Goal: Information Seeking & Learning: Learn about a topic

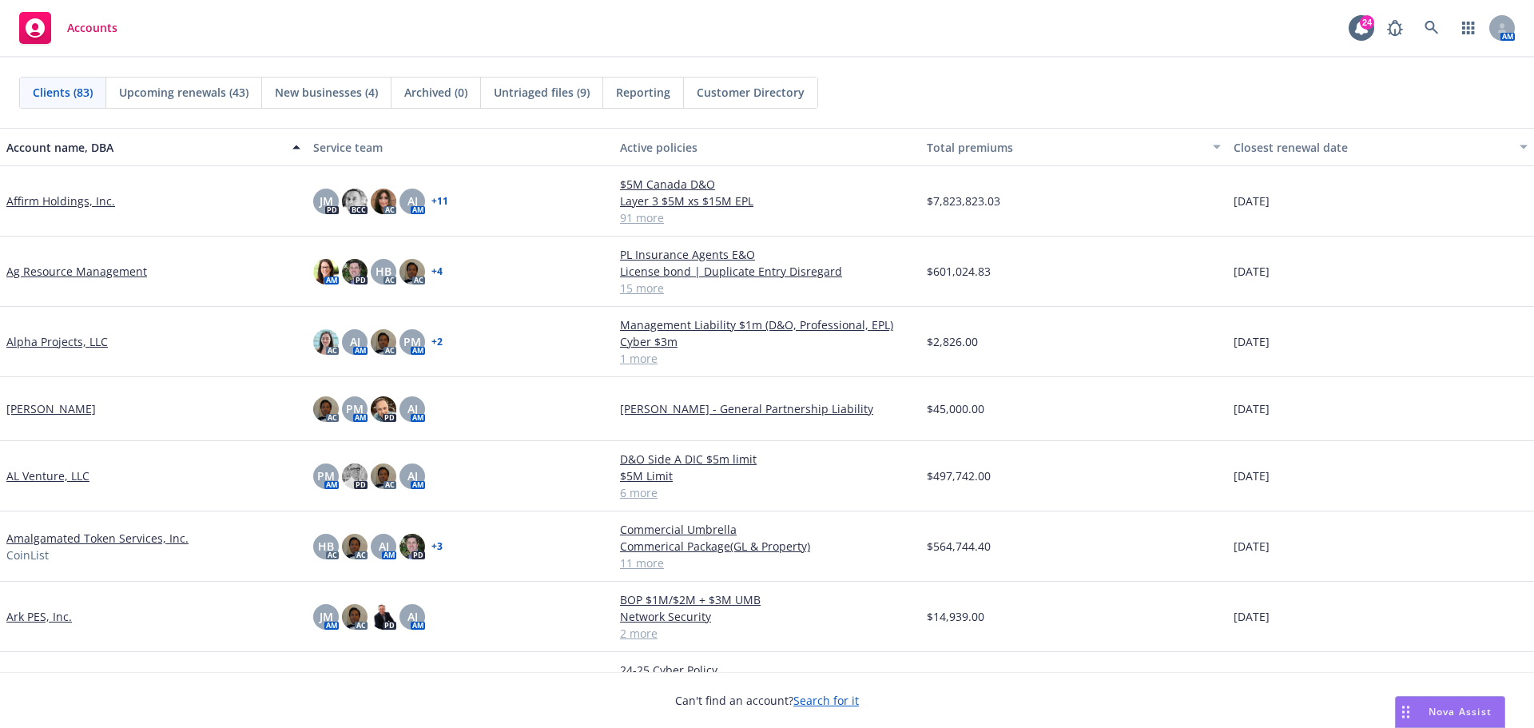
click at [701, 9] on div "Accounts 24 AM" at bounding box center [767, 29] width 1534 height 58
click at [1431, 22] on icon at bounding box center [1431, 28] width 14 height 14
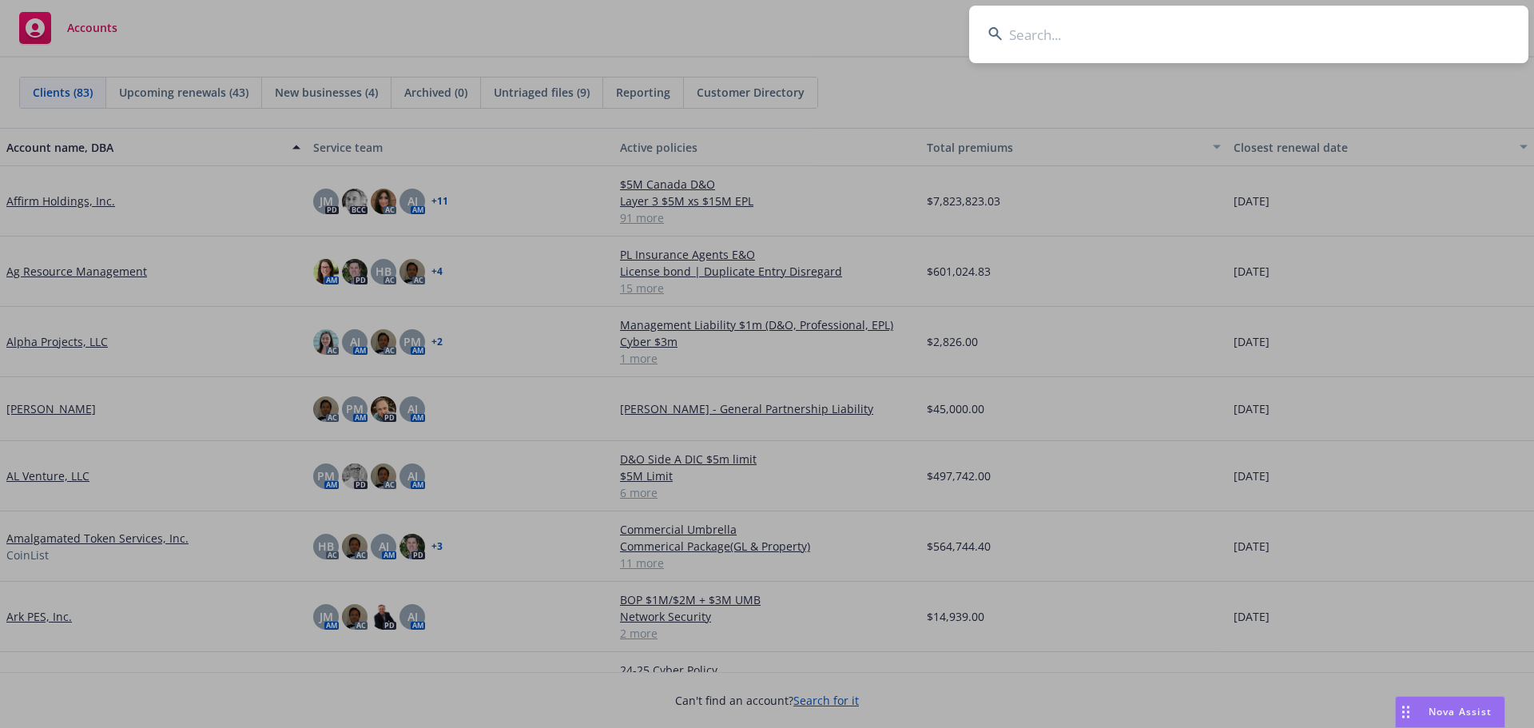
click at [1122, 10] on input at bounding box center [1248, 35] width 559 height 58
click at [1086, 29] on input at bounding box center [1248, 35] width 559 height 58
type input "paystand"
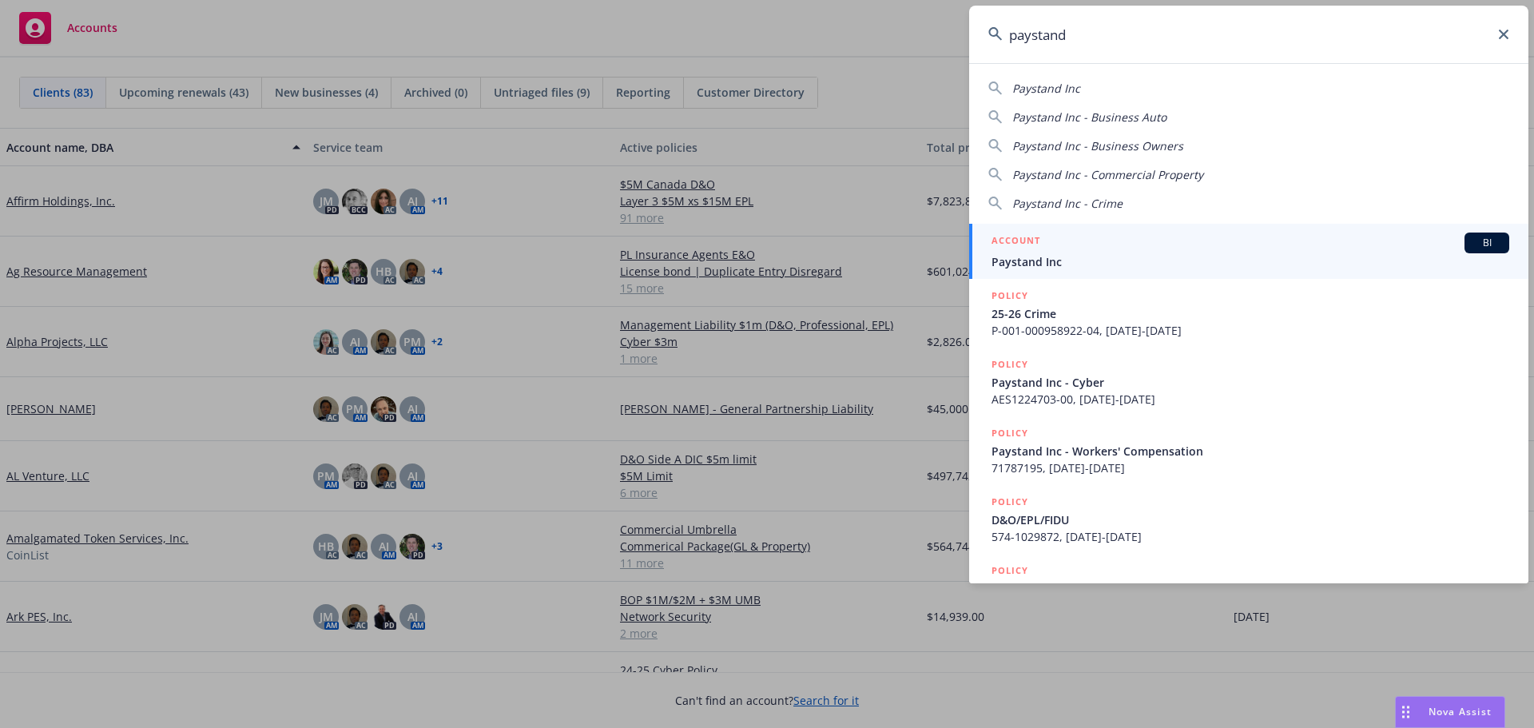
click at [1471, 244] on span "BI" at bounding box center [1487, 243] width 32 height 14
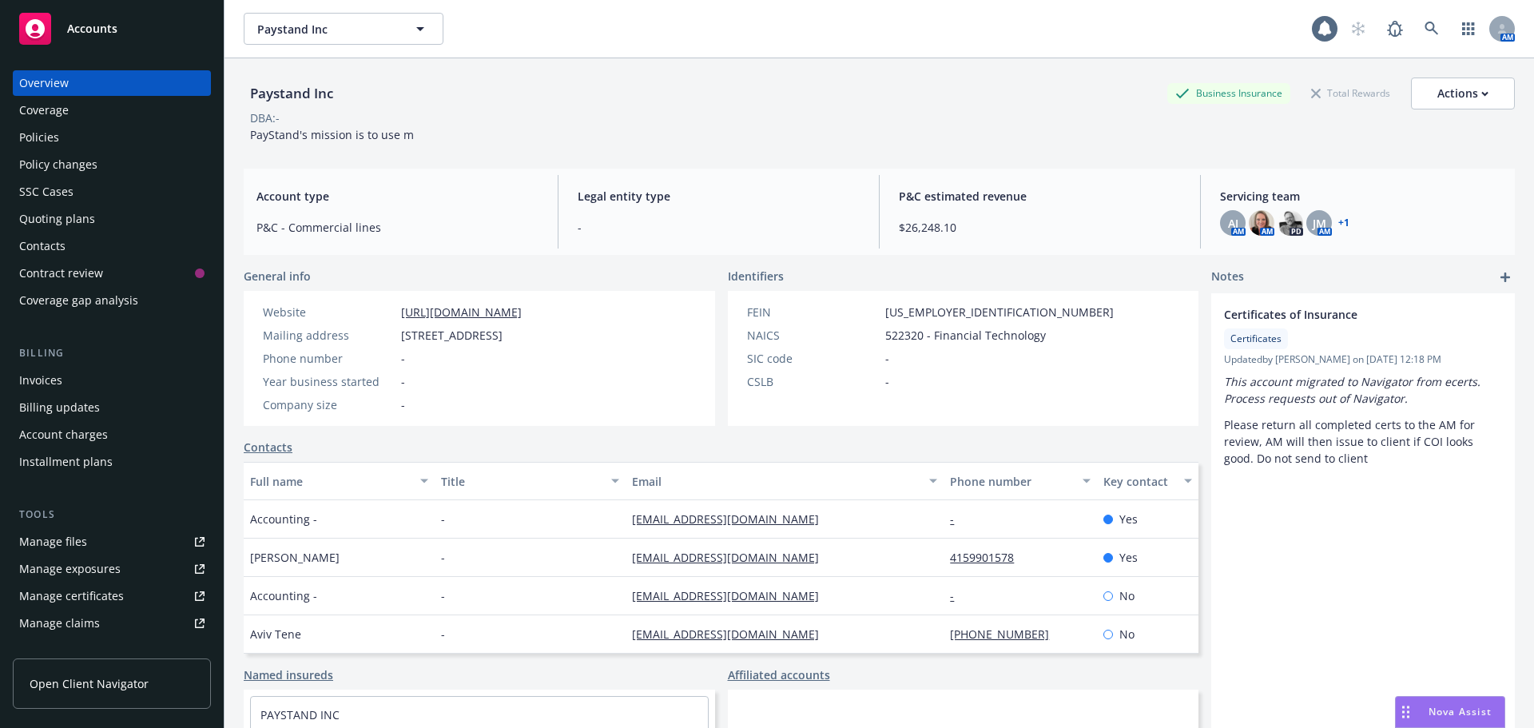
click at [573, 143] on div "Paystand Inc Business Insurance Total Rewards Actions DBA: - PayStand's mission…" at bounding box center [879, 106] width 1271 height 97
click at [76, 149] on div "Policies" at bounding box center [111, 138] width 185 height 26
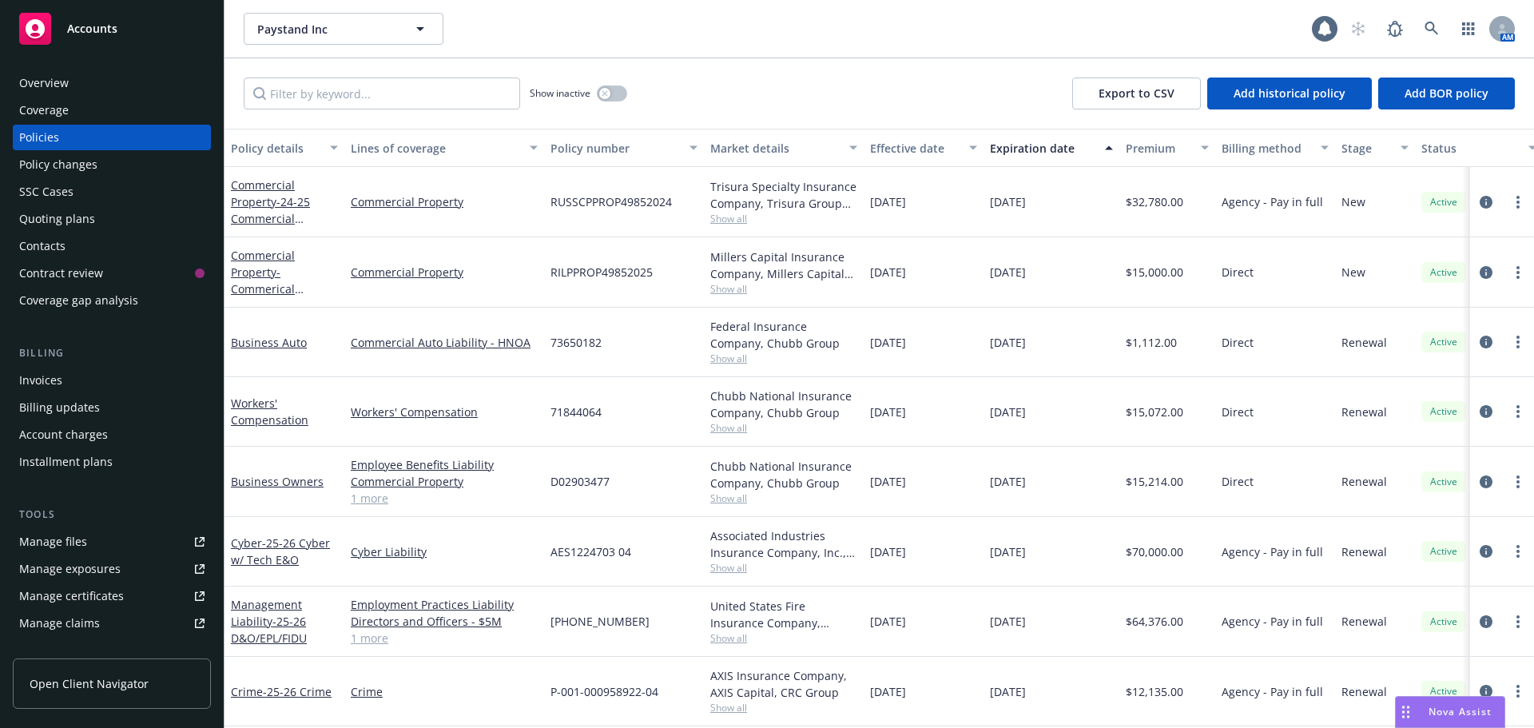
click at [72, 386] on div "Invoices" at bounding box center [111, 380] width 185 height 26
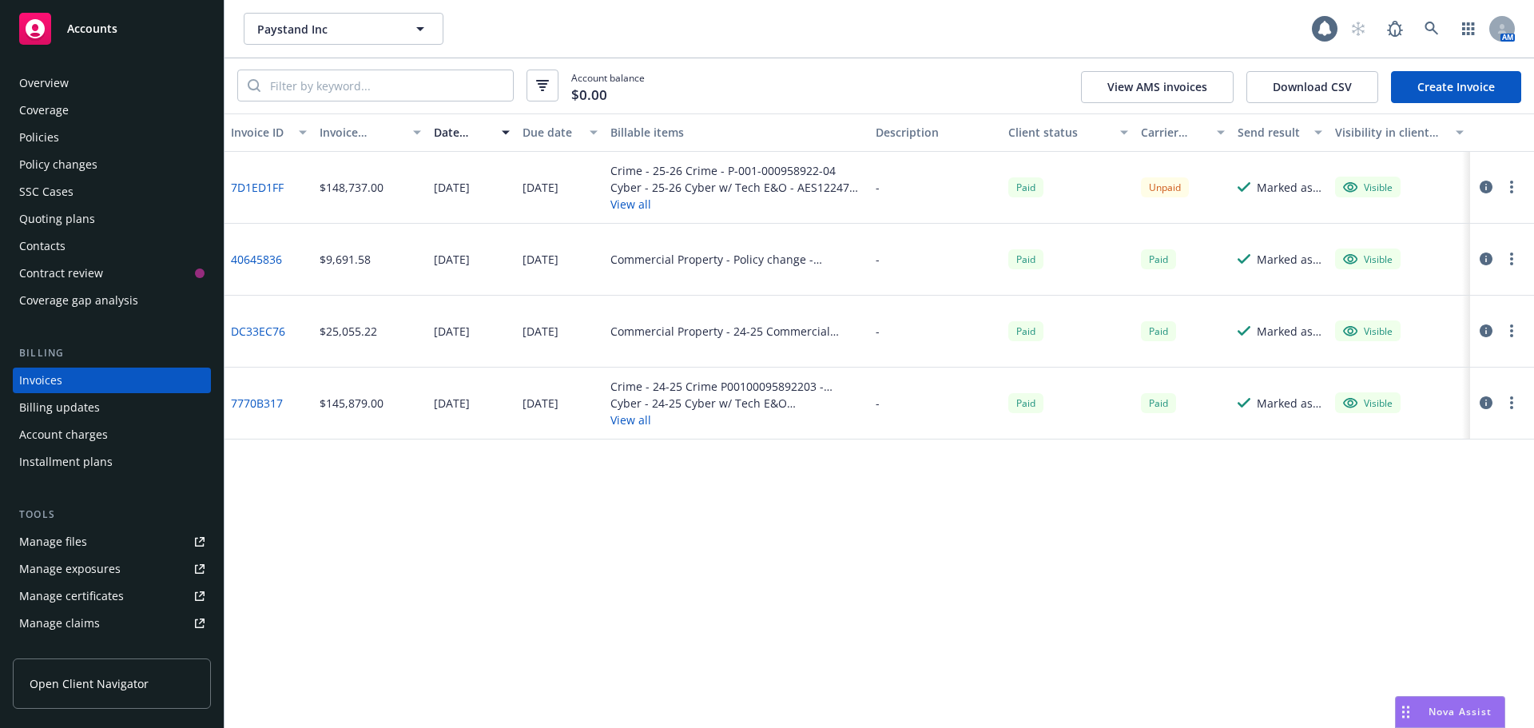
click at [1042, 512] on div "Invoice ID Invoice amount Date issued Due date Billable items Description Clien…" at bounding box center [878, 420] width 1309 height 614
click at [993, 589] on div "Invoice ID Invoice amount Date issued Due date Billable items Description Clien…" at bounding box center [878, 420] width 1309 height 614
click at [1511, 266] on button "button" at bounding box center [1511, 258] width 19 height 19
drag, startPoint x: 1209, startPoint y: 629, endPoint x: 581, endPoint y: 388, distance: 672.4
click at [1198, 625] on div "Invoice ID Invoice amount Date issued Due date Billable items Description Clien…" at bounding box center [878, 420] width 1309 height 614
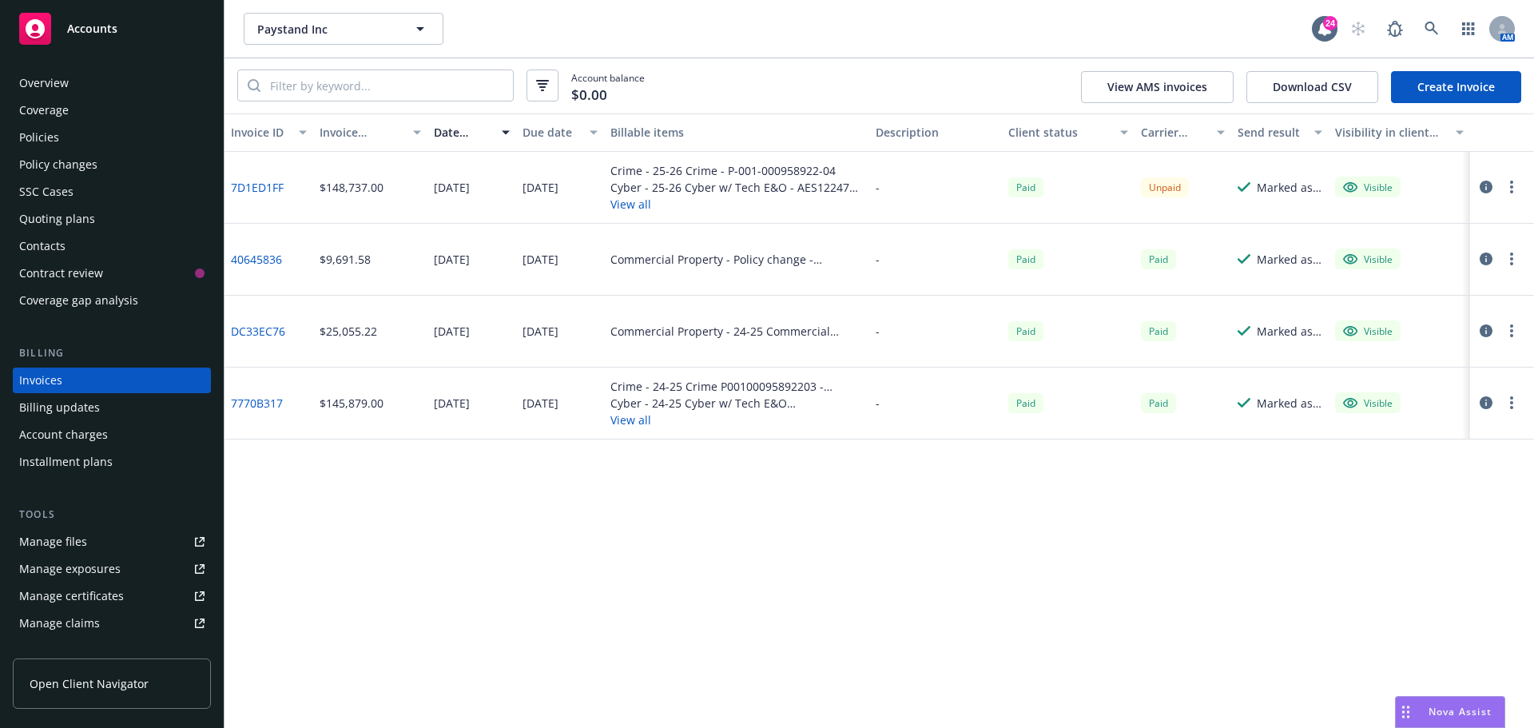
click at [272, 258] on link "40645836" at bounding box center [256, 259] width 51 height 17
click at [766, 83] on div "Account balance $0.00 View AMS invoices Download CSV Create Invoice" at bounding box center [878, 85] width 1309 height 55
click at [633, 25] on div "Paystand Inc Paystand Inc" at bounding box center [778, 29] width 1068 height 32
click at [1420, 31] on link at bounding box center [1432, 29] width 32 height 32
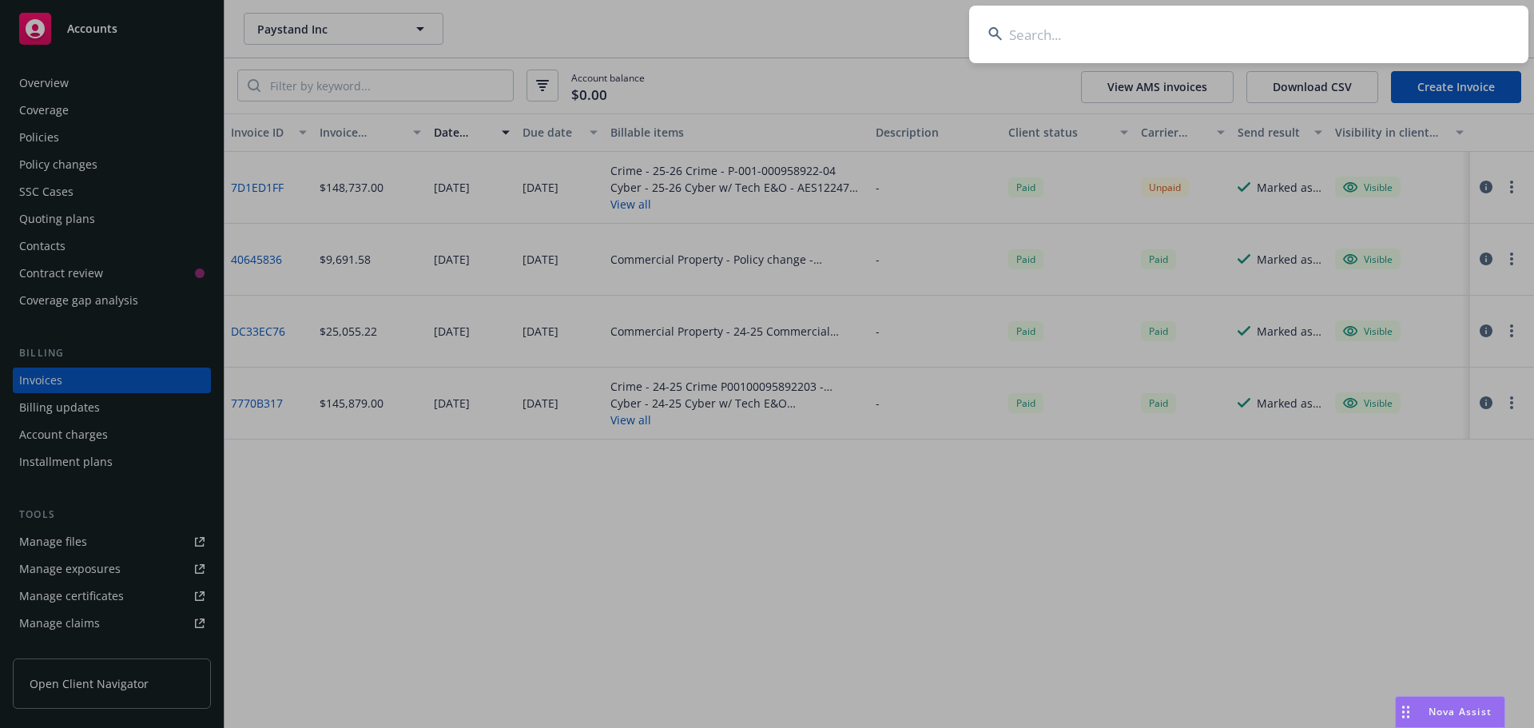
click at [1389, 50] on input at bounding box center [1248, 35] width 559 height 58
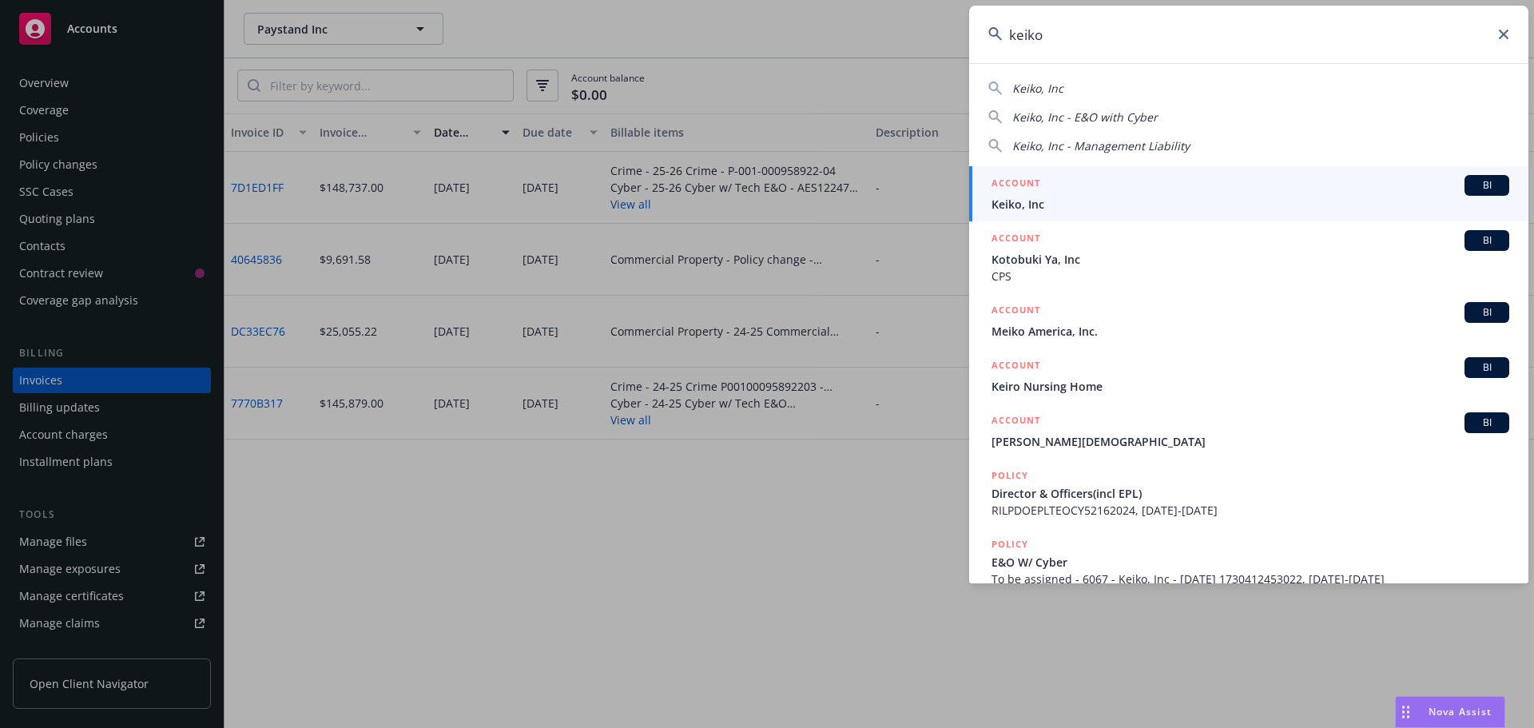
type input "keiko"
click at [1474, 177] on div "BI" at bounding box center [1486, 185] width 45 height 21
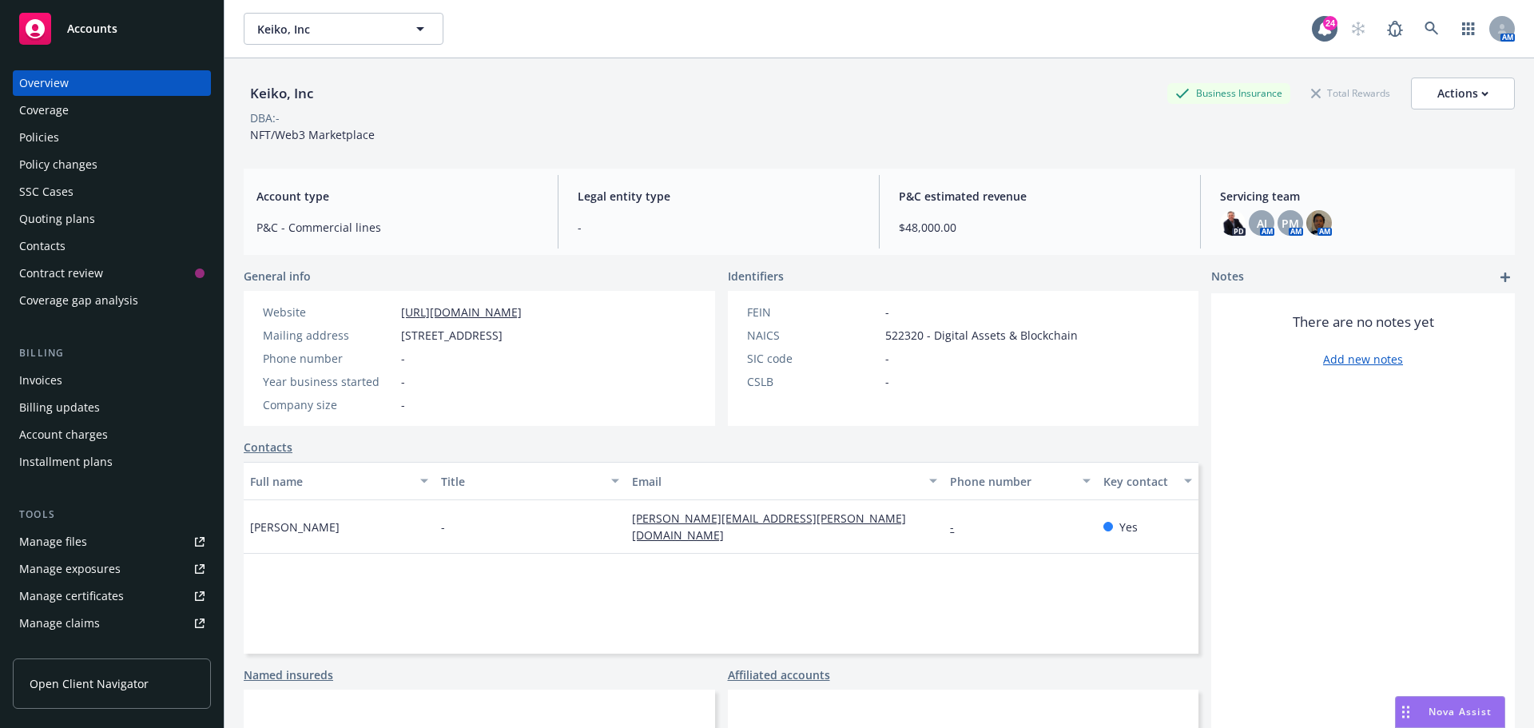
click at [608, 114] on div "DBA: -" at bounding box center [879, 117] width 1271 height 17
click at [78, 141] on div "Policies" at bounding box center [111, 138] width 185 height 26
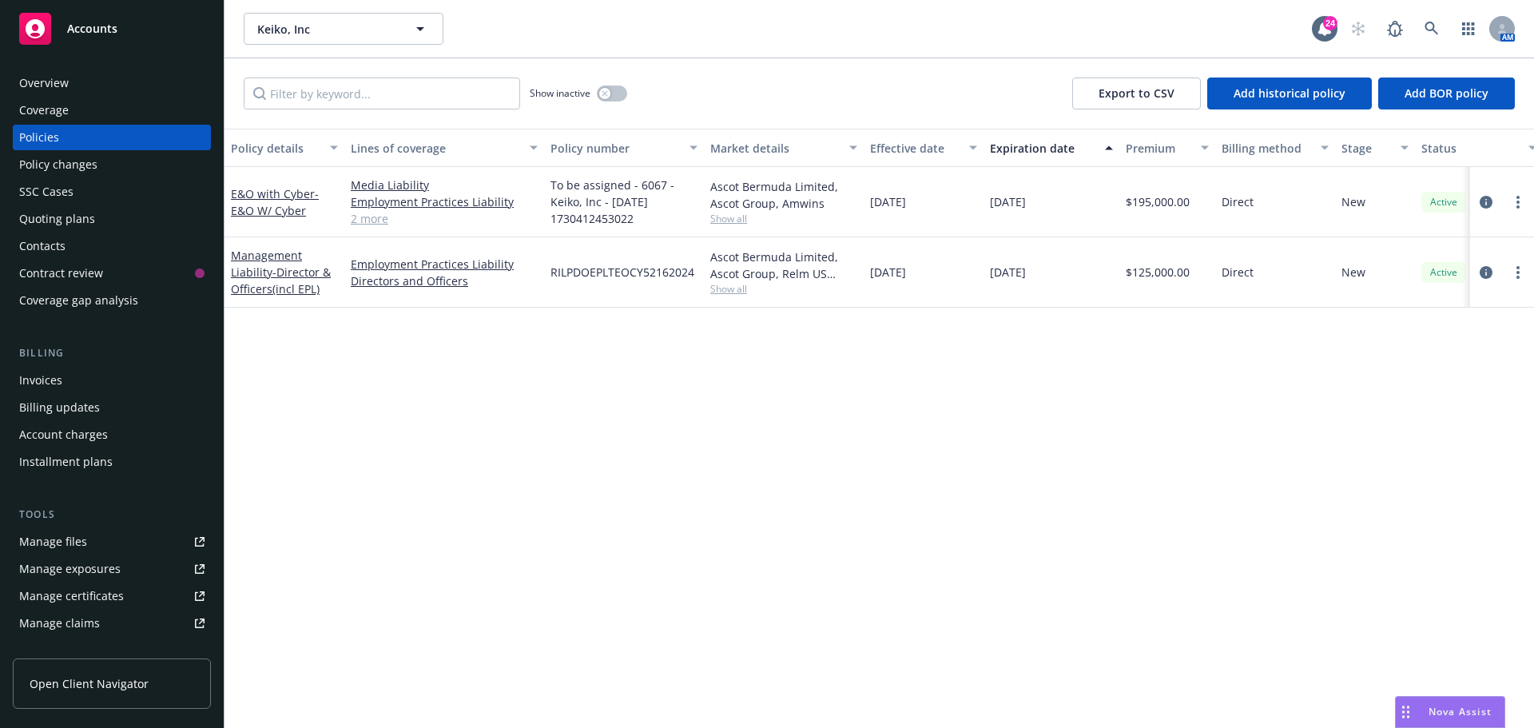
click at [299, 383] on div "Policy details Lines of coverage Policy number Market details Effective date Ex…" at bounding box center [878, 428] width 1309 height 599
click at [298, 214] on span "- E&O W/ Cyber" at bounding box center [275, 202] width 88 height 32
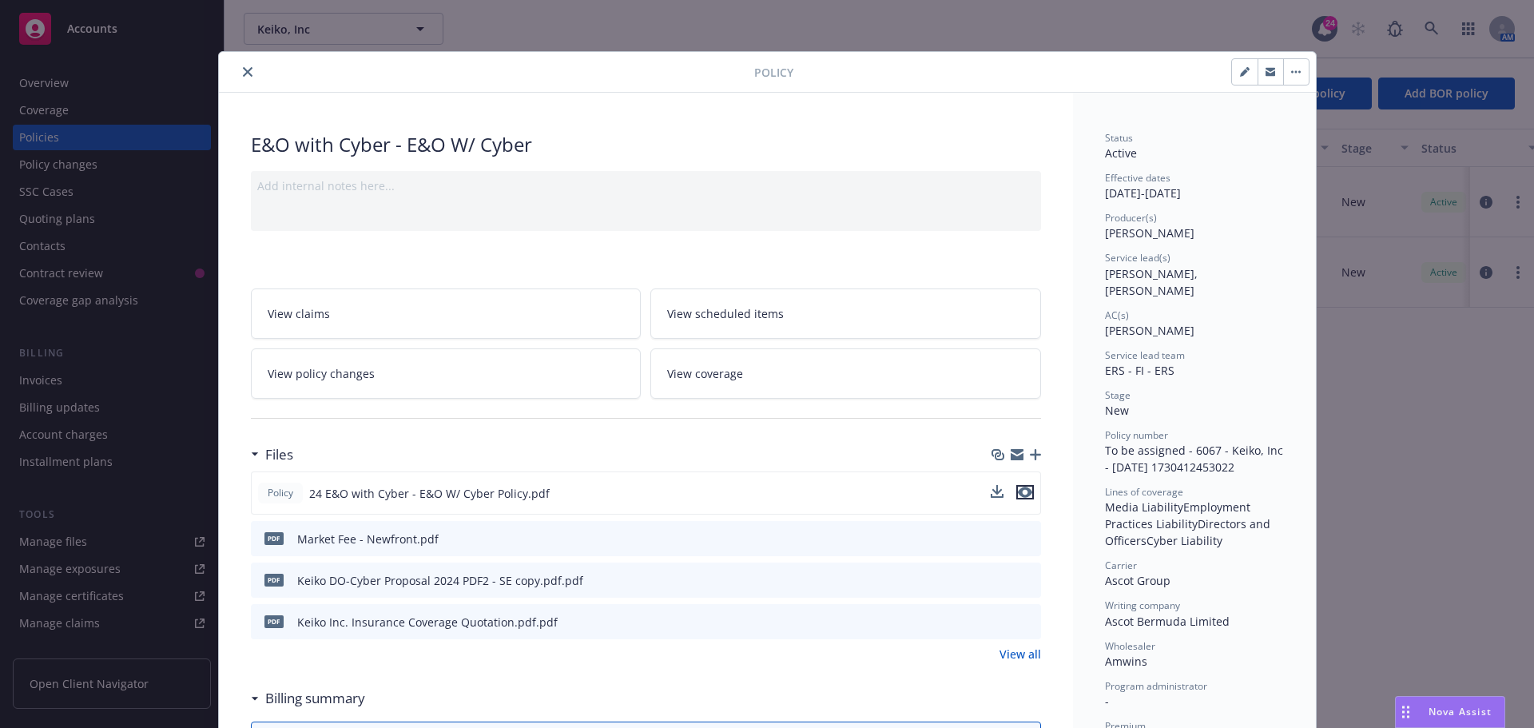
click at [1021, 496] on icon "preview file" at bounding box center [1025, 492] width 14 height 11
click at [243, 72] on icon "close" at bounding box center [248, 72] width 10 height 10
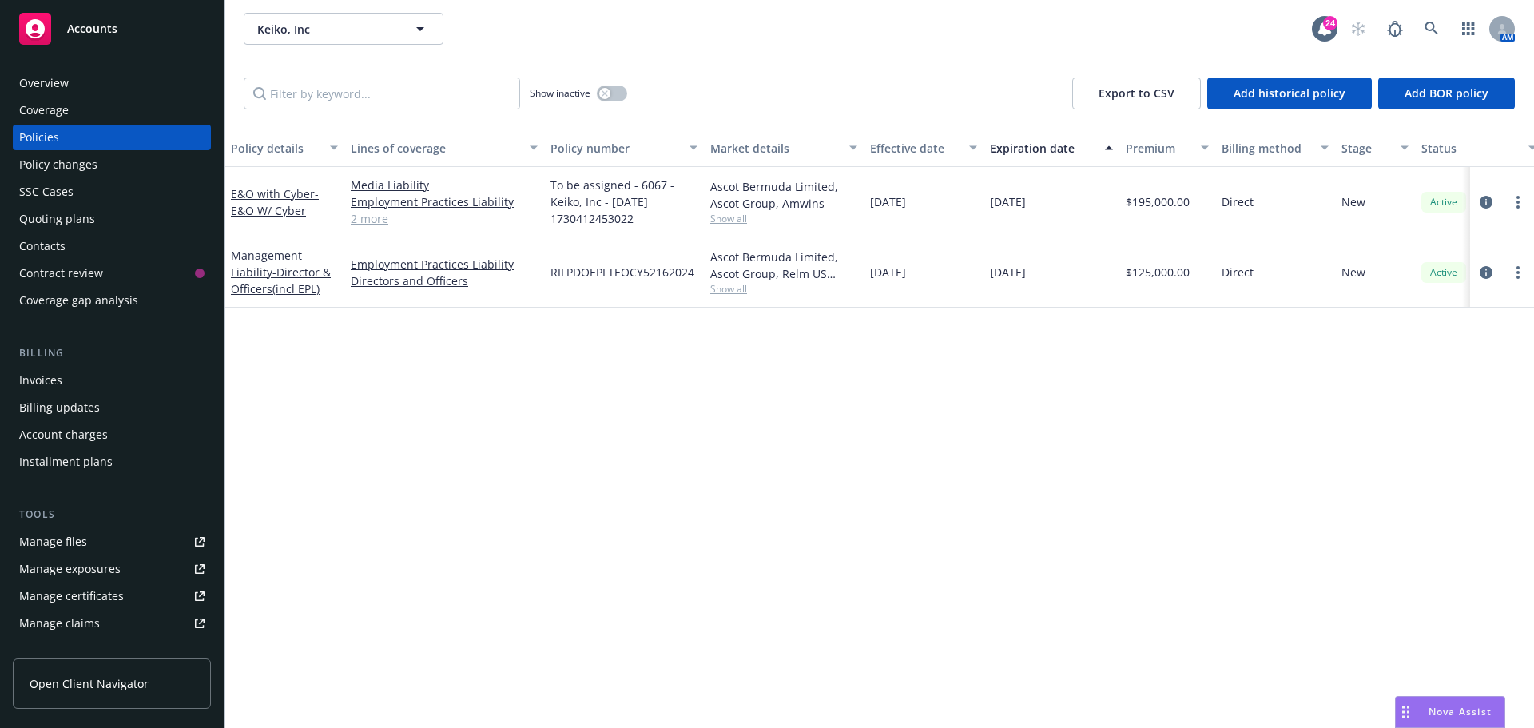
click at [499, 341] on div "Policy details Lines of coverage Policy number Market details Effective date Ex…" at bounding box center [878, 428] width 1309 height 599
click at [315, 275] on span "- Director & Officers(incl EPL)" at bounding box center [281, 280] width 100 height 32
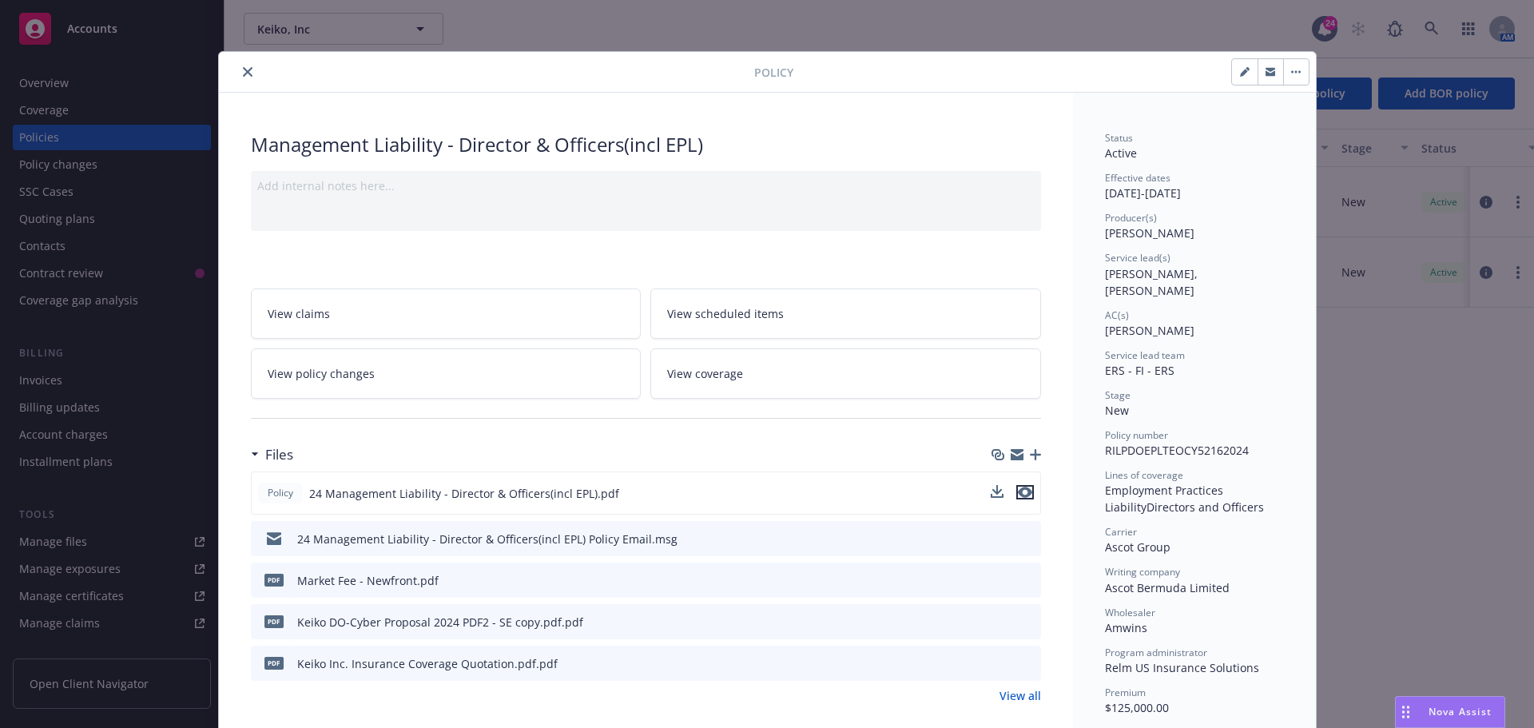
click at [1018, 489] on icon "preview file" at bounding box center [1025, 492] width 14 height 11
click at [245, 75] on icon "close" at bounding box center [248, 72] width 10 height 10
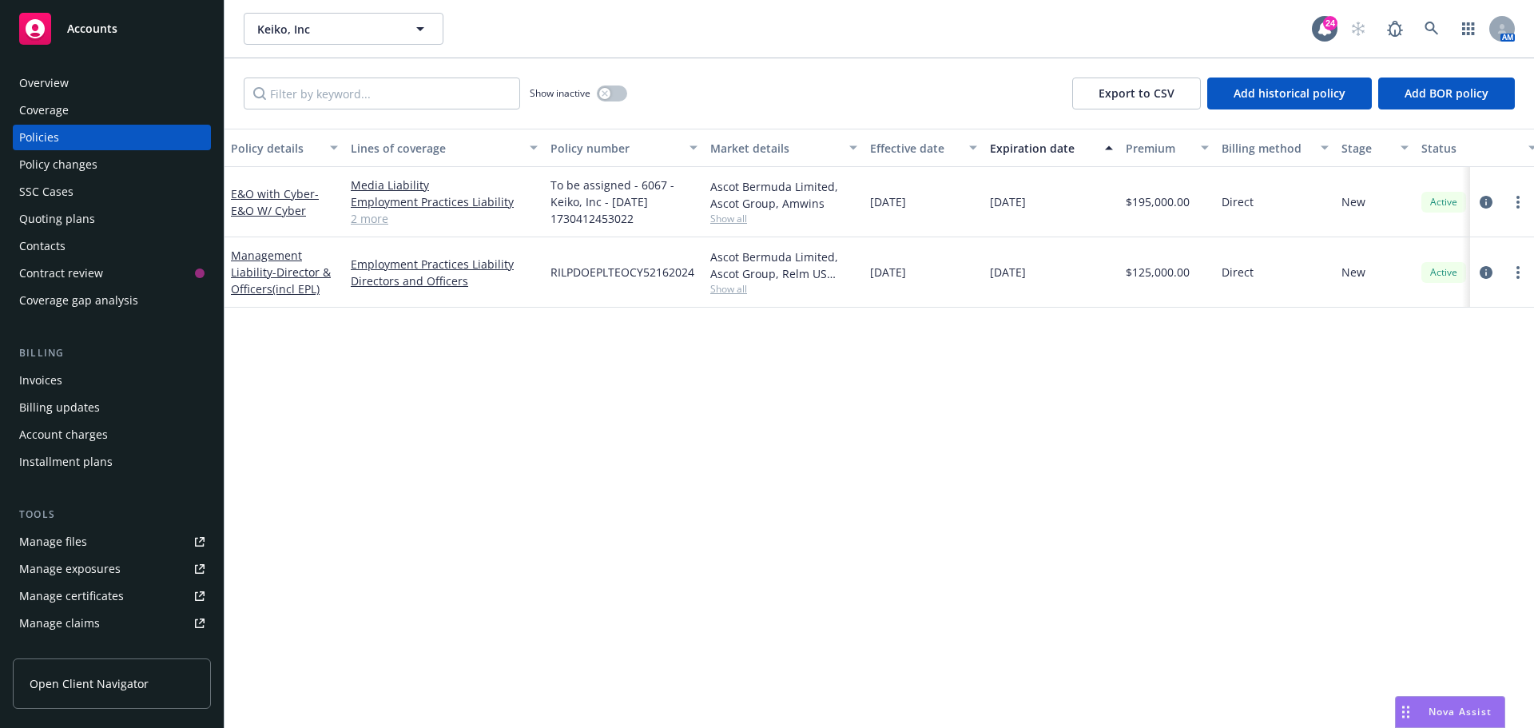
click at [960, 27] on div "Keiko, Inc Keiko, Inc" at bounding box center [778, 29] width 1068 height 32
click at [1419, 22] on link at bounding box center [1432, 29] width 32 height 32
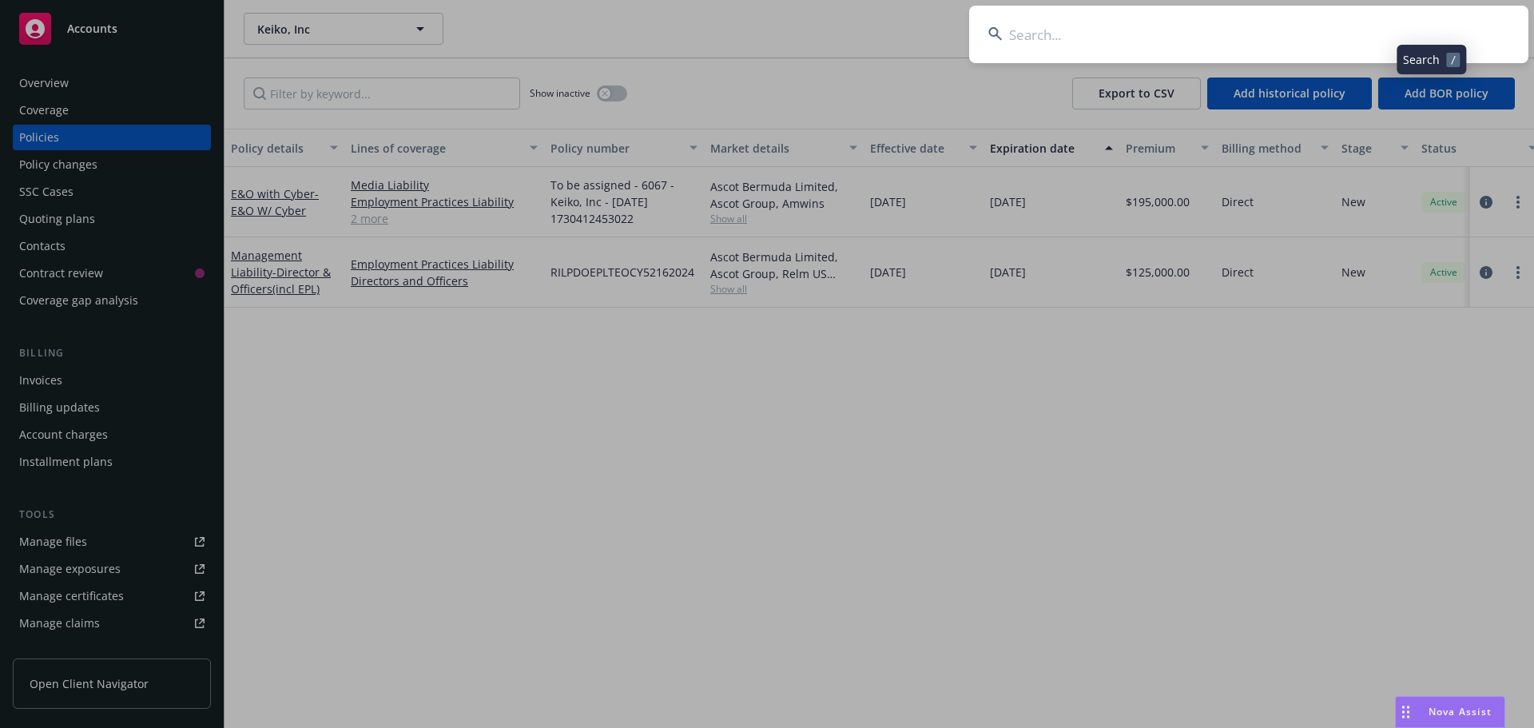
click at [1369, 34] on input at bounding box center [1248, 35] width 559 height 58
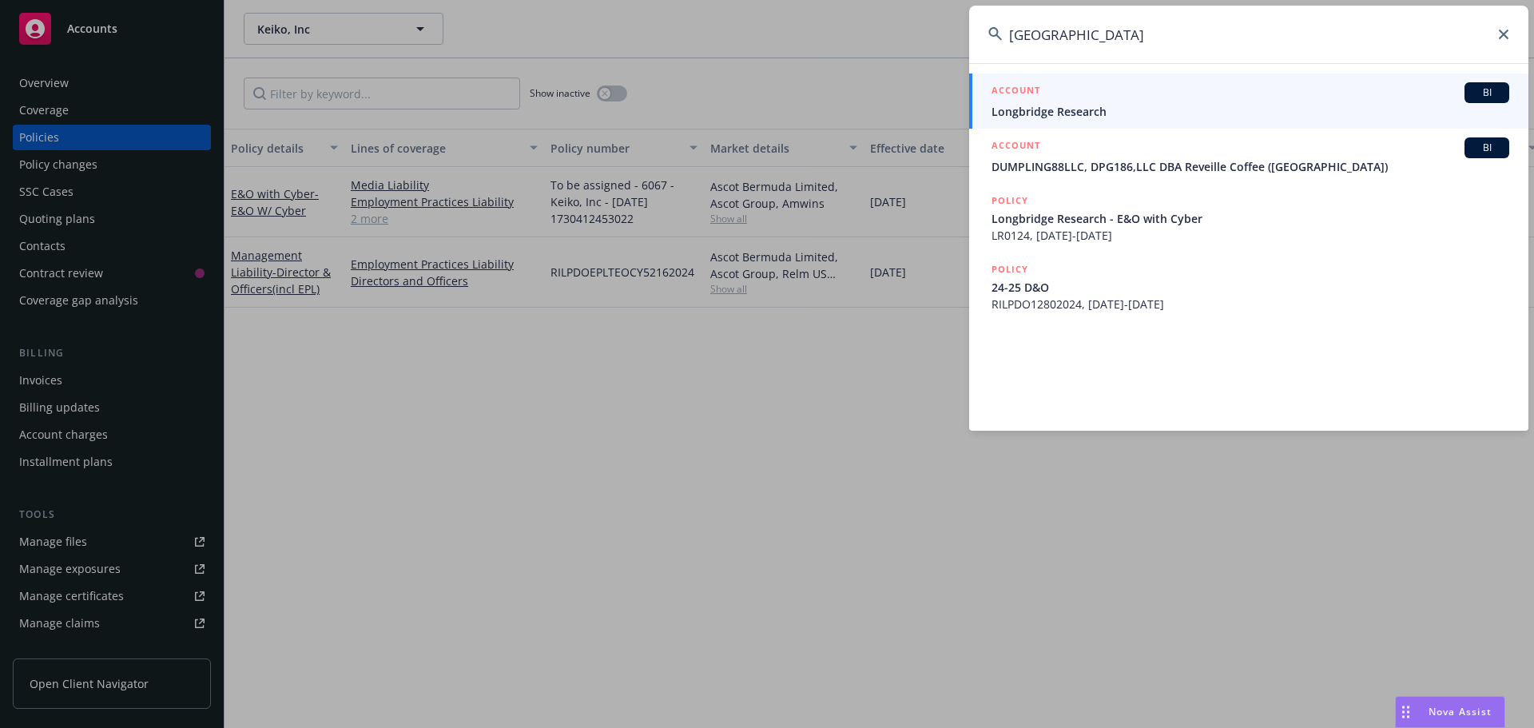
type input "[GEOGRAPHIC_DATA]"
click at [1492, 83] on div "BI" at bounding box center [1486, 92] width 45 height 21
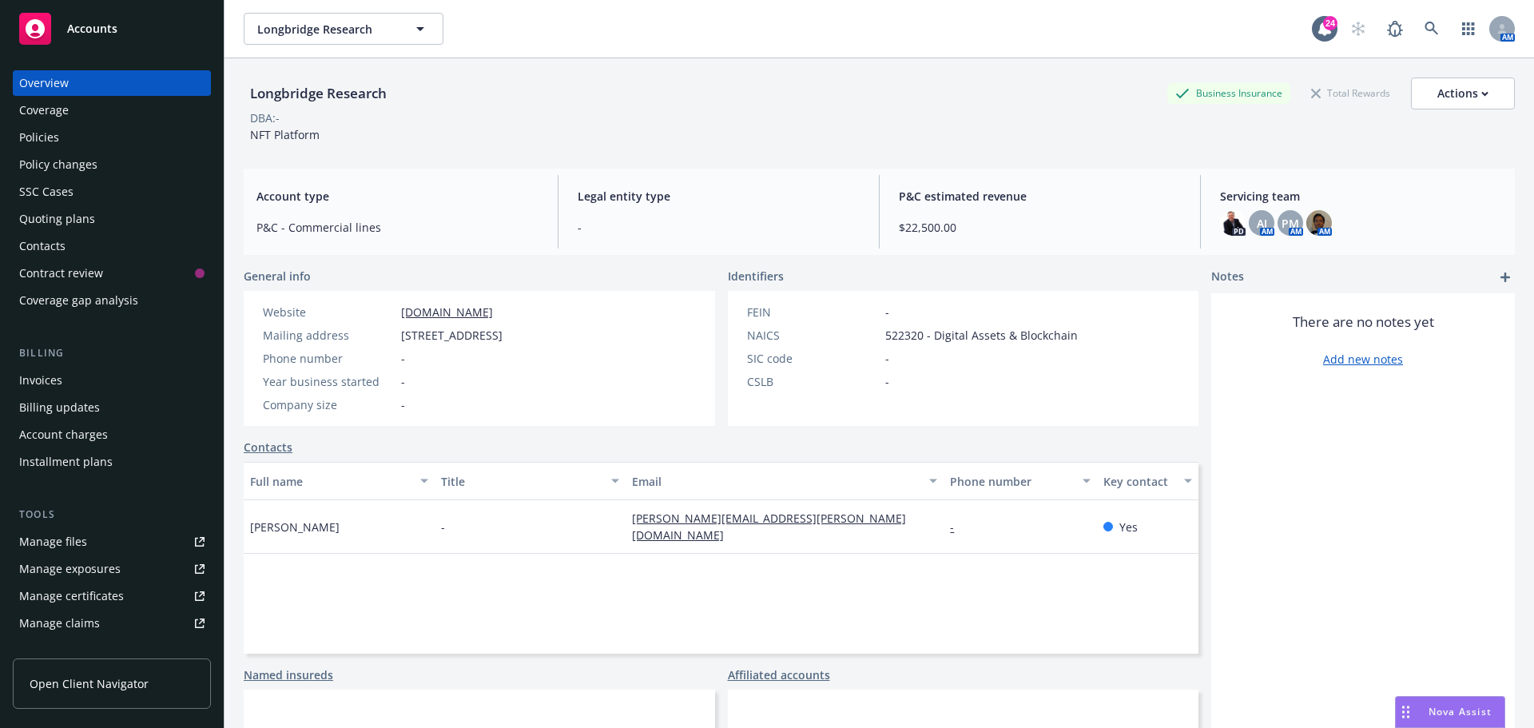
click at [37, 138] on div "Policies" at bounding box center [39, 138] width 40 height 26
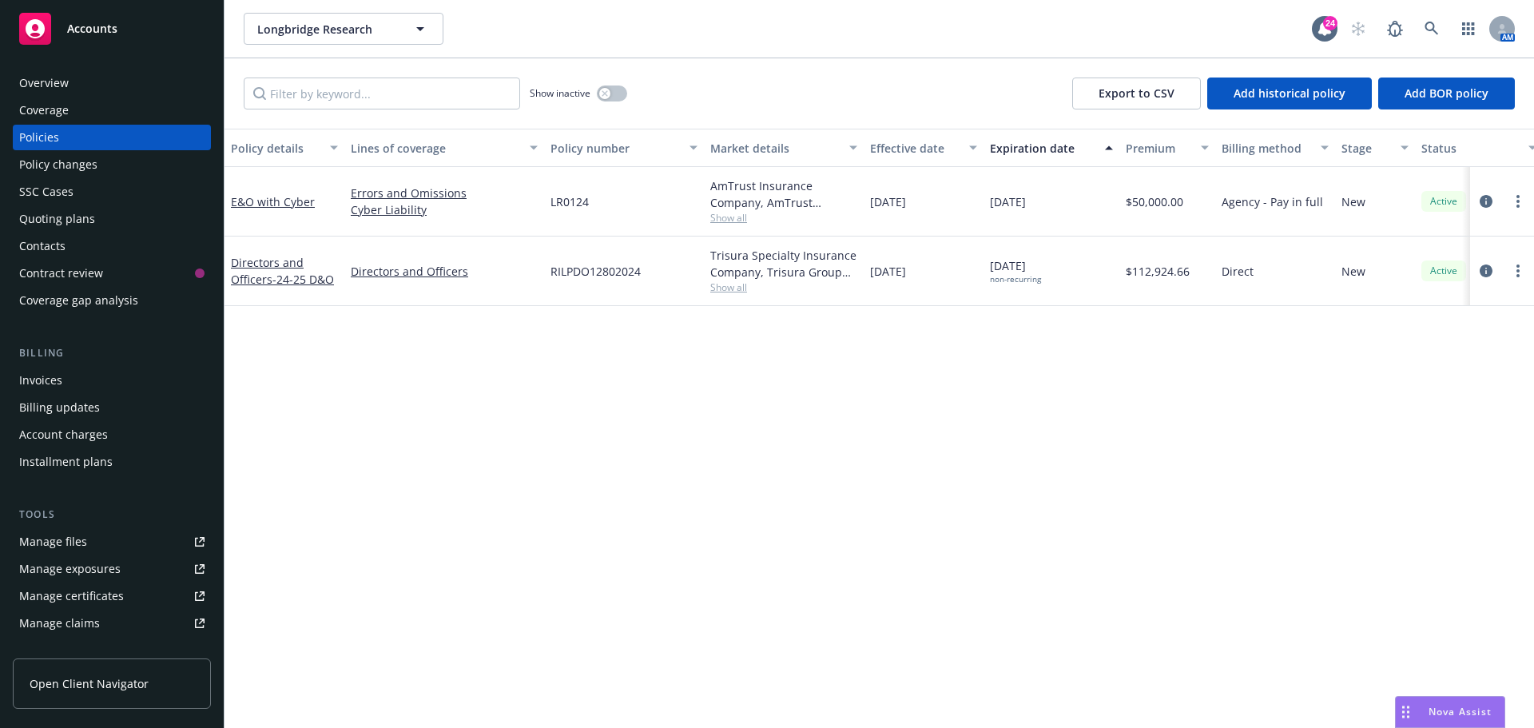
click at [463, 471] on div "Policy details Lines of coverage Policy number Market details Effective date Ex…" at bounding box center [878, 428] width 1309 height 599
click at [267, 285] on link "Directors and Officers - 24-25 D&O" at bounding box center [282, 271] width 103 height 32
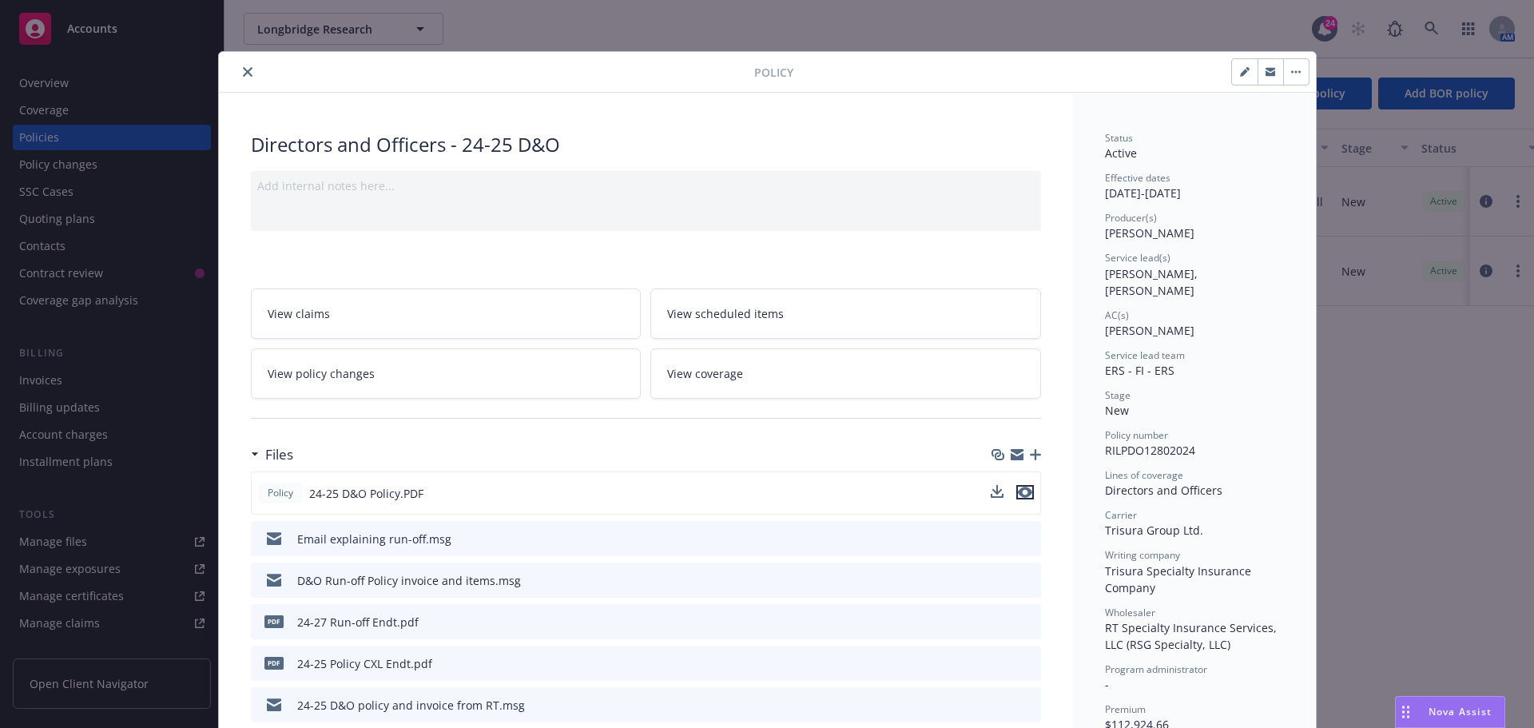
click at [1023, 490] on icon "preview file" at bounding box center [1025, 492] width 14 height 11
click at [249, 68] on button "close" at bounding box center [247, 71] width 19 height 19
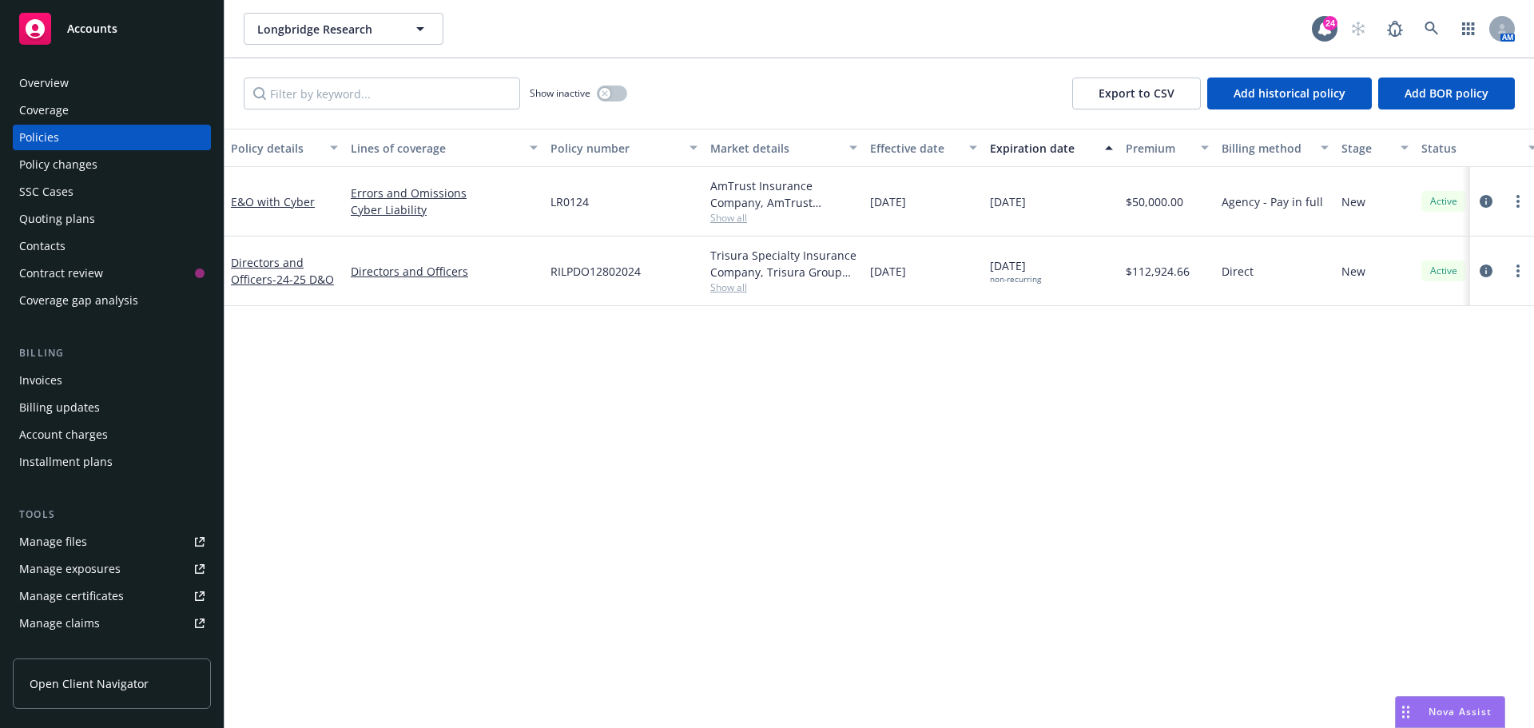
click at [555, 35] on div "Longbridge Research Longbridge Research" at bounding box center [778, 29] width 1068 height 32
click at [560, 347] on div "Policy details Lines of coverage Policy number Market details Effective date Ex…" at bounding box center [878, 428] width 1309 height 599
click at [916, 565] on div "Policy details Lines of coverage Policy number Market details Effective date Ex…" at bounding box center [878, 428] width 1309 height 599
drag, startPoint x: 1094, startPoint y: 12, endPoint x: 1178, endPoint y: 9, distance: 83.9
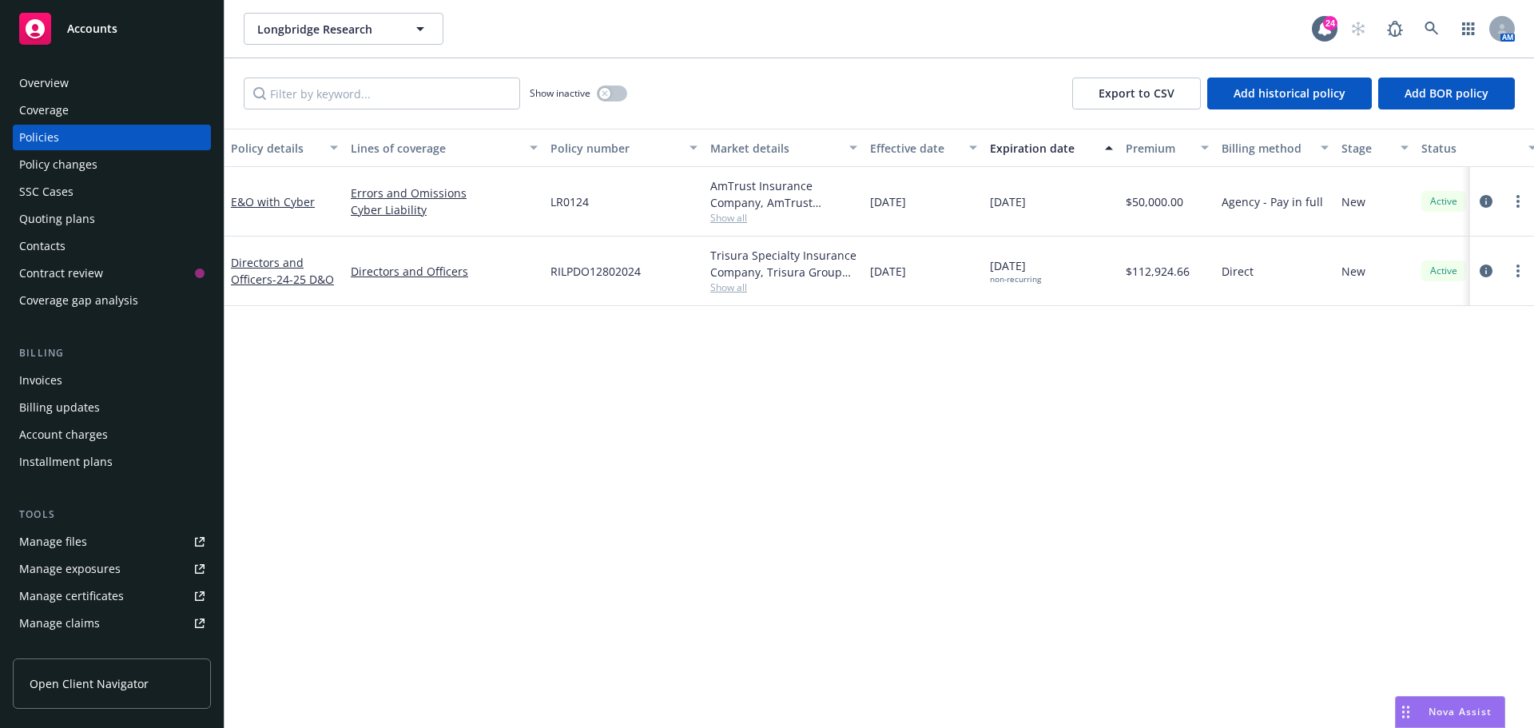
click at [1094, 11] on div "Longbridge Research Longbridge Research 24 AM" at bounding box center [878, 29] width 1309 height 58
click at [1431, 22] on icon at bounding box center [1431, 29] width 14 height 14
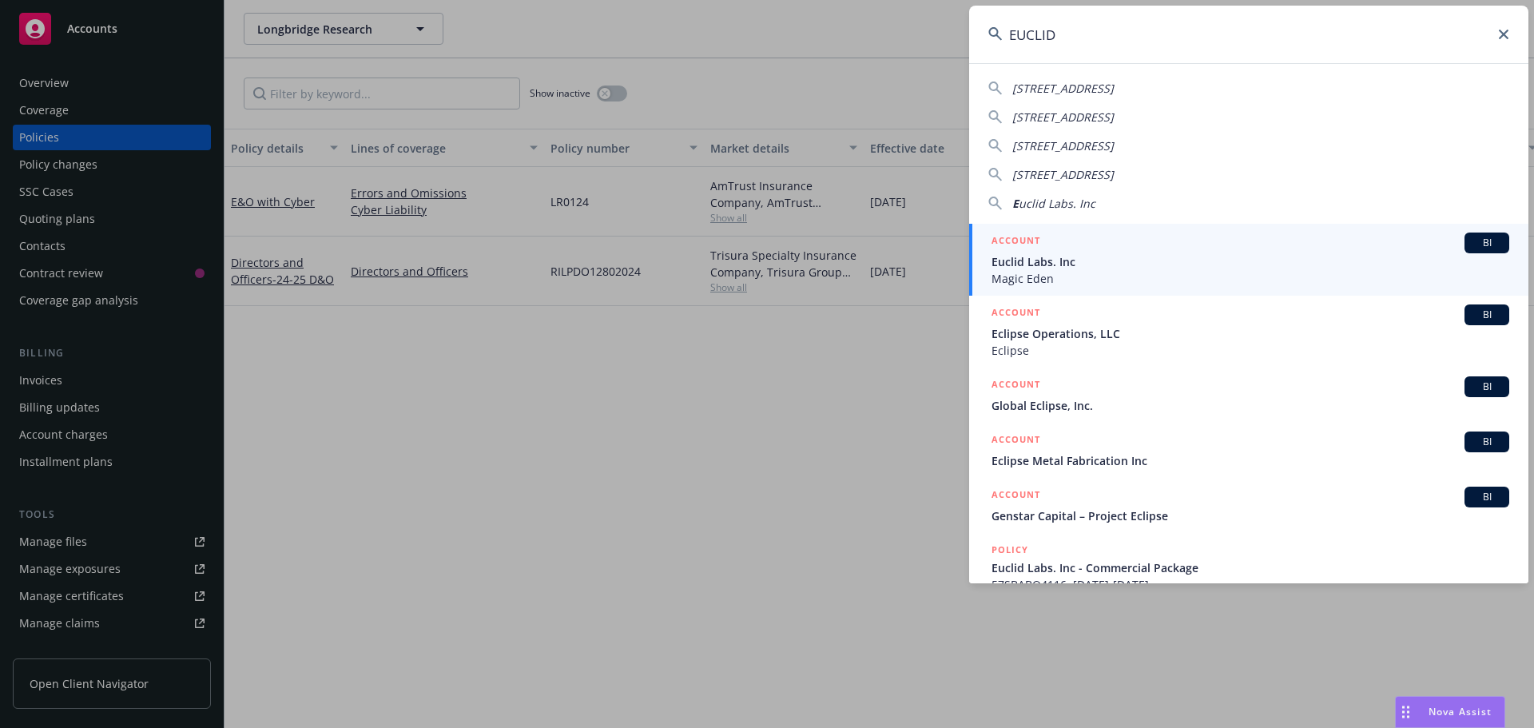
type input "EUCLID"
click at [1484, 239] on span "BI" at bounding box center [1487, 243] width 32 height 14
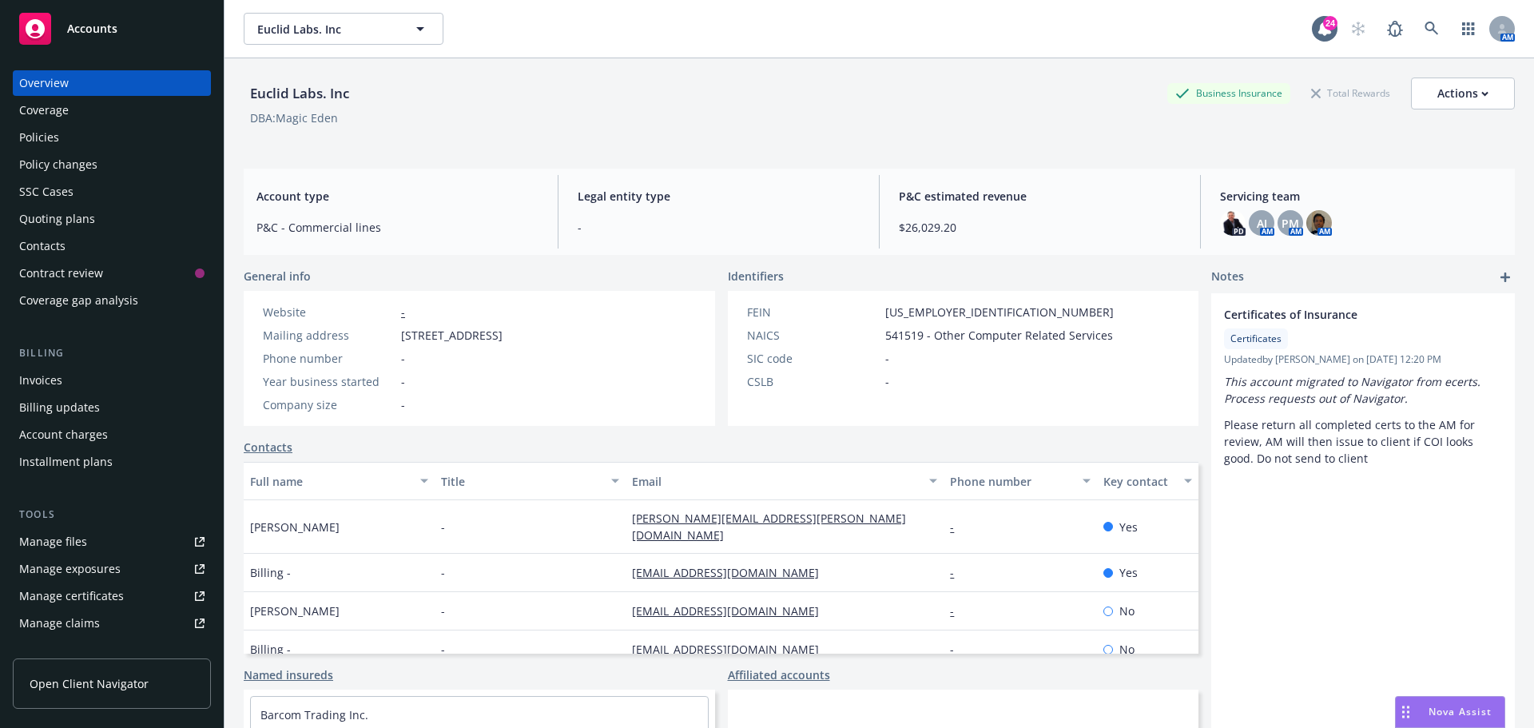
click at [566, 97] on div "Euclid Labs. Inc Business Insurance Total Rewards Actions" at bounding box center [879, 93] width 1271 height 32
click at [93, 147] on div "Policies" at bounding box center [111, 138] width 185 height 26
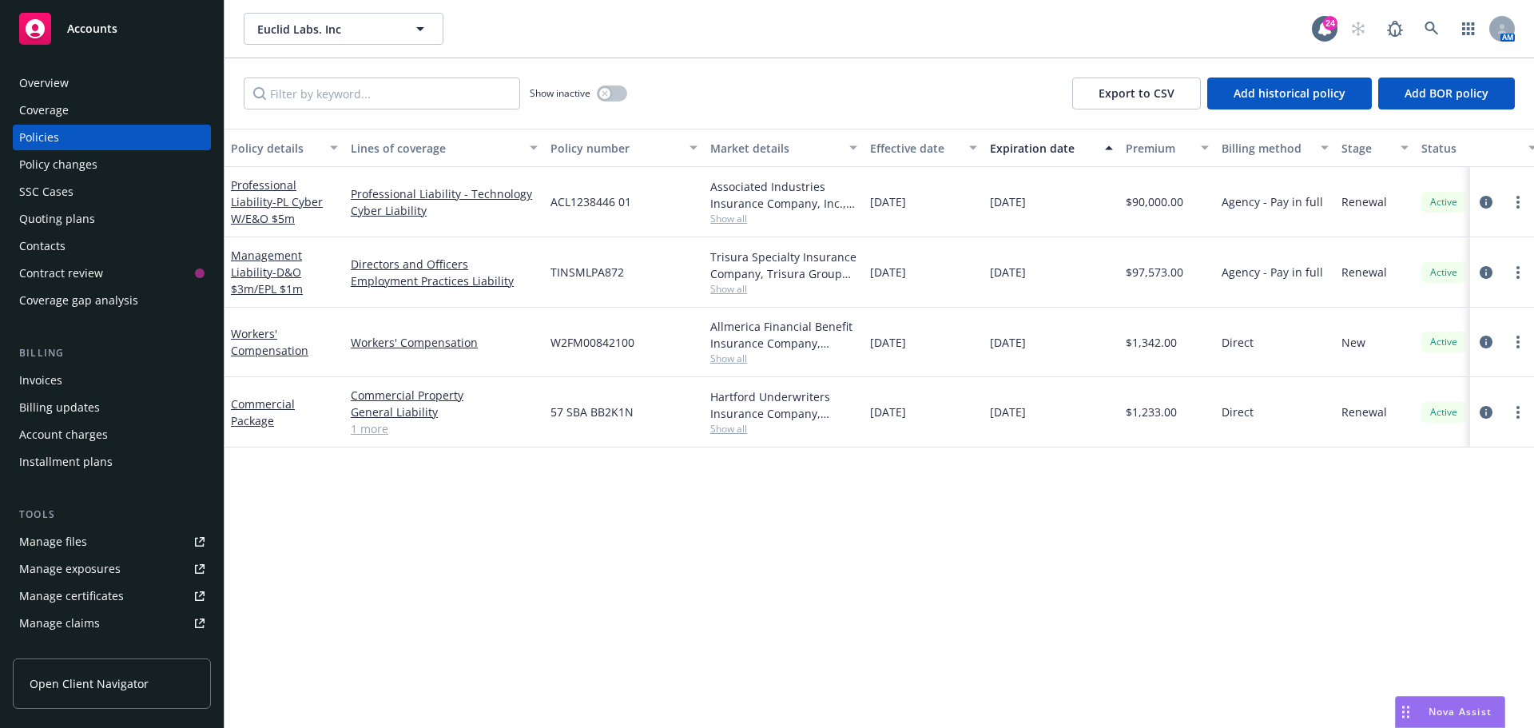
click at [818, 80] on div "Show inactive Export to CSV Add historical policy Add BOR policy" at bounding box center [878, 93] width 1309 height 70
click at [297, 201] on span "- PL Cyber W/E&O $5m" at bounding box center [277, 210] width 92 height 32
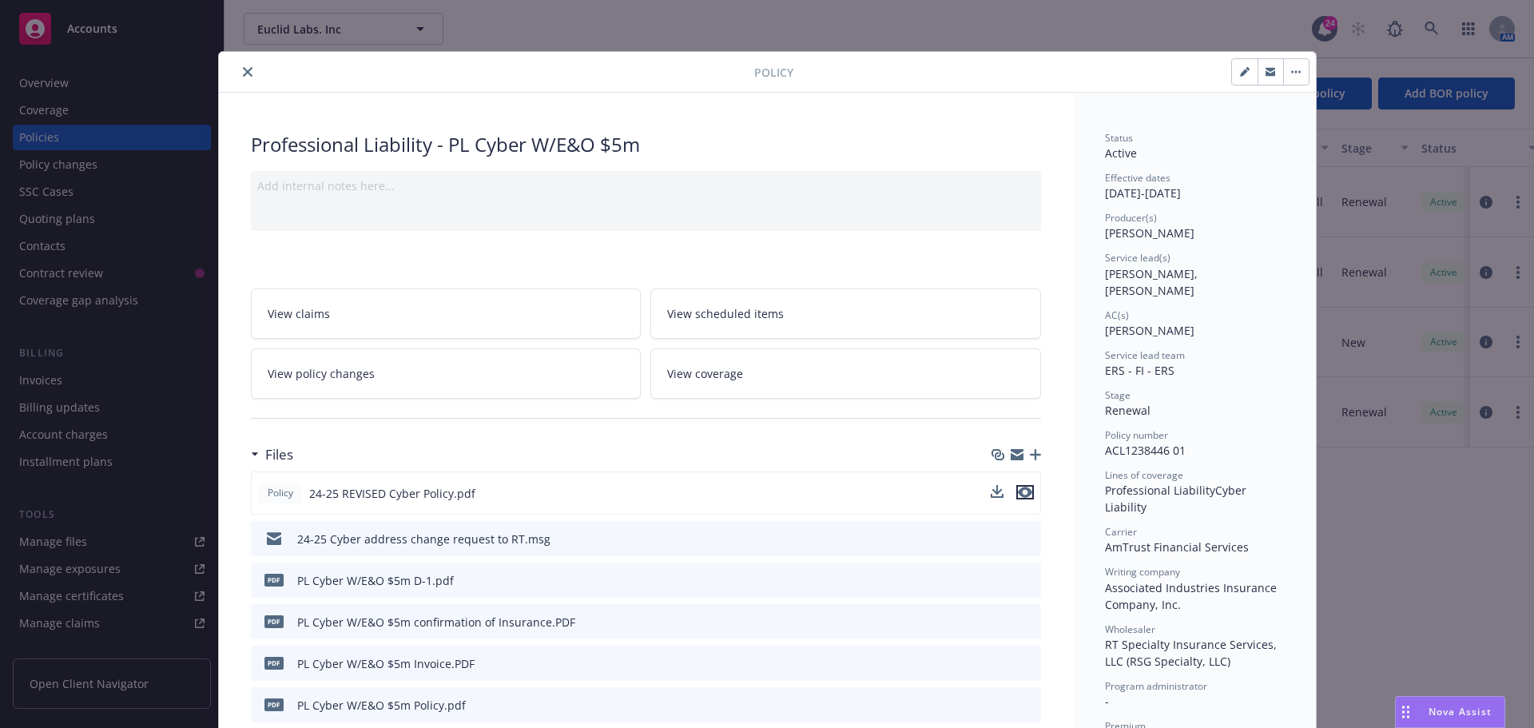
click at [1020, 493] on icon "preview file" at bounding box center [1025, 492] width 14 height 11
click at [244, 66] on button "close" at bounding box center [247, 71] width 19 height 19
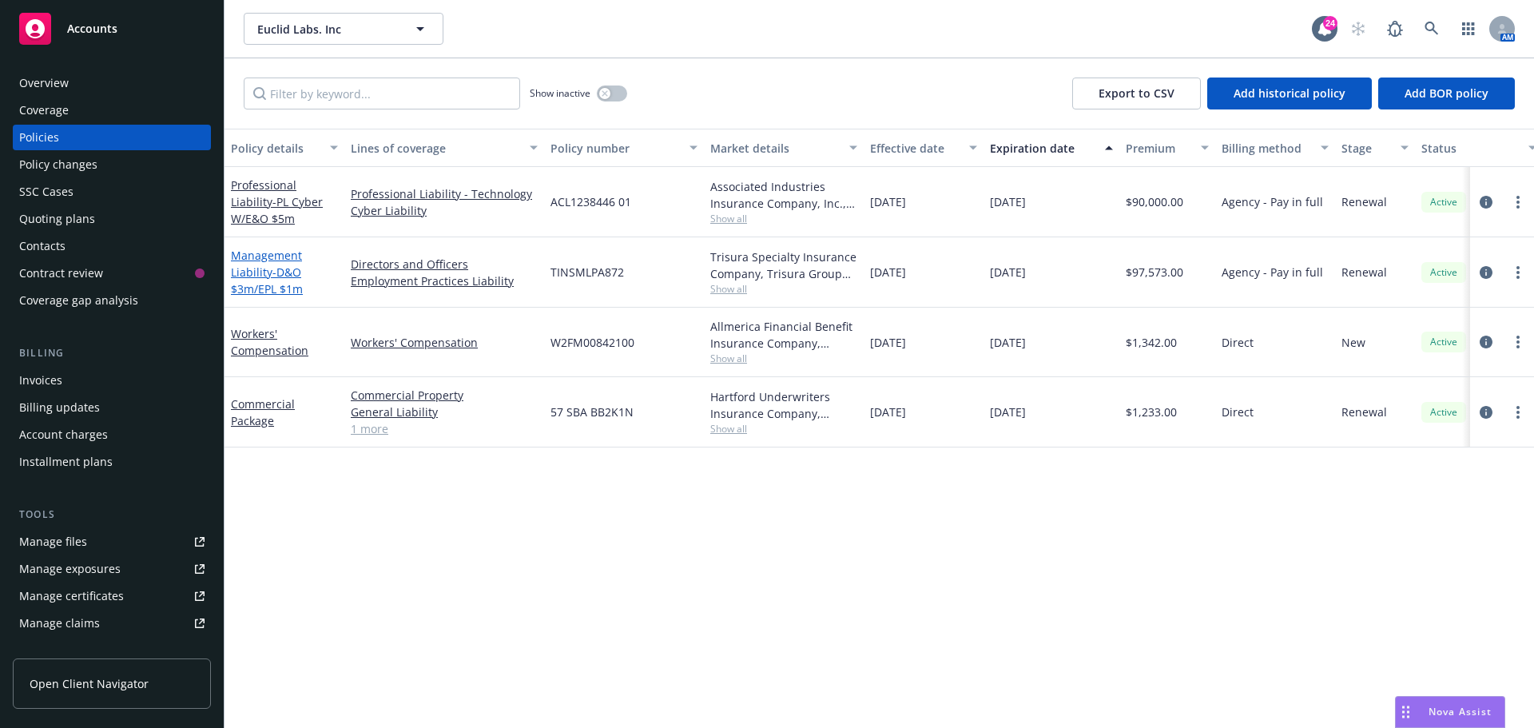
click at [259, 274] on link "Management Liability - D&O $3m/EPL $1m" at bounding box center [267, 272] width 72 height 49
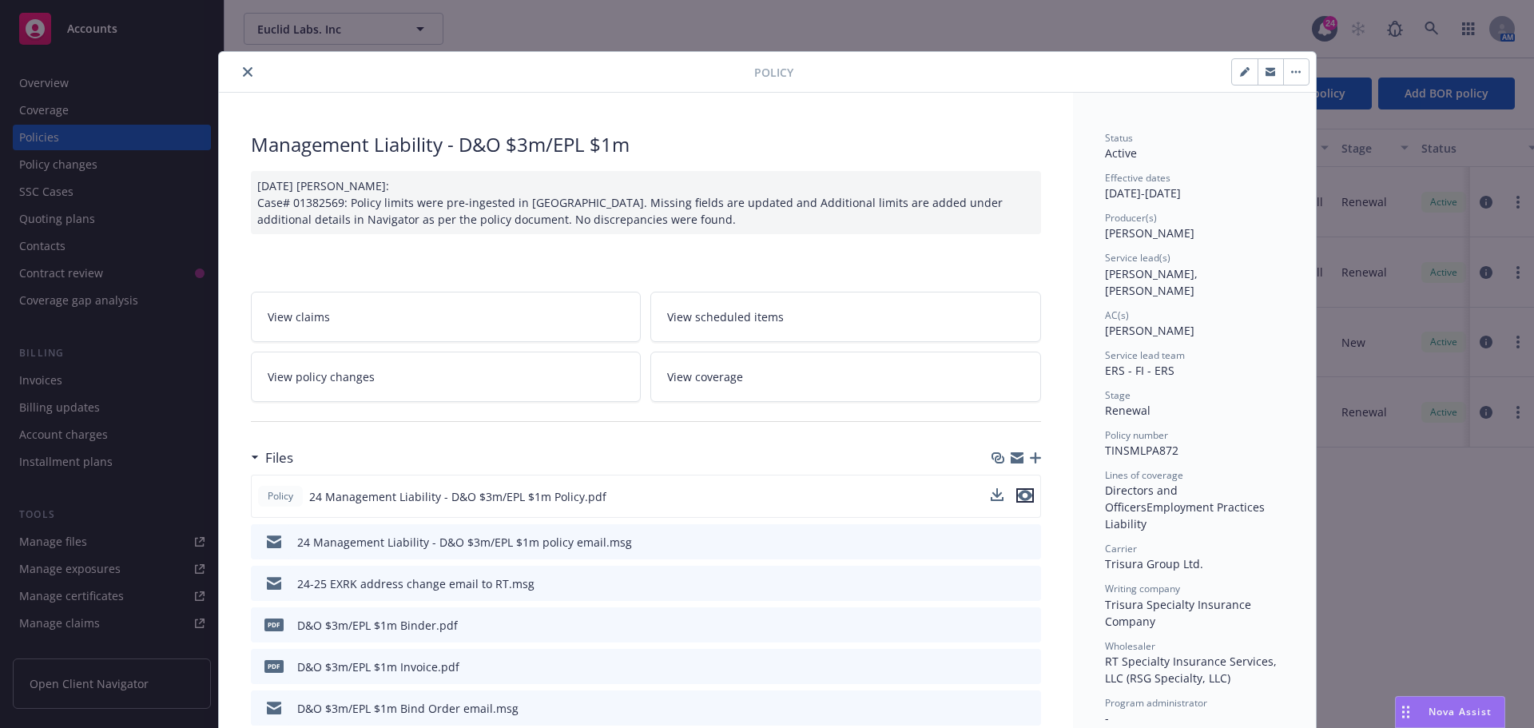
click at [1021, 495] on icon "preview file" at bounding box center [1025, 495] width 14 height 11
click at [243, 73] on icon "close" at bounding box center [248, 72] width 10 height 10
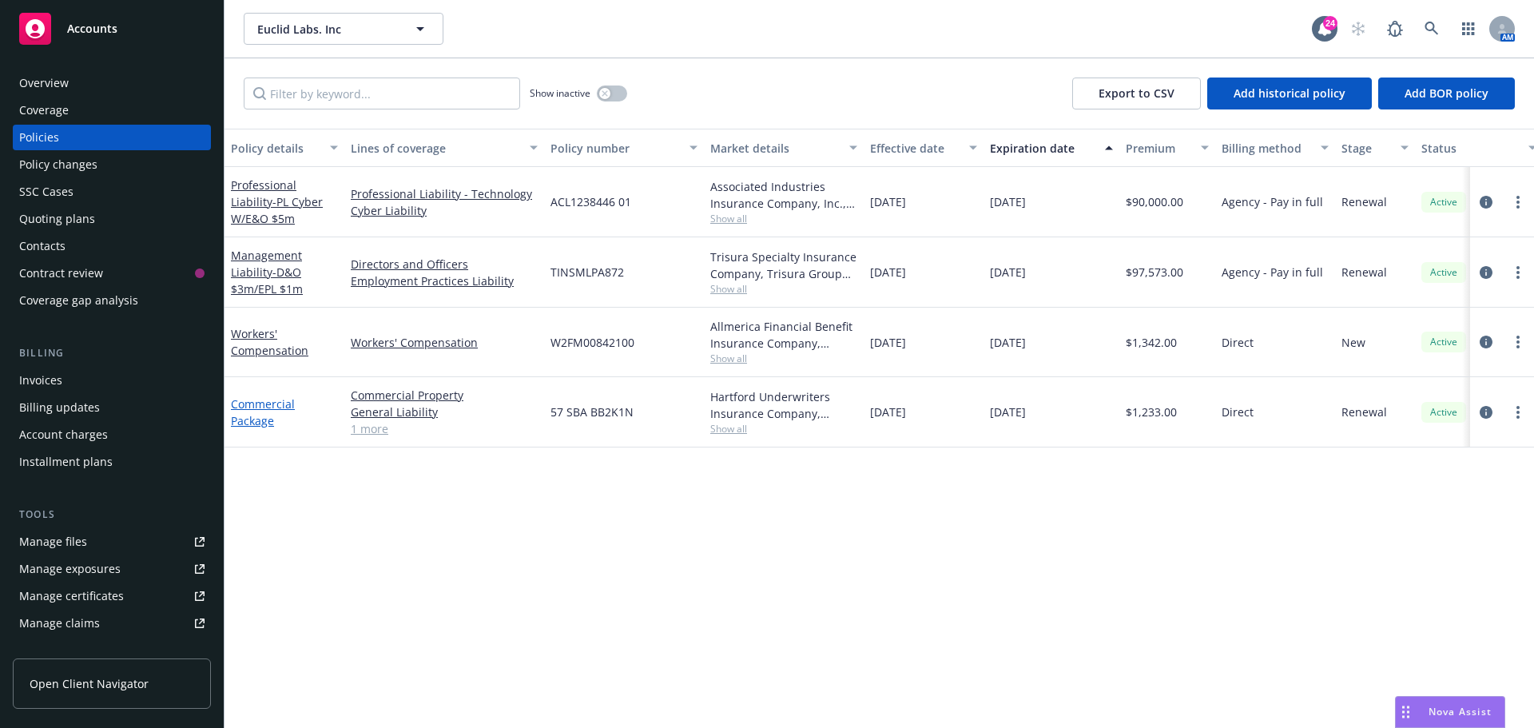
click at [241, 402] on link "Commercial Package" at bounding box center [263, 412] width 64 height 32
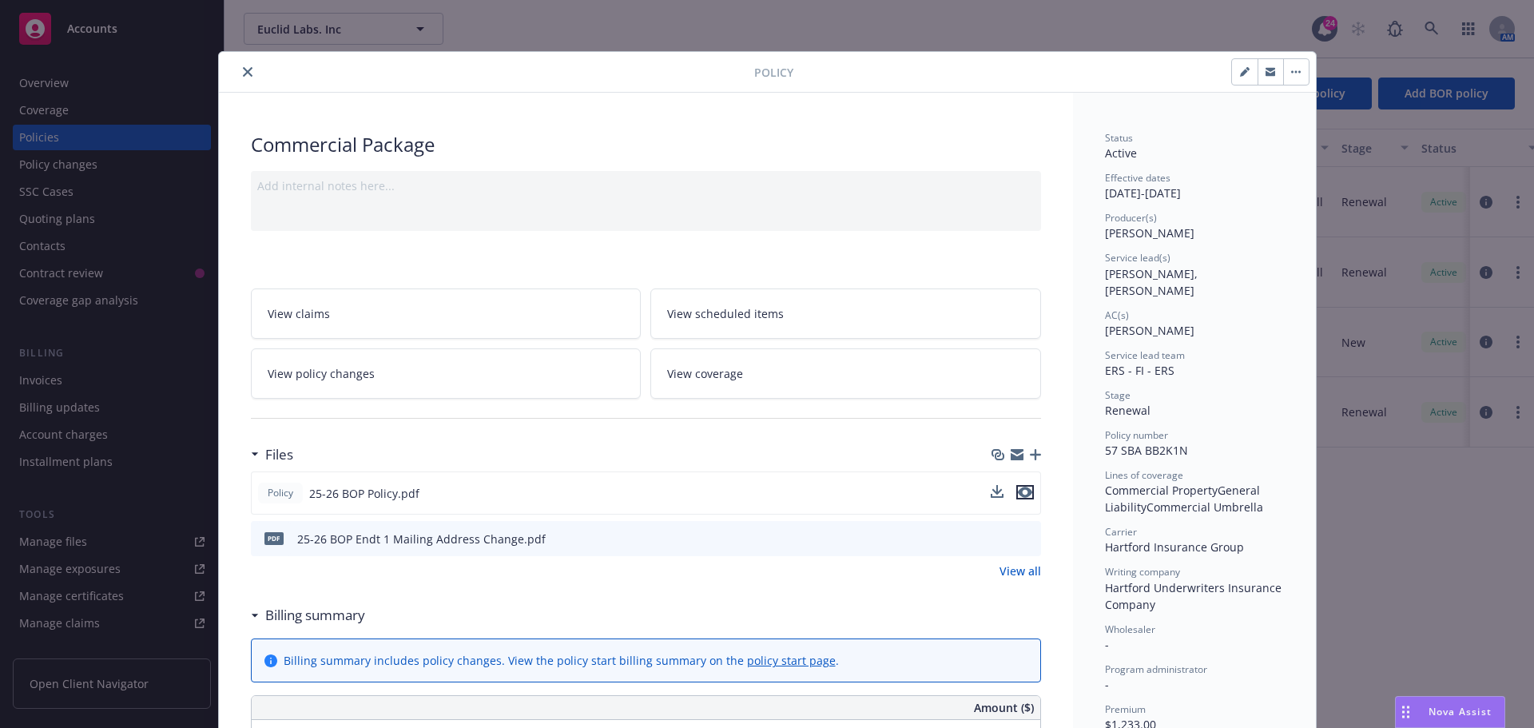
click at [1018, 496] on icon "preview file" at bounding box center [1025, 492] width 14 height 11
click at [243, 73] on icon "close" at bounding box center [248, 72] width 10 height 10
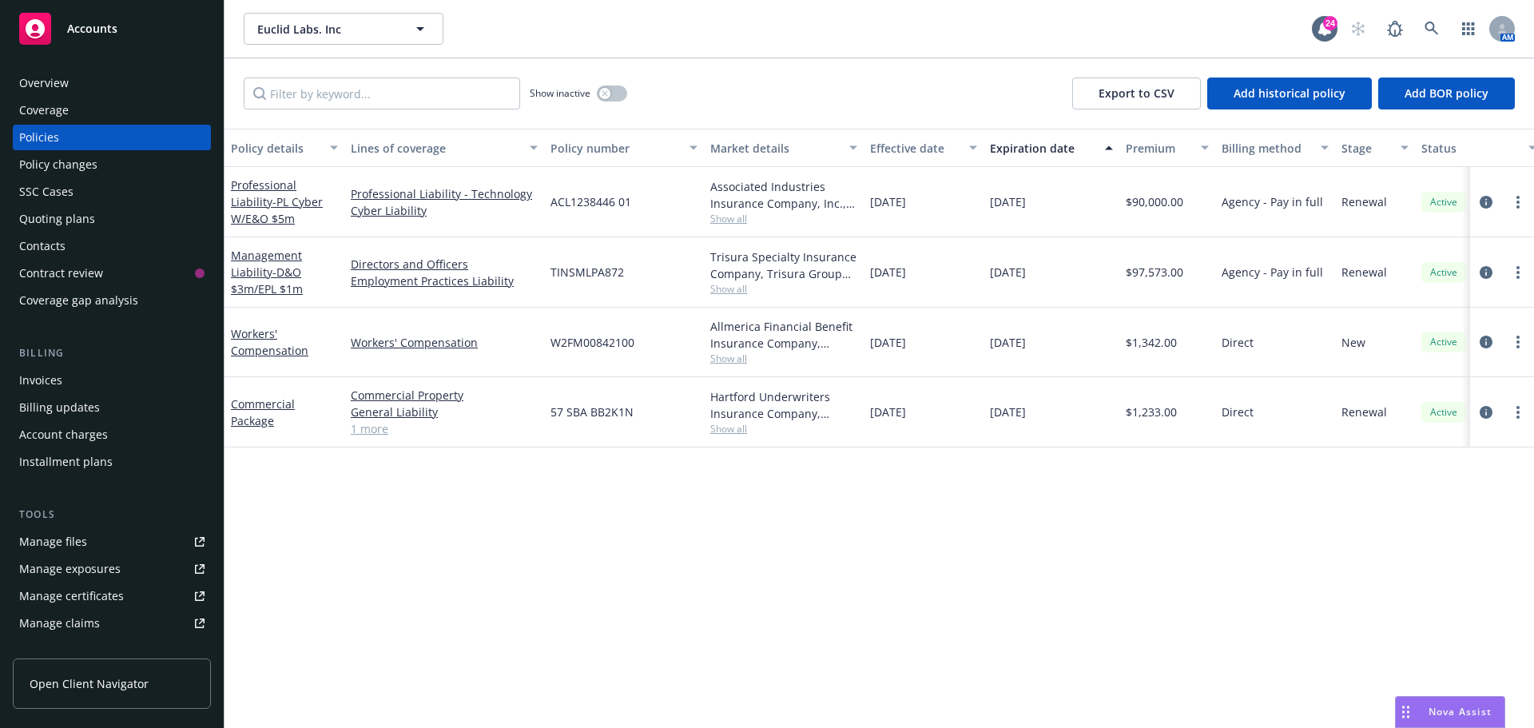
drag, startPoint x: 686, startPoint y: 36, endPoint x: 998, endPoint y: 64, distance: 312.8
click at [687, 36] on div "Euclid Labs. Inc Euclid Labs. Inc" at bounding box center [778, 29] width 1068 height 32
click at [1418, 30] on link at bounding box center [1432, 29] width 32 height 32
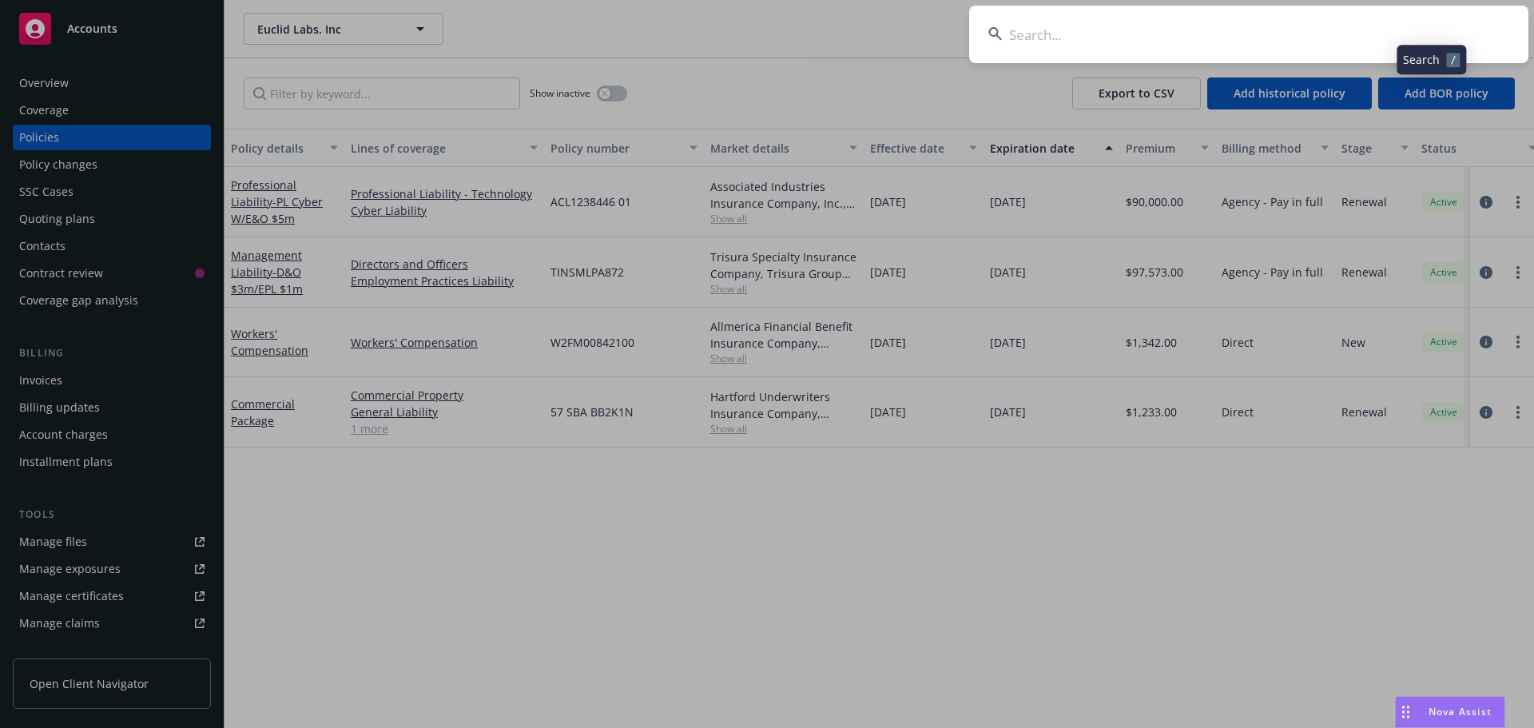
click at [1373, 28] on input at bounding box center [1248, 35] width 559 height 58
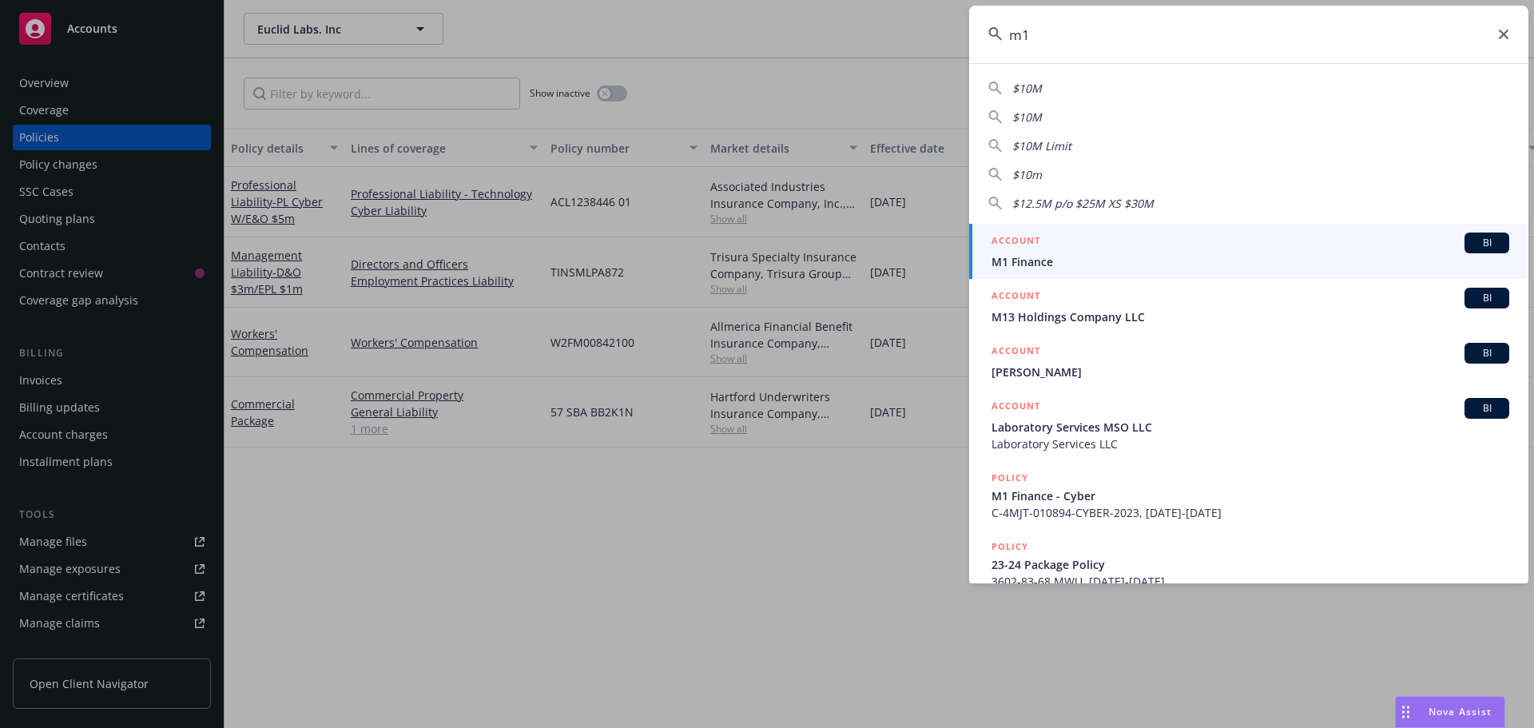
type input "m1"
drag, startPoint x: 1476, startPoint y: 243, endPoint x: 1468, endPoint y: 246, distance: 9.4
click at [1476, 243] on span "BI" at bounding box center [1487, 243] width 32 height 14
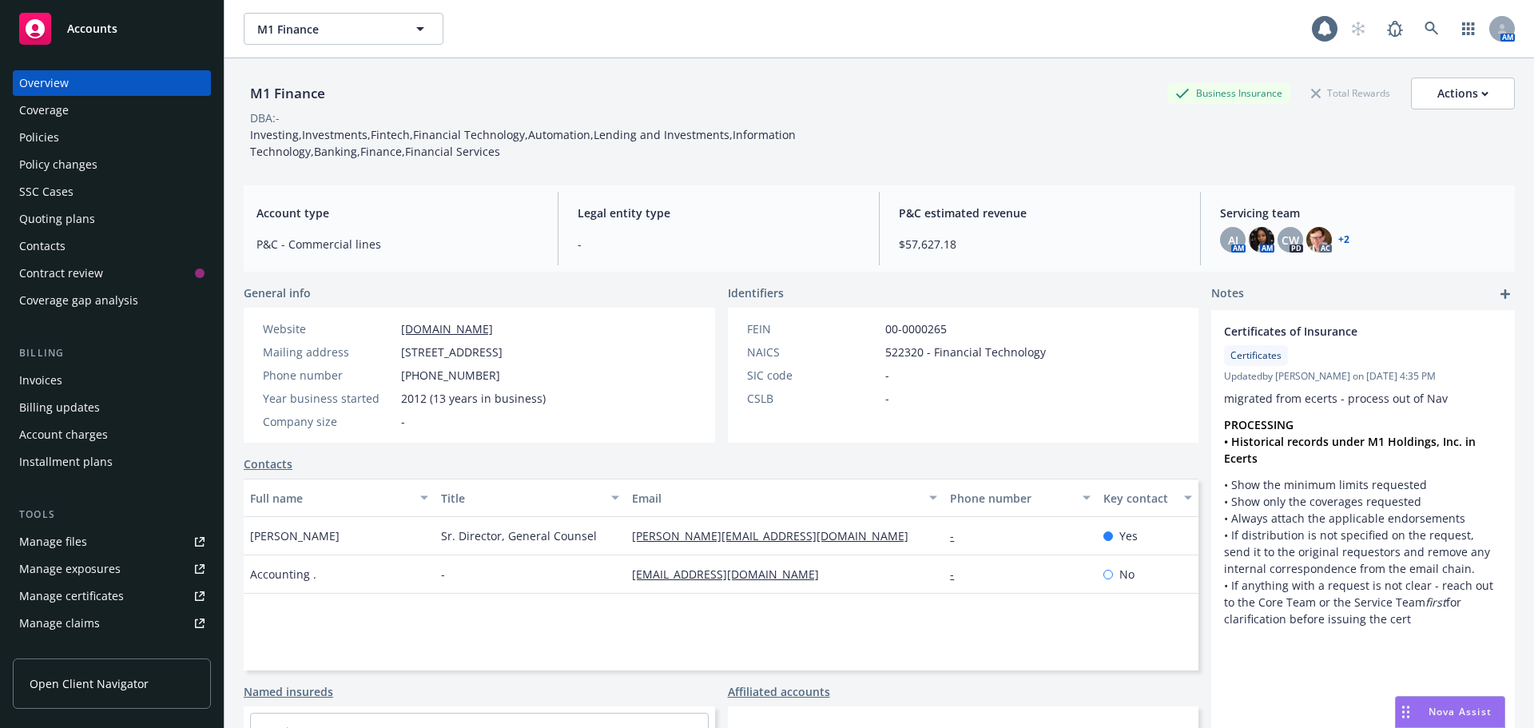
click at [563, 99] on div "M1 Finance Business Insurance Total Rewards Actions" at bounding box center [879, 93] width 1271 height 32
click at [66, 141] on div "Policies" at bounding box center [111, 138] width 185 height 26
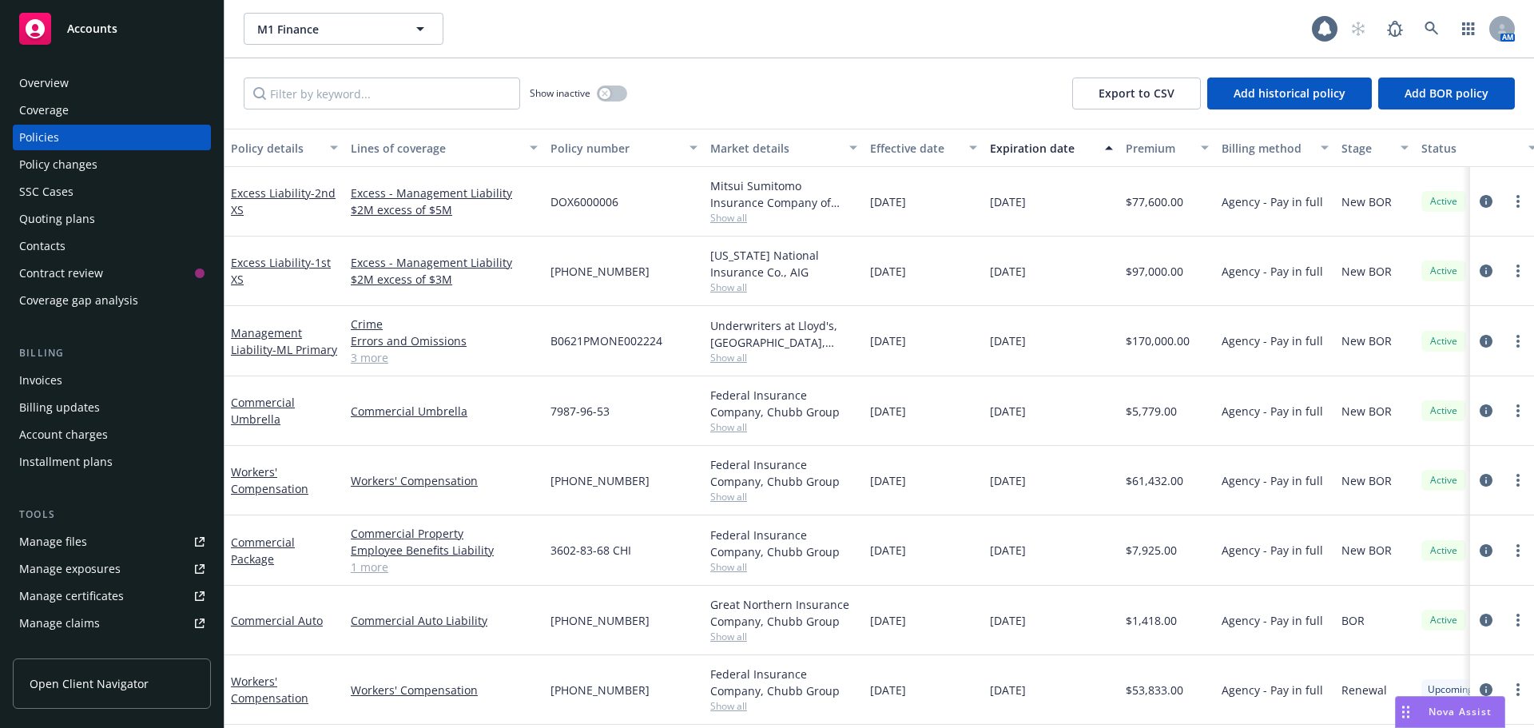
click at [679, 91] on div "Show inactive Export to CSV Add historical policy Add BOR policy" at bounding box center [878, 93] width 1309 height 70
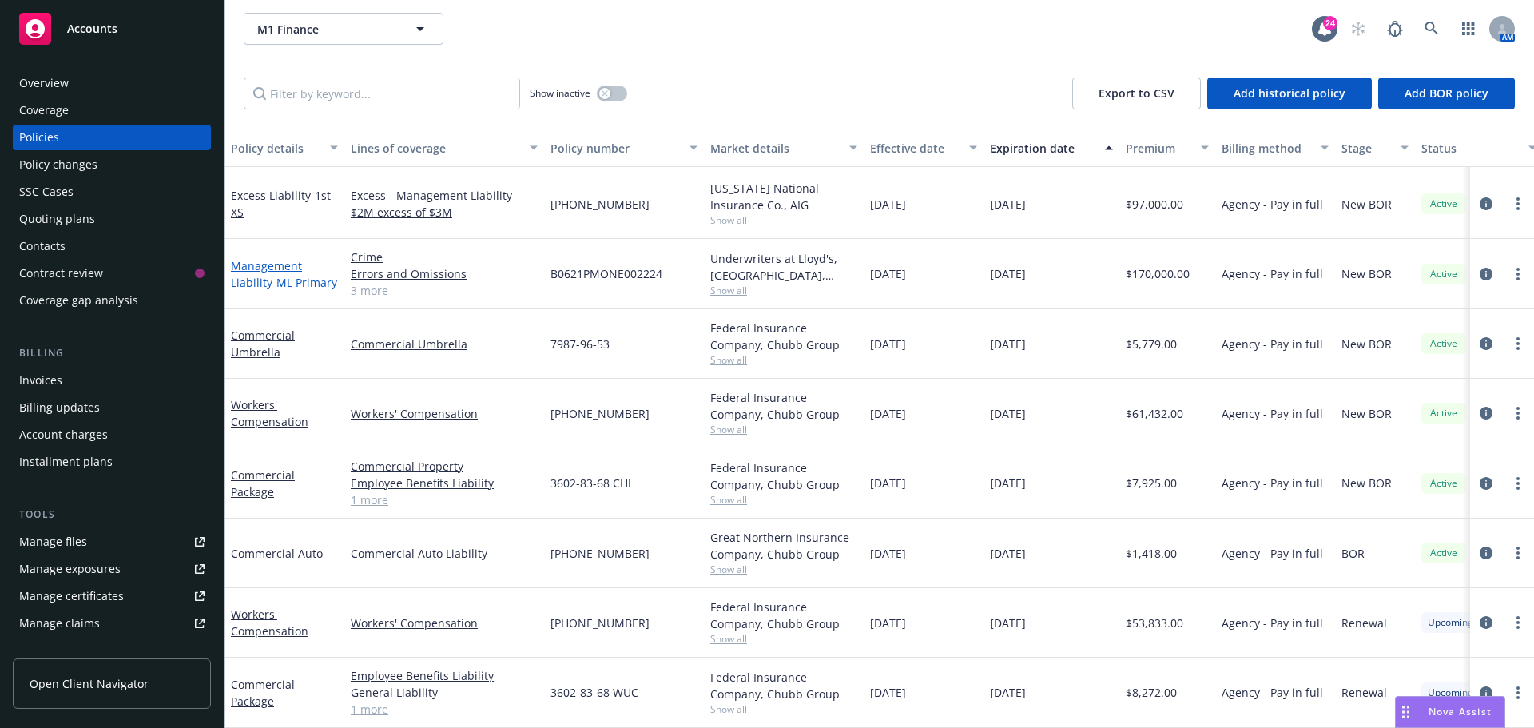
click at [246, 266] on link "Management Liability - ML Primary" at bounding box center [284, 274] width 106 height 32
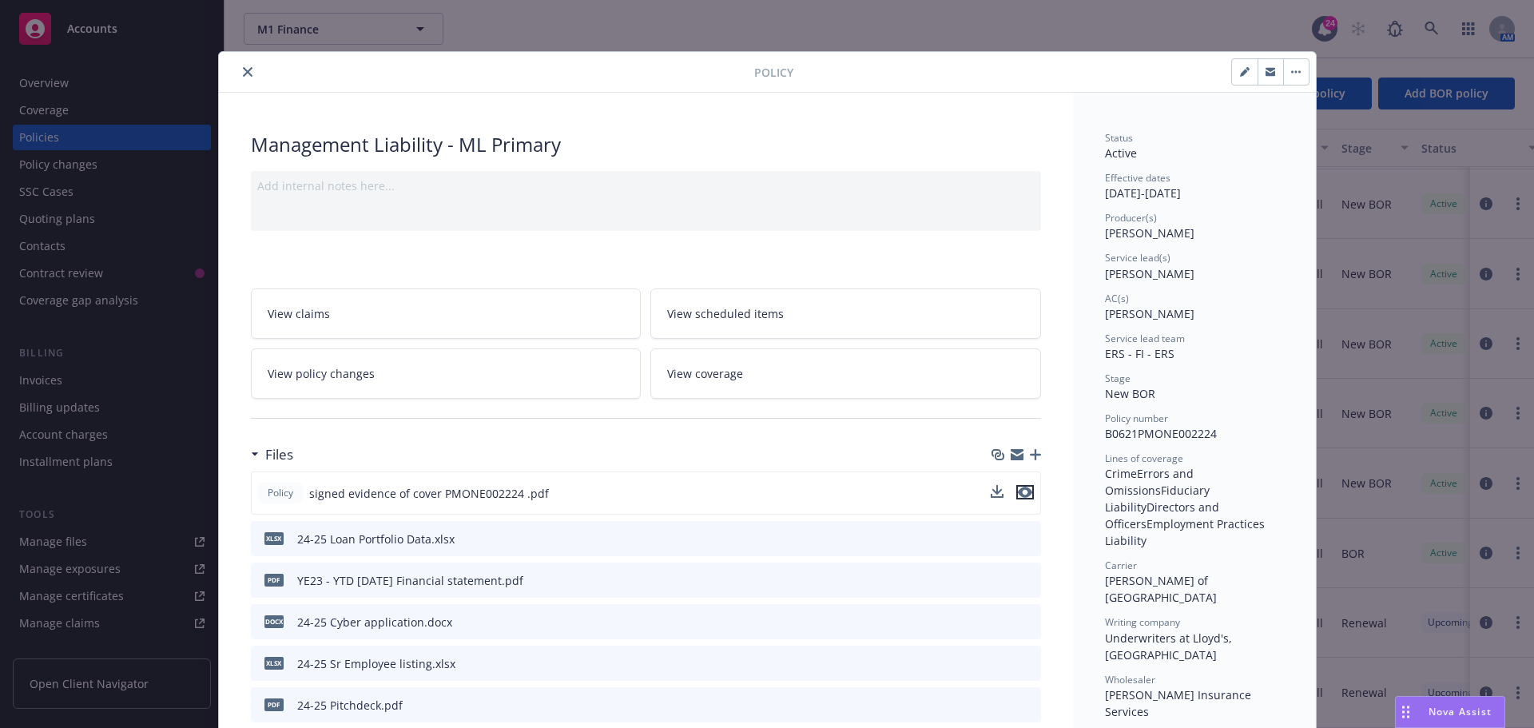
click at [1024, 489] on icon "preview file" at bounding box center [1025, 492] width 14 height 11
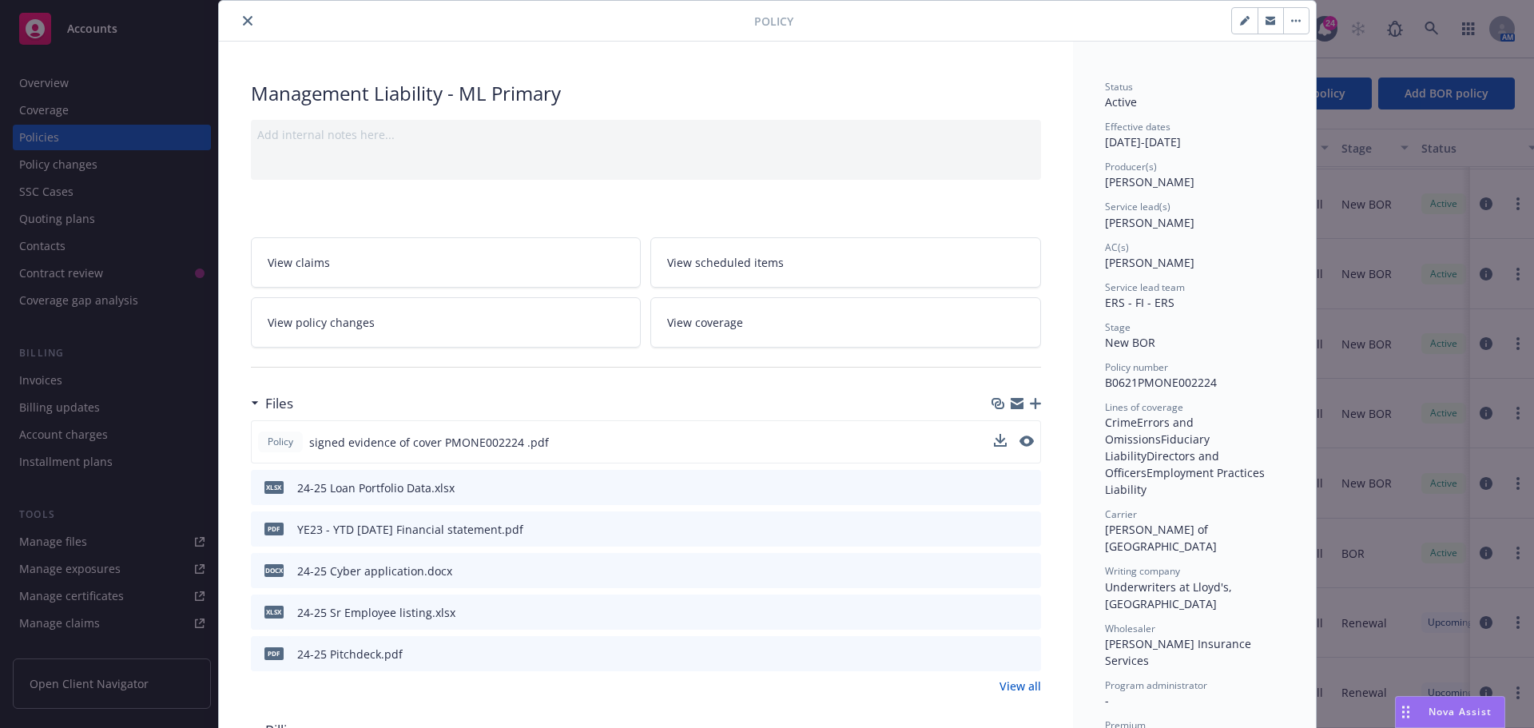
scroll to position [80, 0]
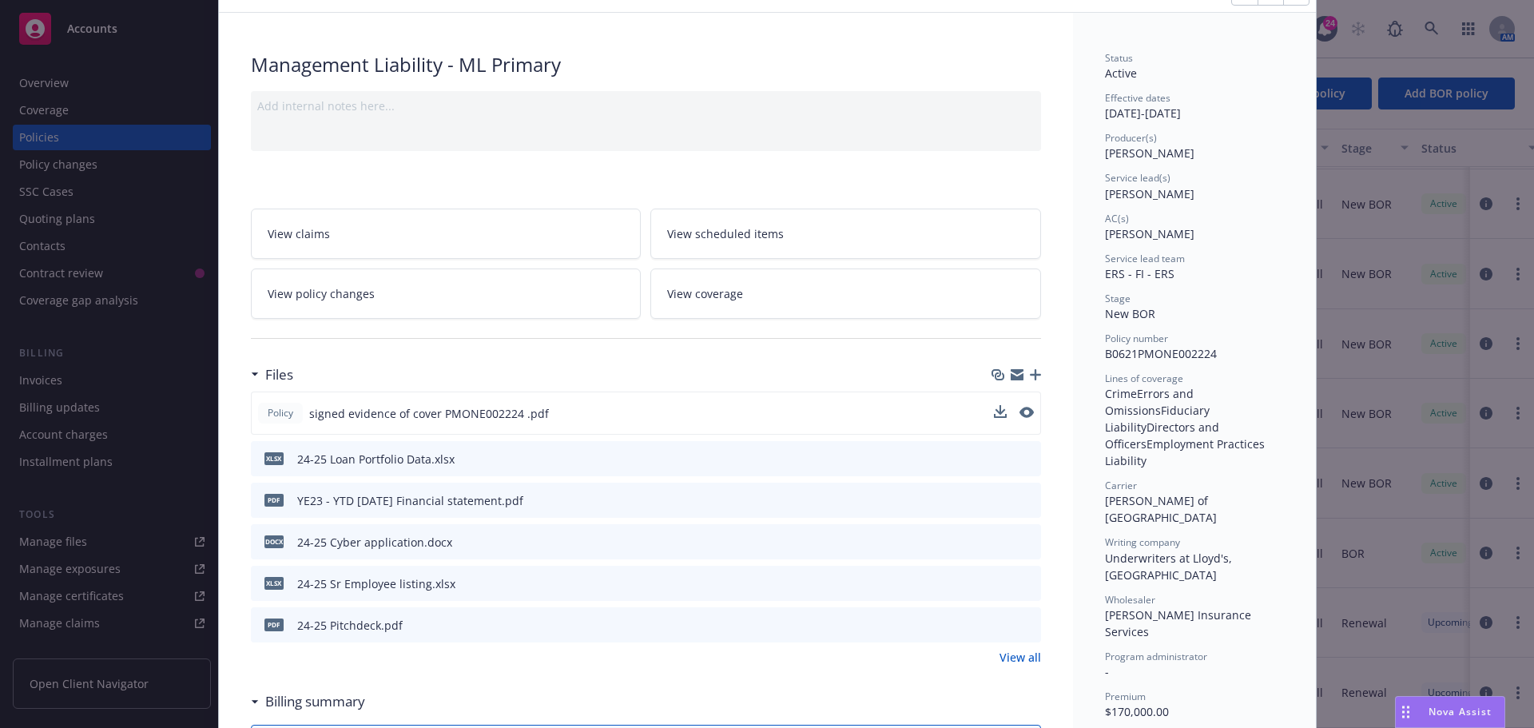
click at [1009, 661] on link "View all" at bounding box center [1020, 657] width 42 height 17
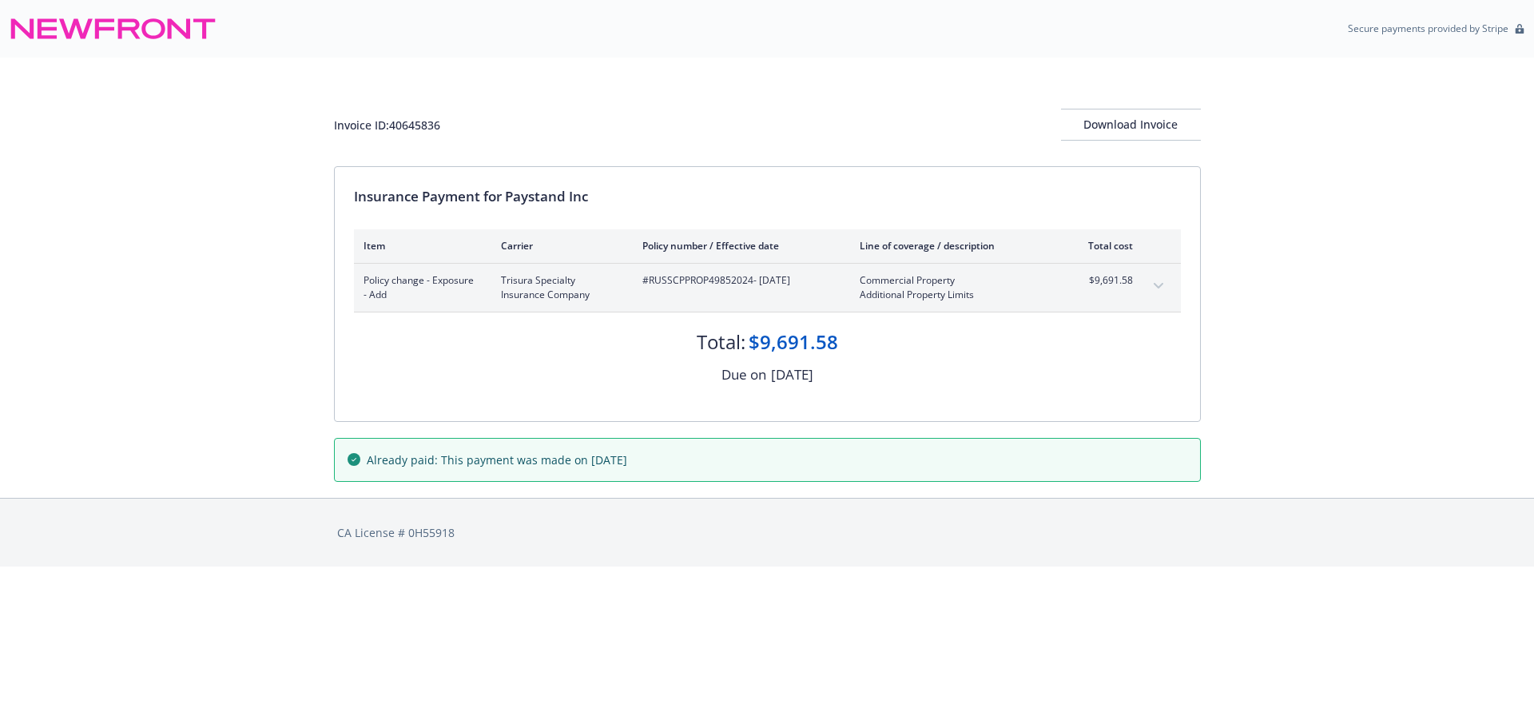
click at [1155, 283] on icon "expand content" at bounding box center [1159, 286] width 10 height 6
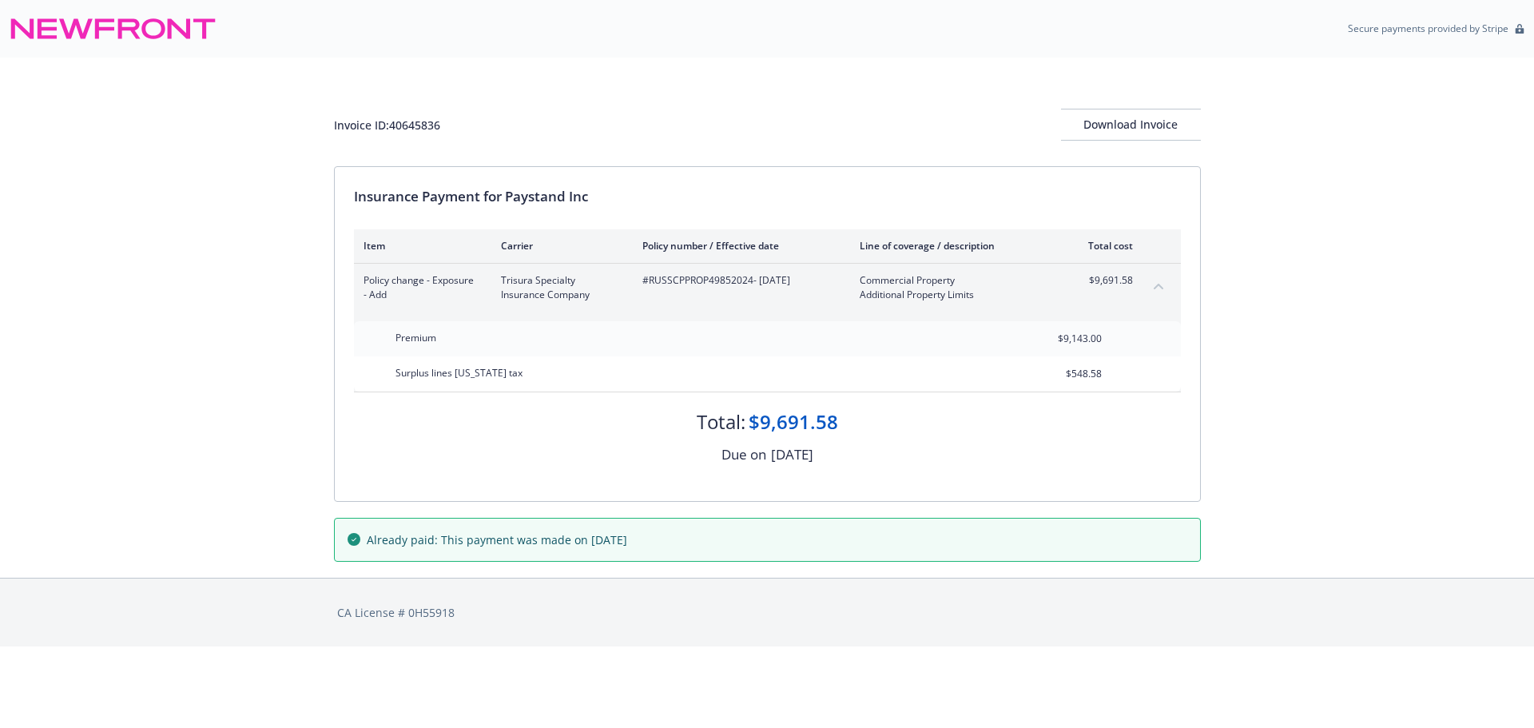
click at [1155, 283] on icon "collapse content" at bounding box center [1159, 286] width 10 height 6
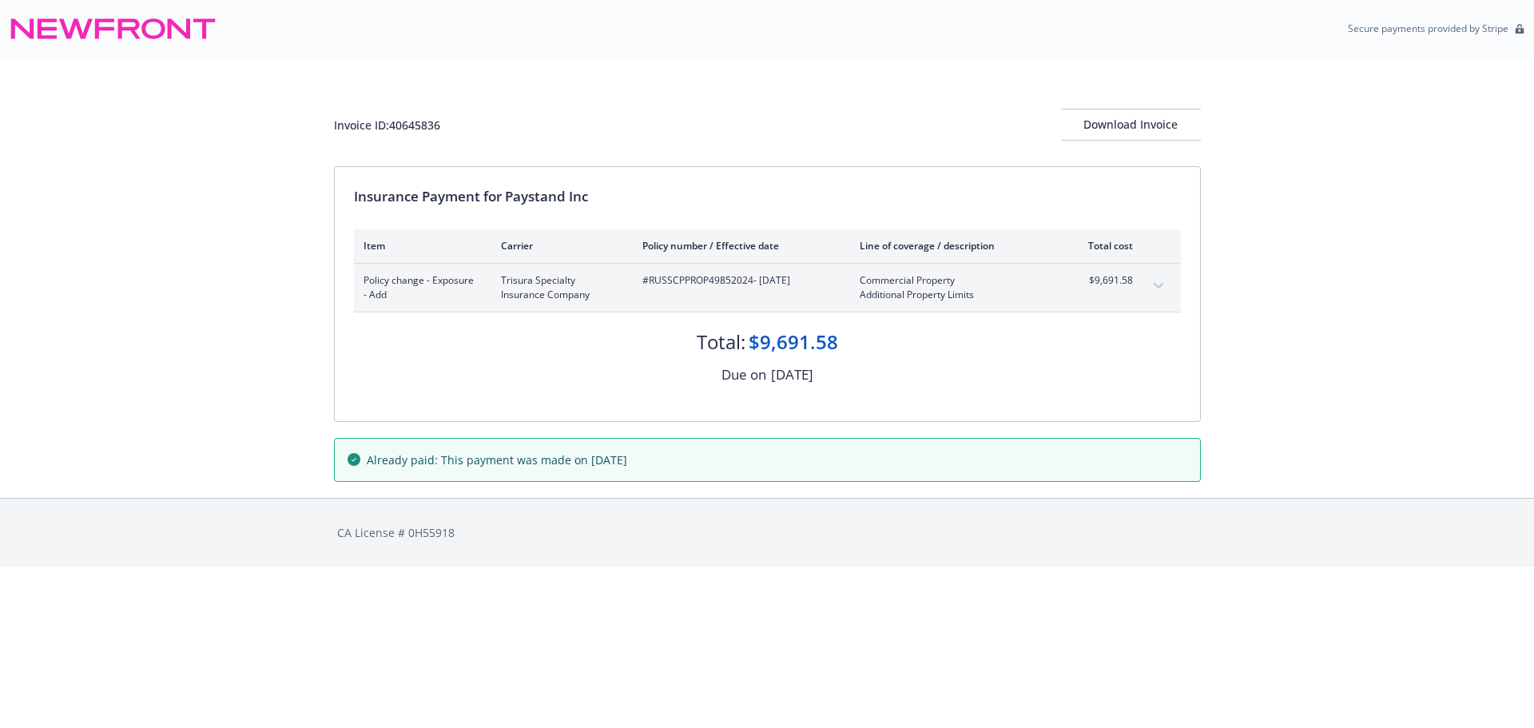
click at [1371, 467] on div "Invoice ID: 40645836 Download Invoice Insurance Payment for Paystand Inc Item C…" at bounding box center [767, 278] width 1534 height 440
click at [224, 233] on div "Invoice ID: 40645836 Download Invoice Insurance Payment for Paystand Inc Item C…" at bounding box center [767, 278] width 1534 height 440
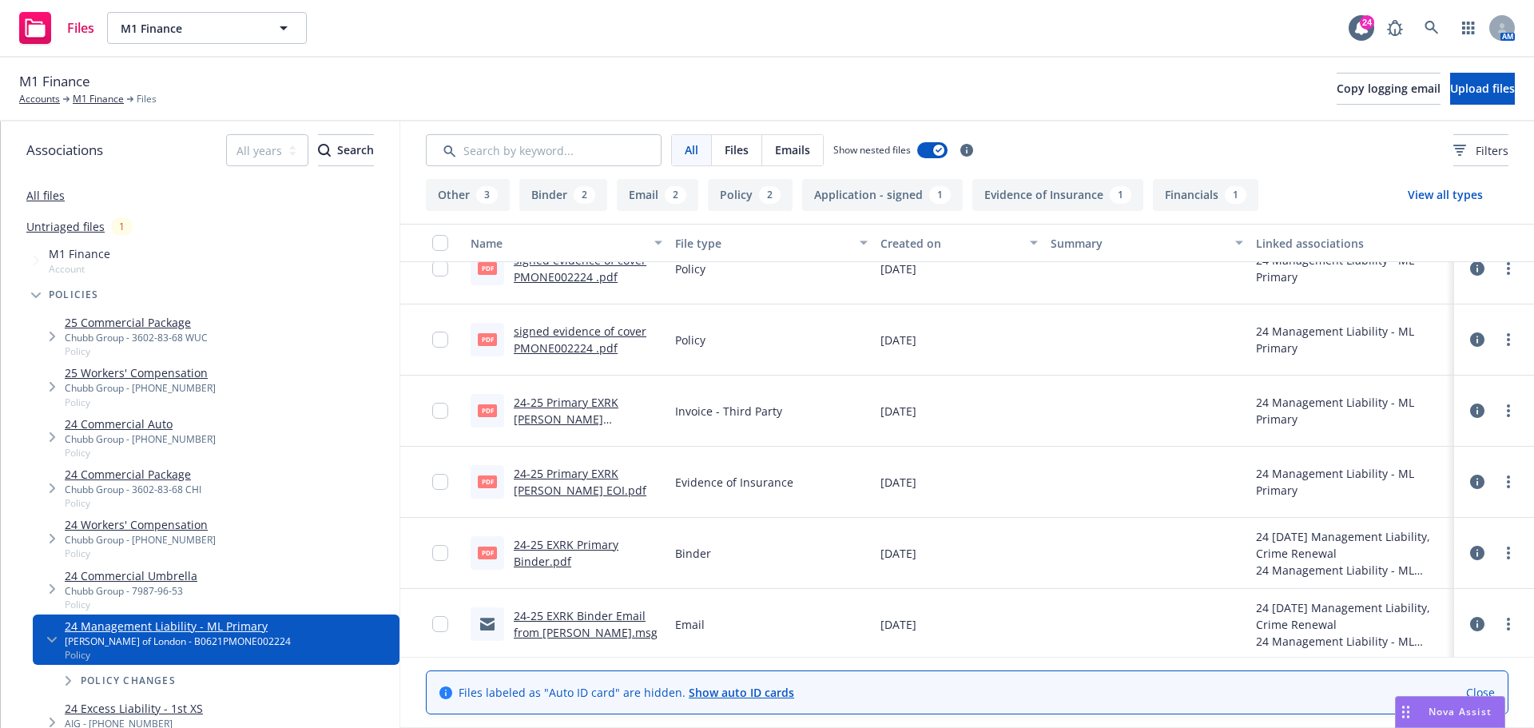
scroll to position [479, 0]
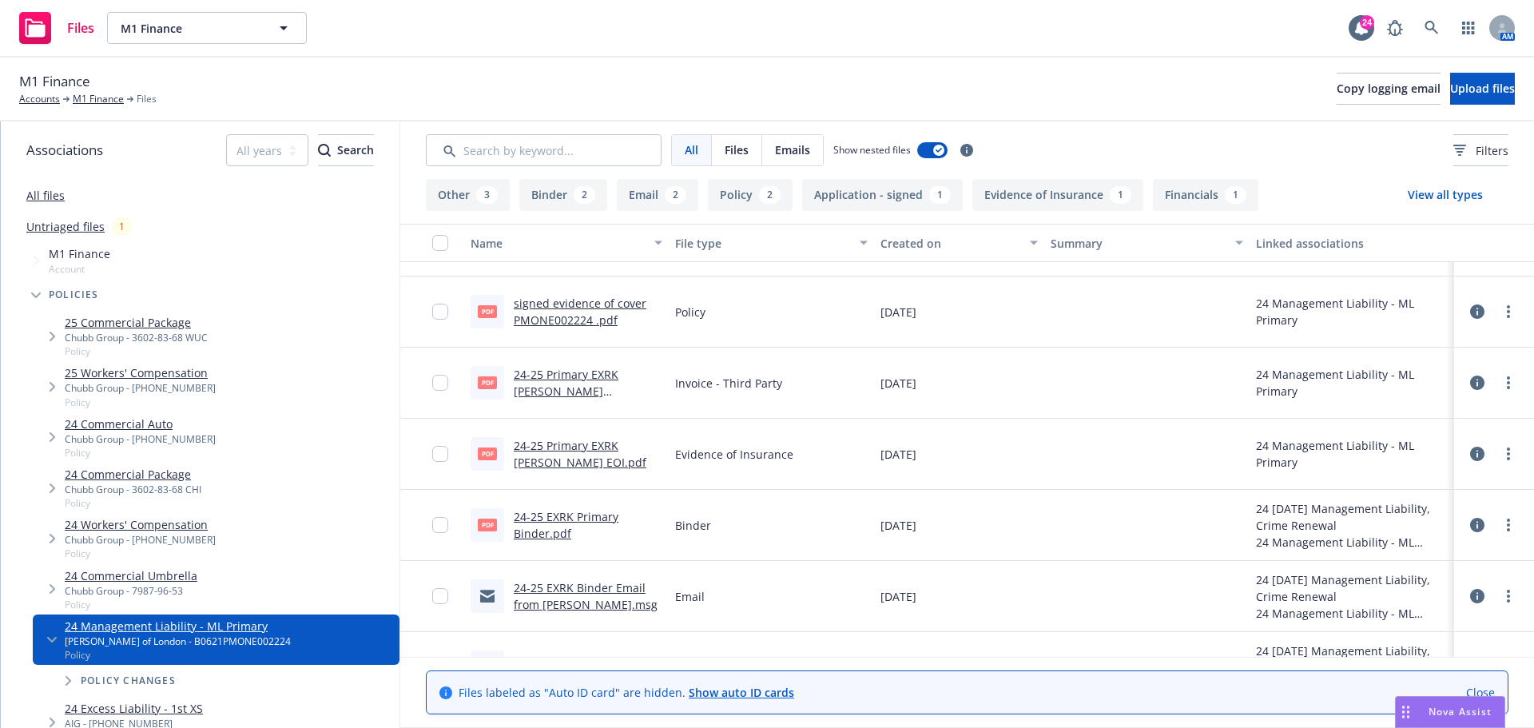
click at [562, 514] on link "24-25 EXRK Primary Binder.pdf" at bounding box center [566, 525] width 105 height 32
click at [678, 69] on div "M1 Finance Accounts M1 Finance Files Copy logging email Upload files" at bounding box center [767, 90] width 1534 height 64
click at [523, 71] on div "M1 Finance Accounts M1 Finance Files Copy logging email Upload files" at bounding box center [767, 88] width 1496 height 35
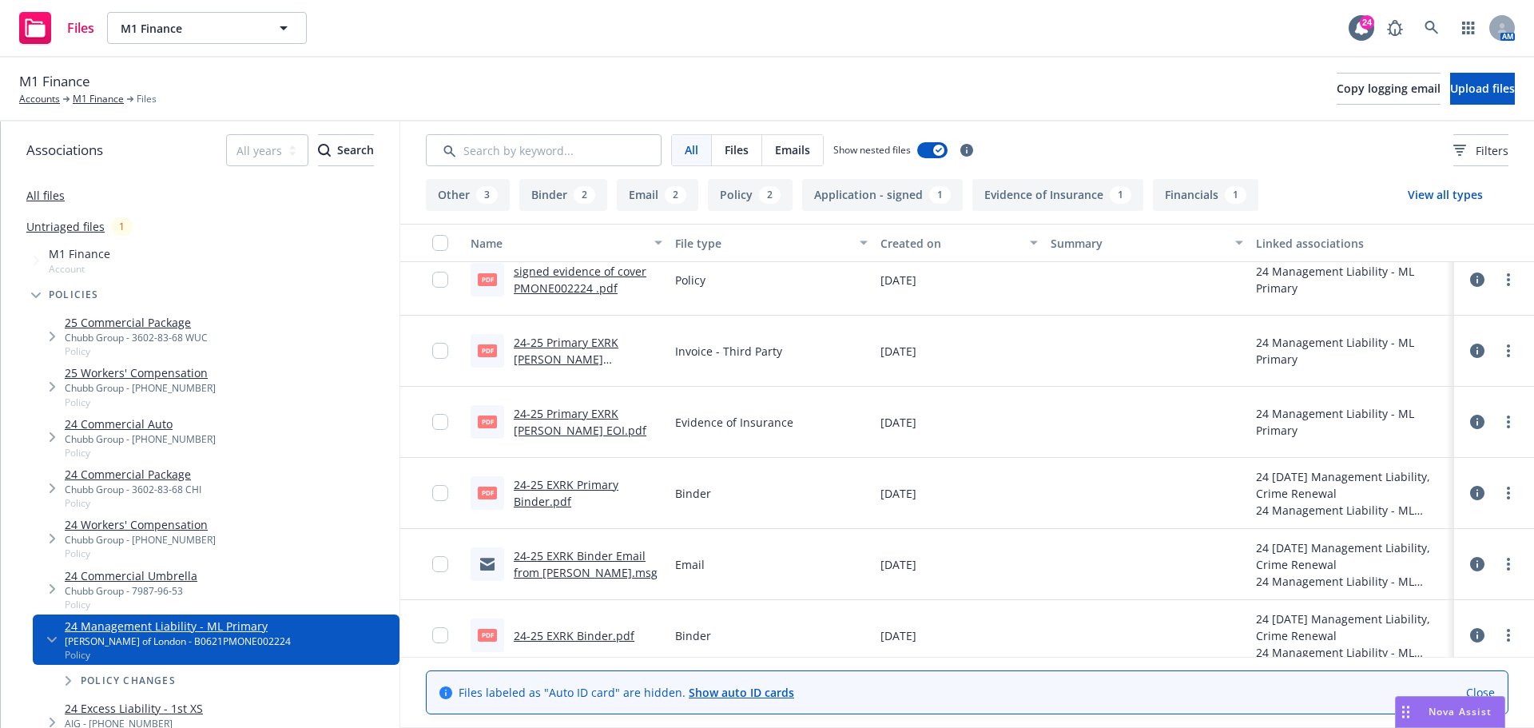
scroll to position [525, 0]
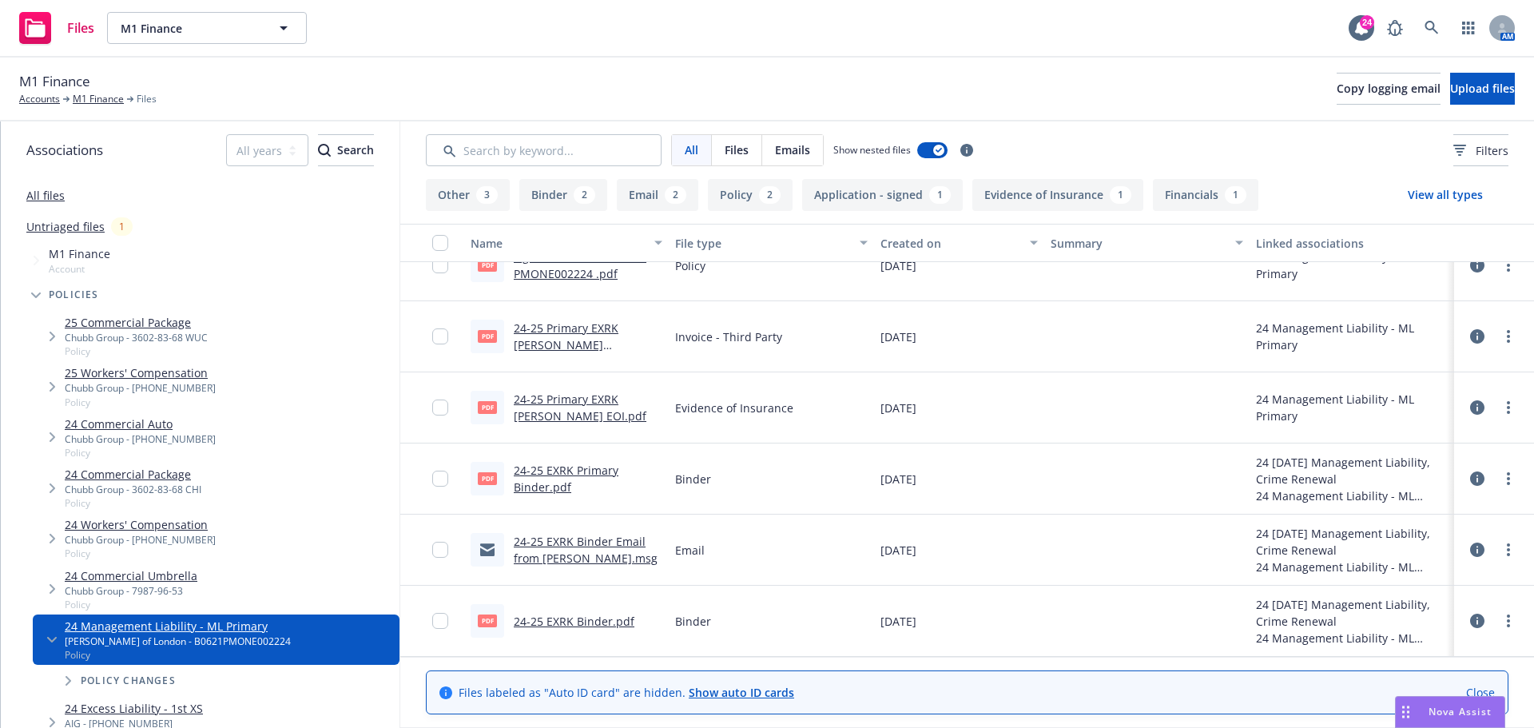
click at [577, 554] on link "24-25 EXRK Binder Email from MIller.msg" at bounding box center [586, 550] width 144 height 32
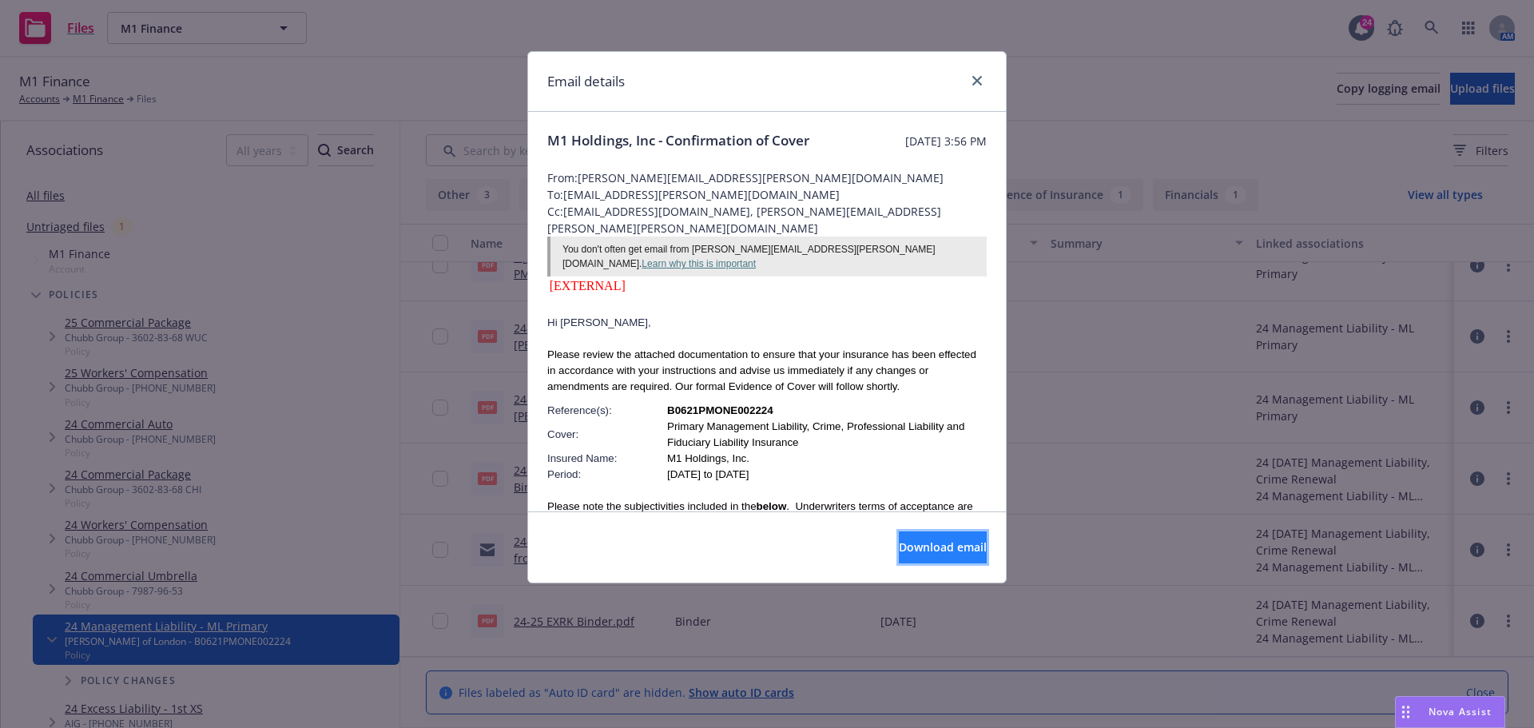
click at [899, 557] on button "Download email" at bounding box center [943, 547] width 88 height 32
click at [983, 83] on link "close" at bounding box center [976, 80] width 19 height 19
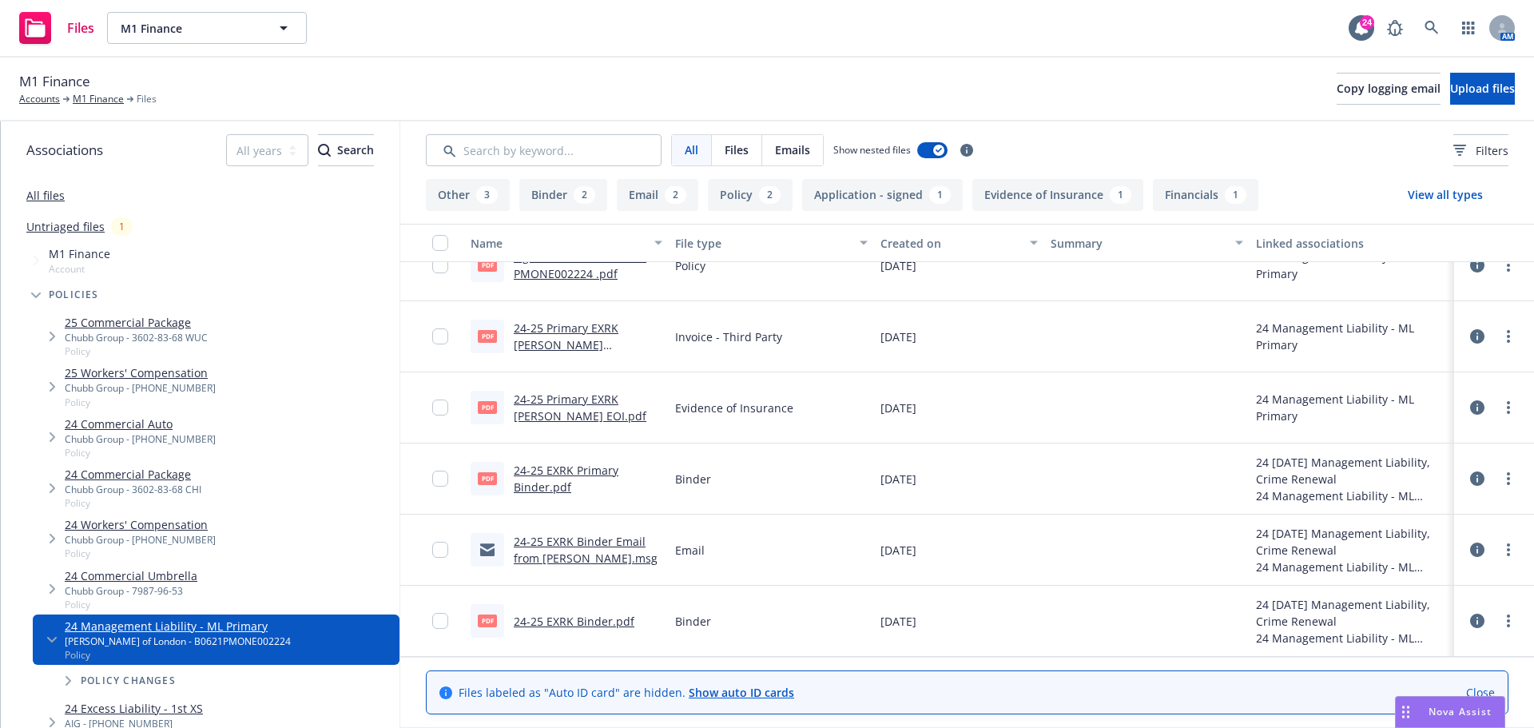
click at [658, 94] on div "M1 Finance Accounts M1 Finance Files Copy logging email Upload files" at bounding box center [767, 88] width 1496 height 35
click at [451, 77] on div "M1 Finance Accounts M1 Finance Files Copy logging email Upload files" at bounding box center [767, 88] width 1496 height 35
click at [363, 115] on div "M1 Finance Accounts M1 Finance Files Copy logging email Upload files" at bounding box center [767, 90] width 1534 height 64
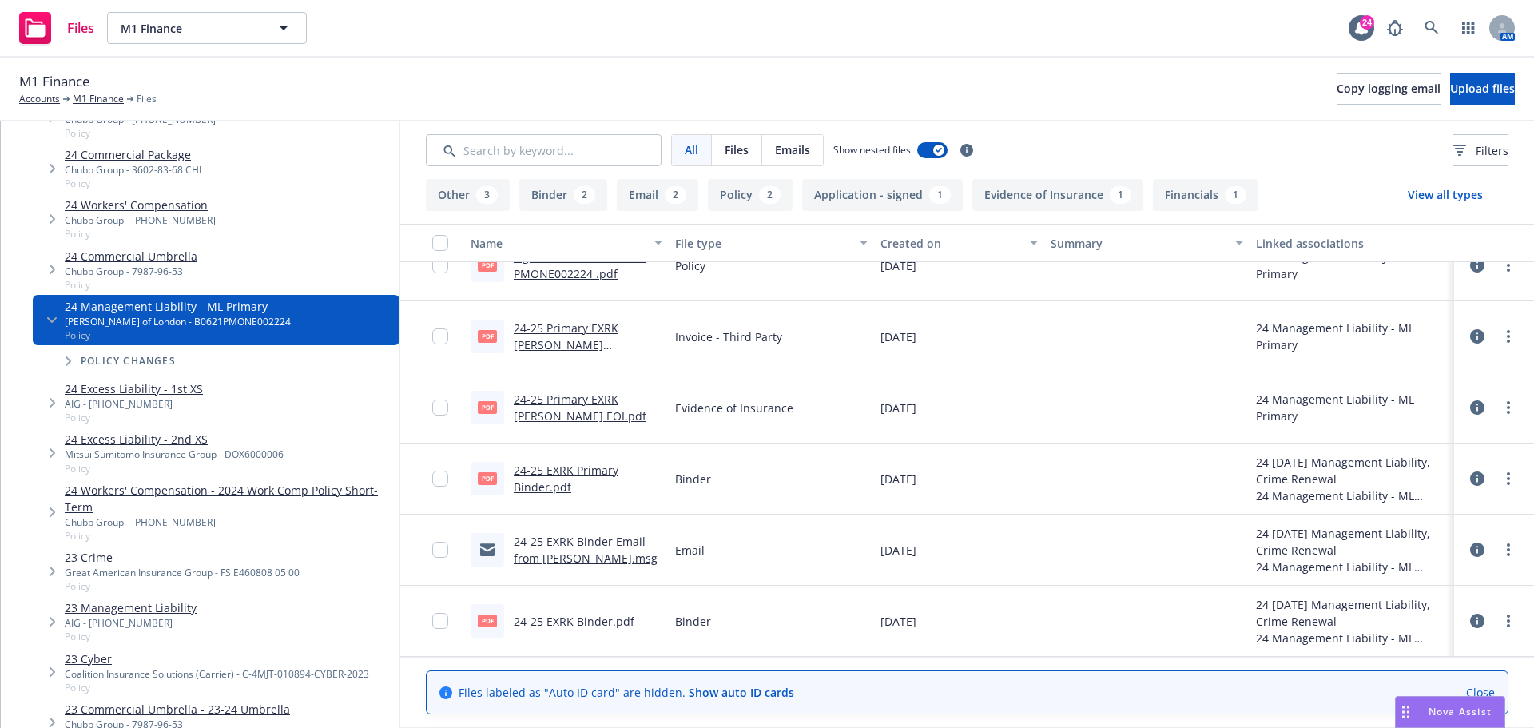
scroll to position [399, 0]
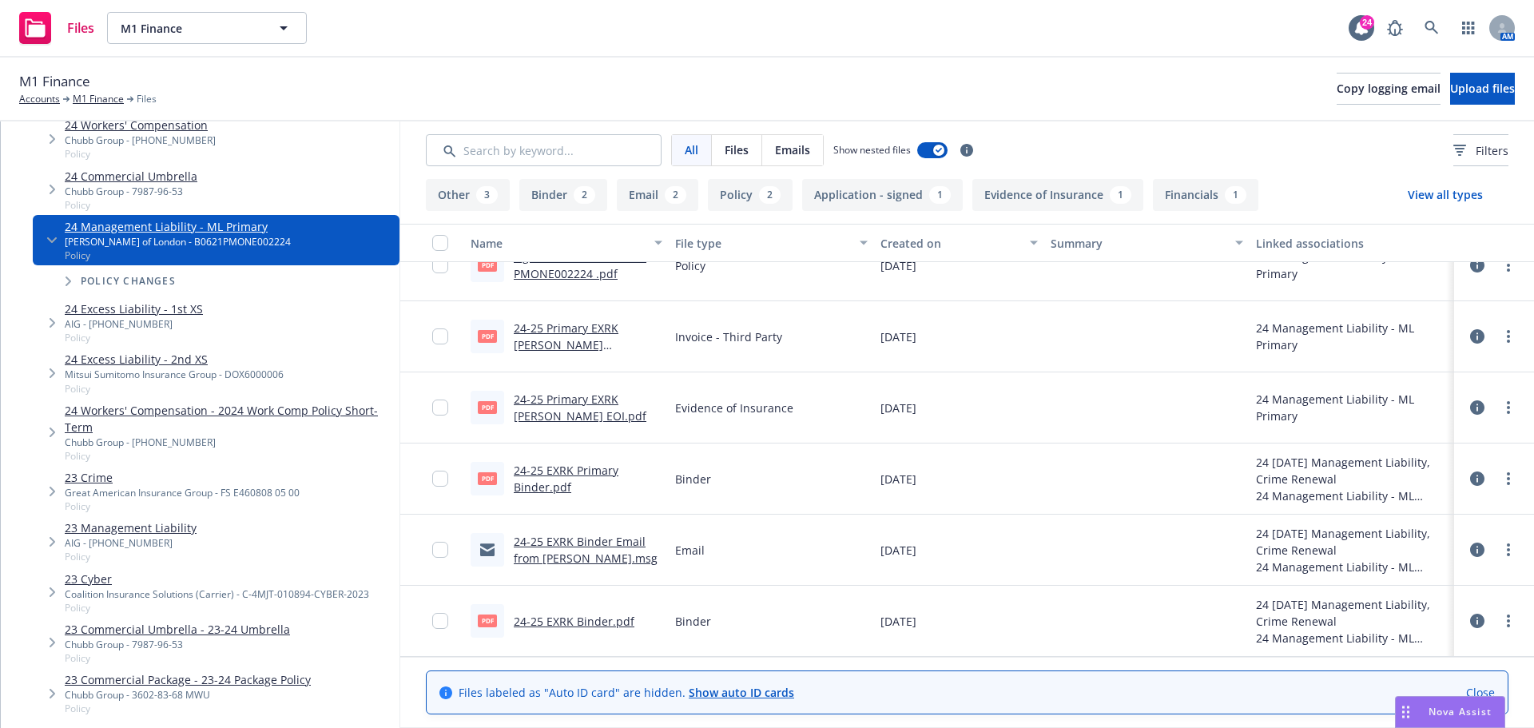
click at [89, 475] on link "23 Crime" at bounding box center [182, 477] width 235 height 17
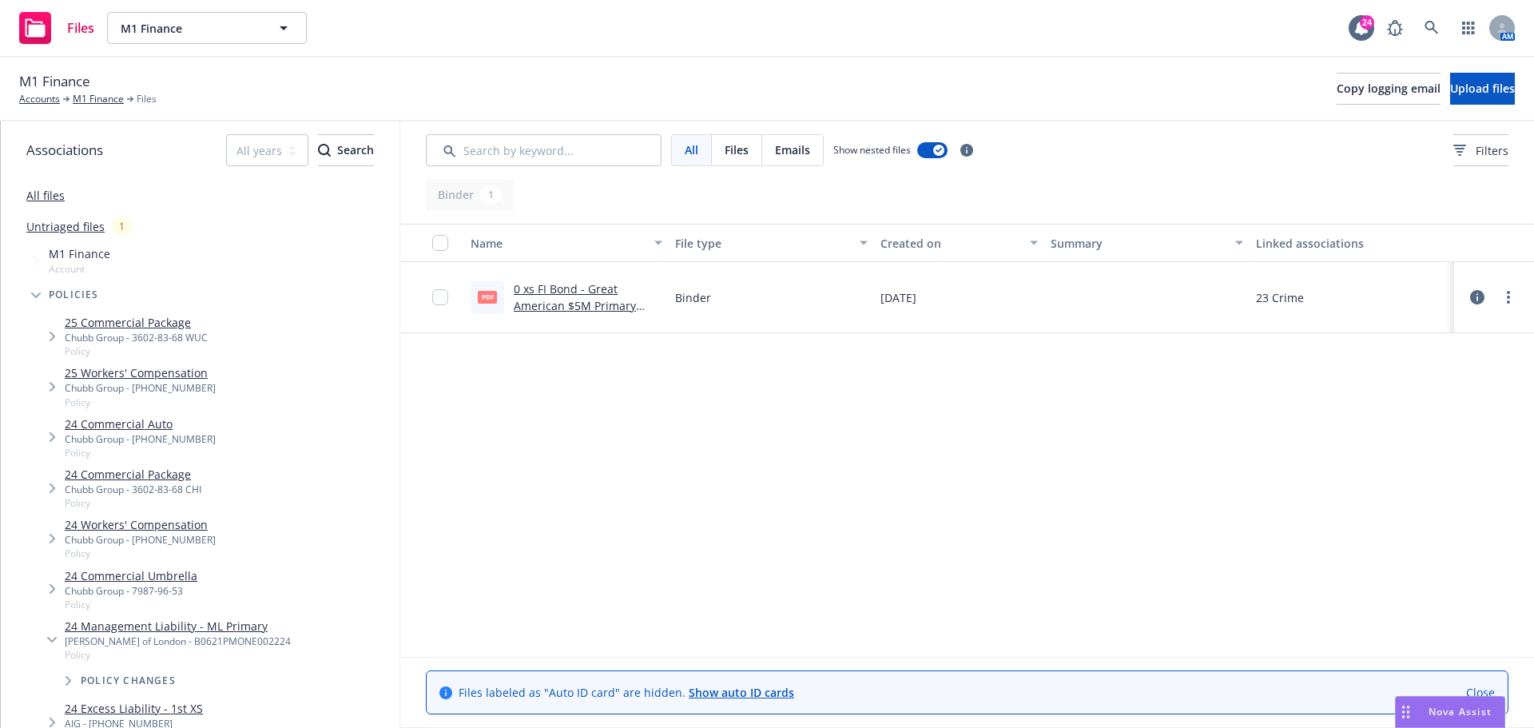
click at [576, 304] on link "0 xs FI Bond - Great American $5M Primary Binder - 23-24.pdf" at bounding box center [575, 305] width 122 height 49
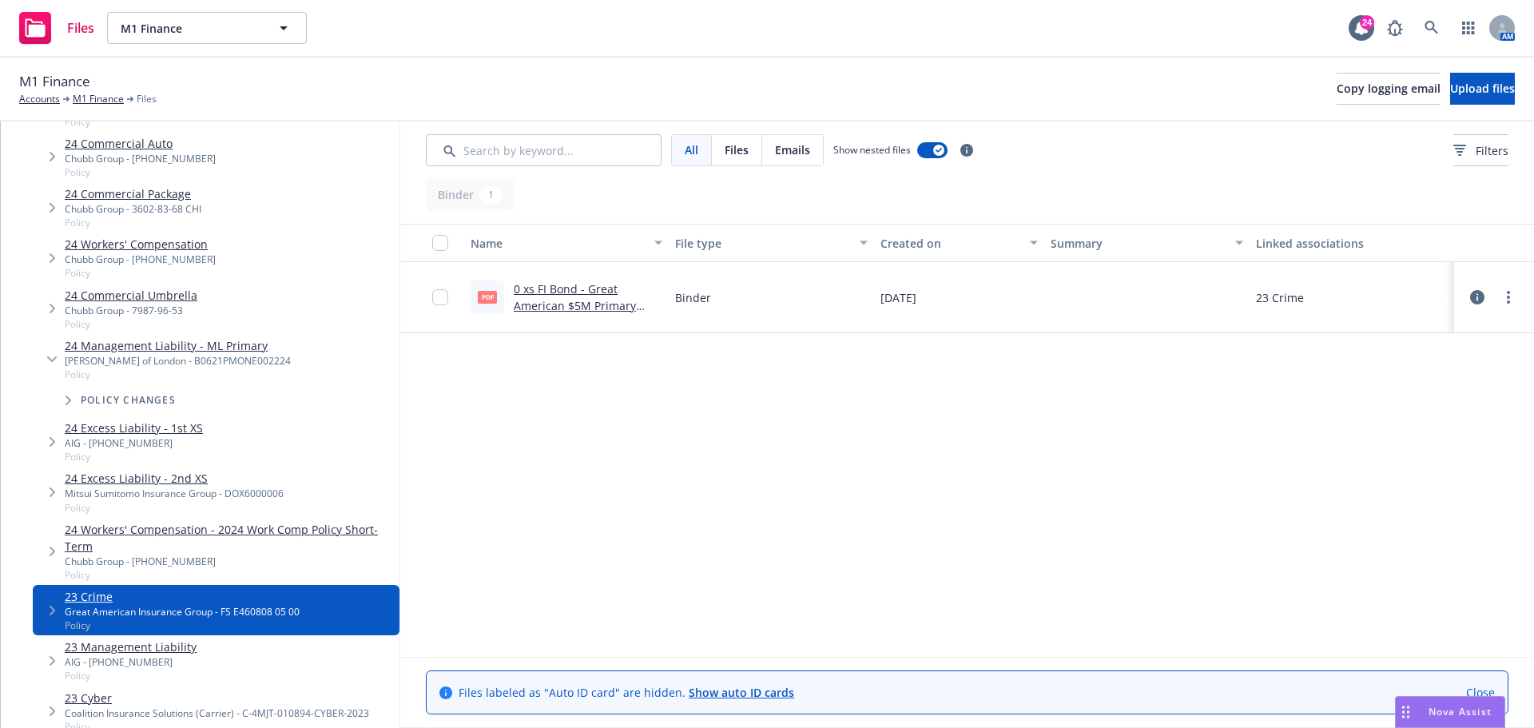
scroll to position [320, 0]
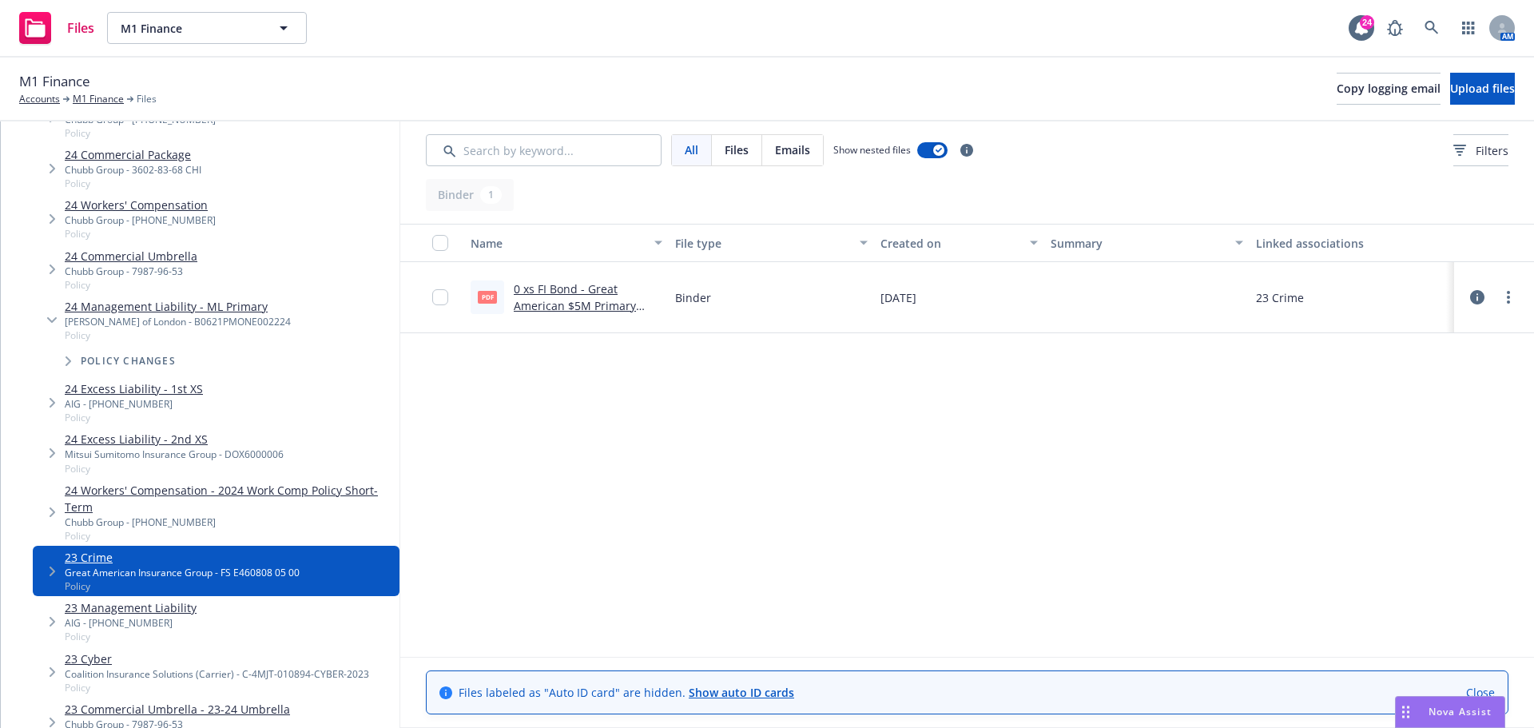
click at [101, 612] on link "23 Management Liability" at bounding box center [131, 607] width 132 height 17
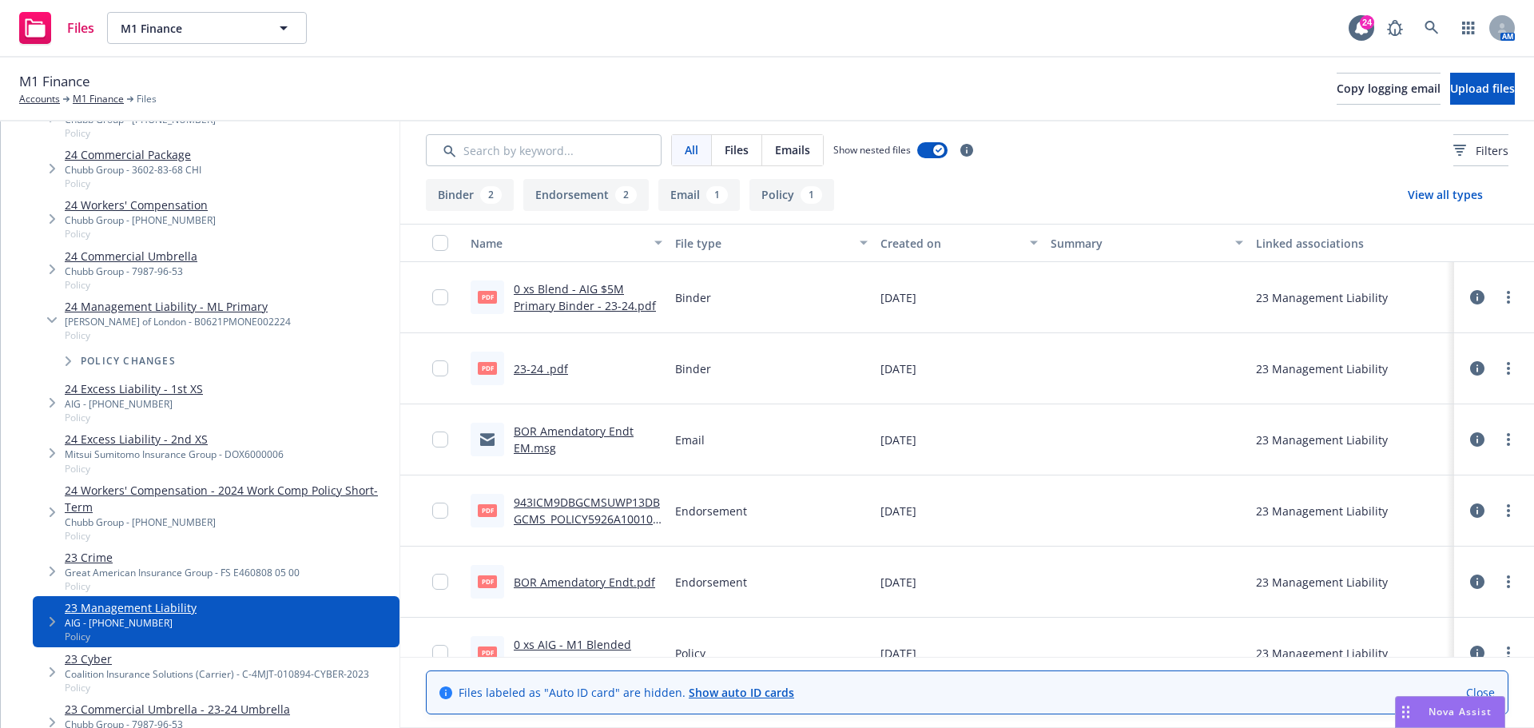
click at [574, 288] on link "0 xs Blend - AIG $5M Primary Binder - 23-24.pdf" at bounding box center [585, 297] width 142 height 32
click at [501, 35] on div "Files M1 Finance M1 Finance 24 AM" at bounding box center [767, 29] width 1534 height 58
click at [86, 101] on link "M1 Finance" at bounding box center [98, 99] width 51 height 14
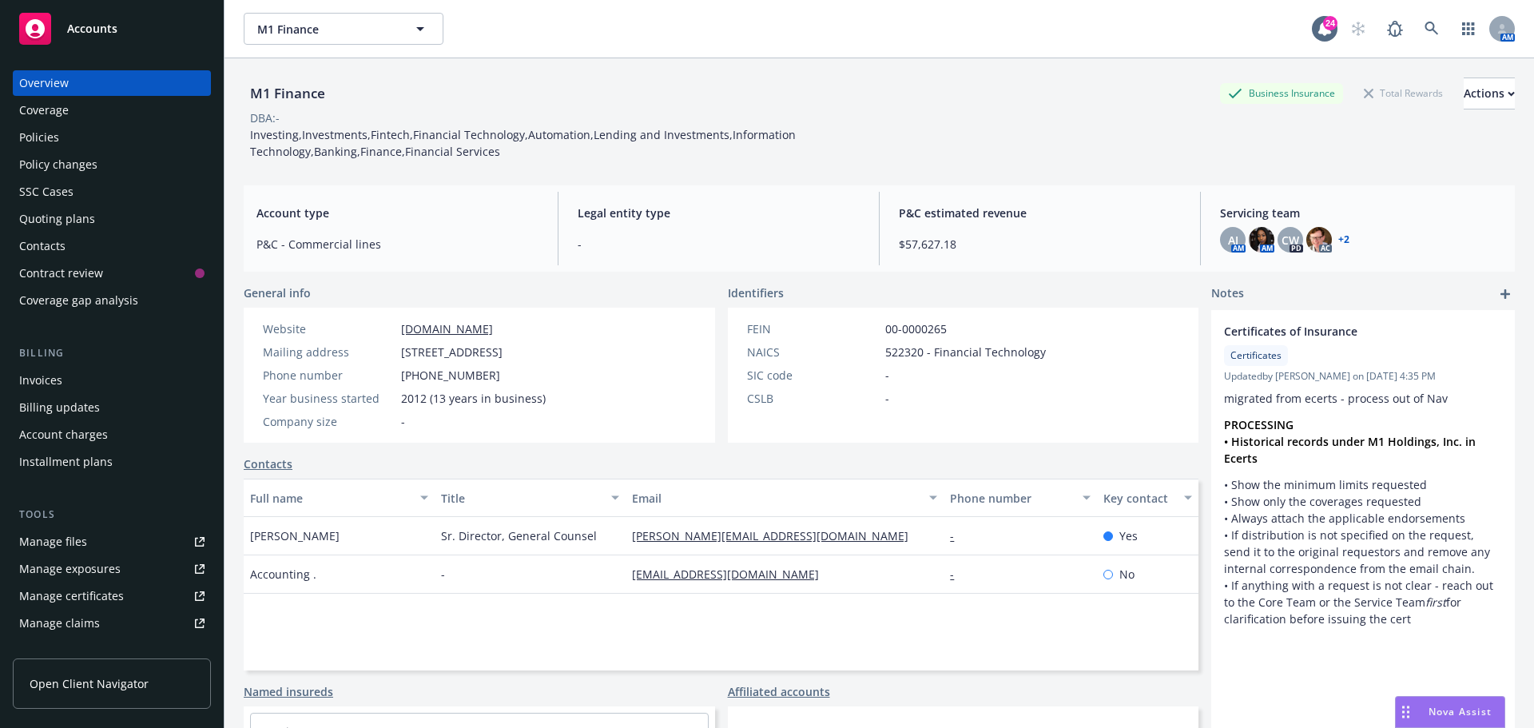
click at [116, 139] on div "Policies" at bounding box center [111, 138] width 185 height 26
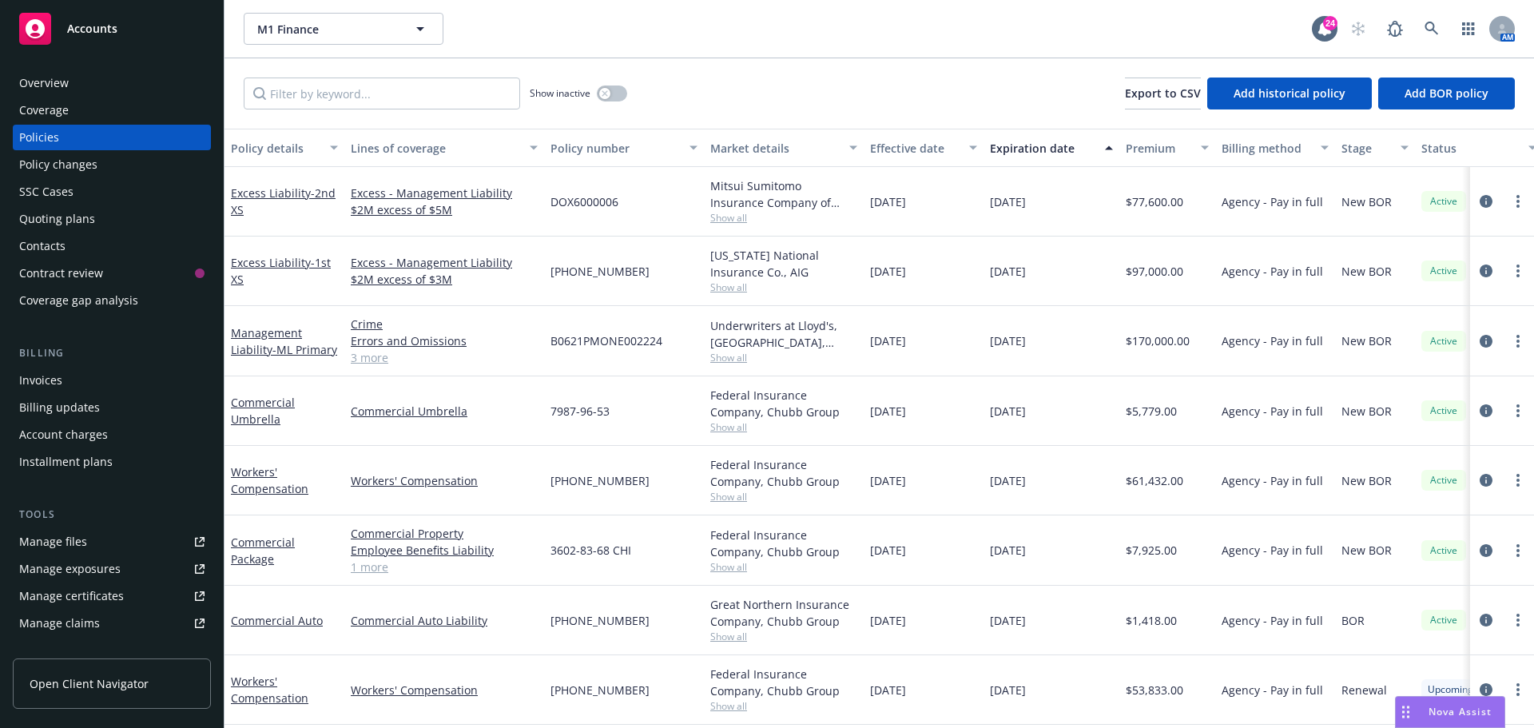
click at [894, 88] on div "Show inactive Export to CSV Add historical policy Add BOR policy" at bounding box center [878, 93] width 1309 height 70
click at [277, 267] on link "Excess Liability - 1st XS" at bounding box center [281, 271] width 100 height 32
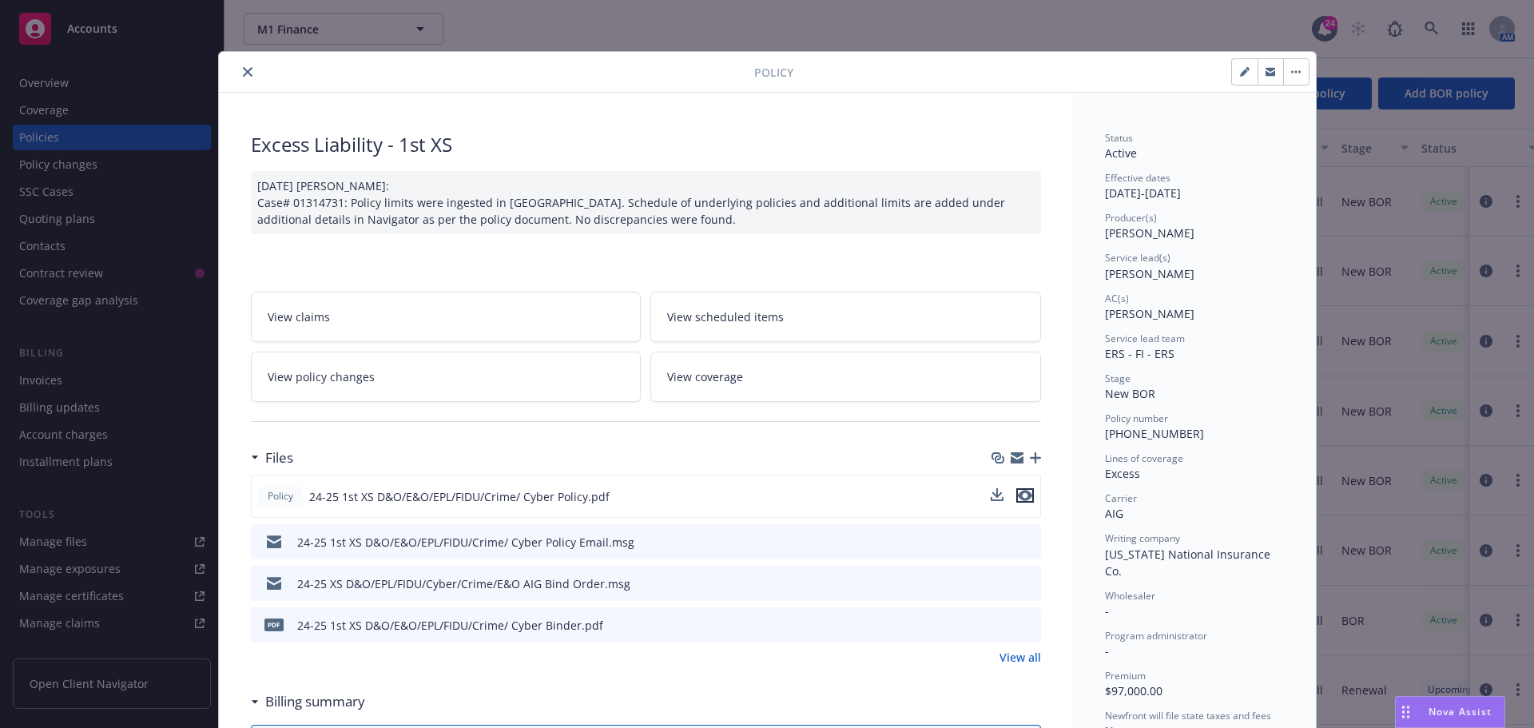
click at [1018, 490] on icon "preview file" at bounding box center [1025, 495] width 14 height 11
click at [243, 69] on icon "close" at bounding box center [248, 72] width 10 height 10
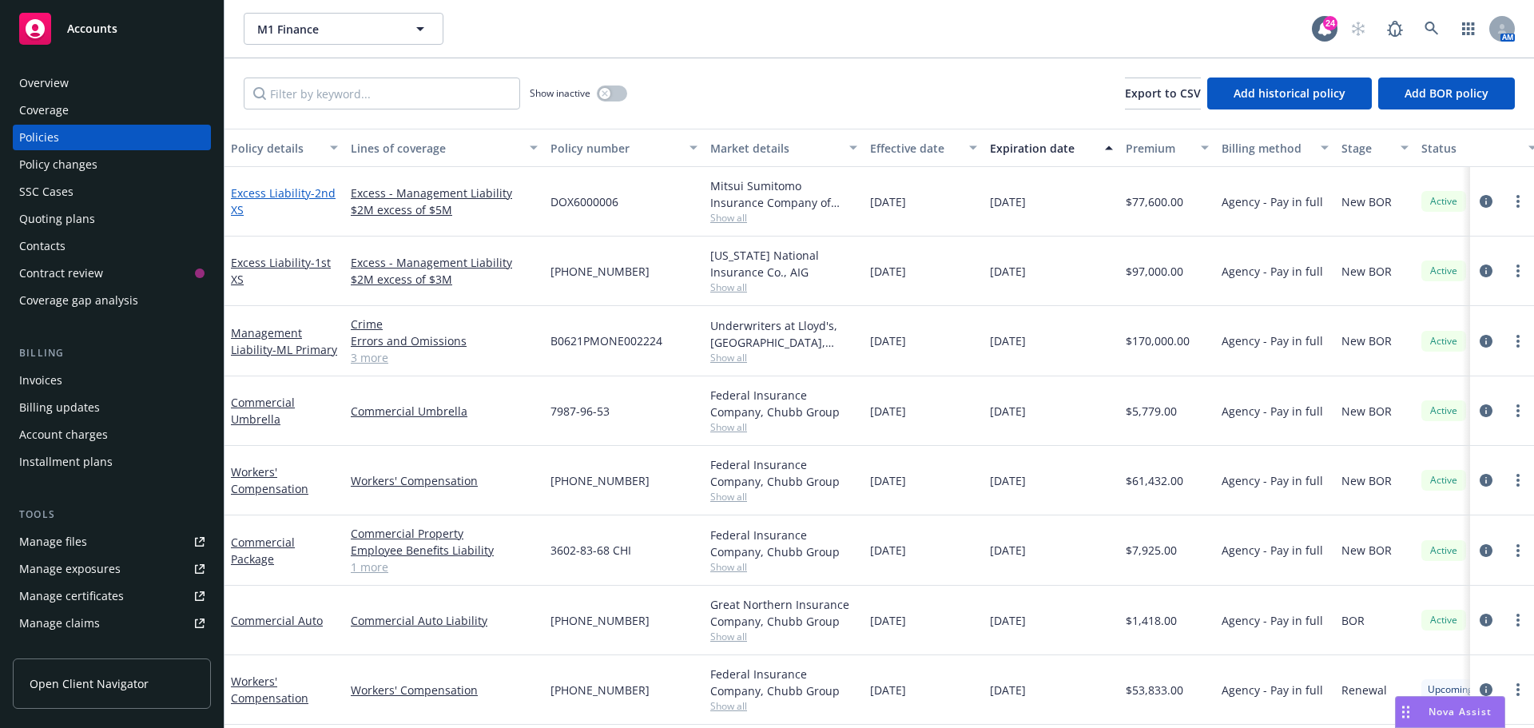
click at [330, 195] on span "- 2nd XS" at bounding box center [283, 201] width 105 height 32
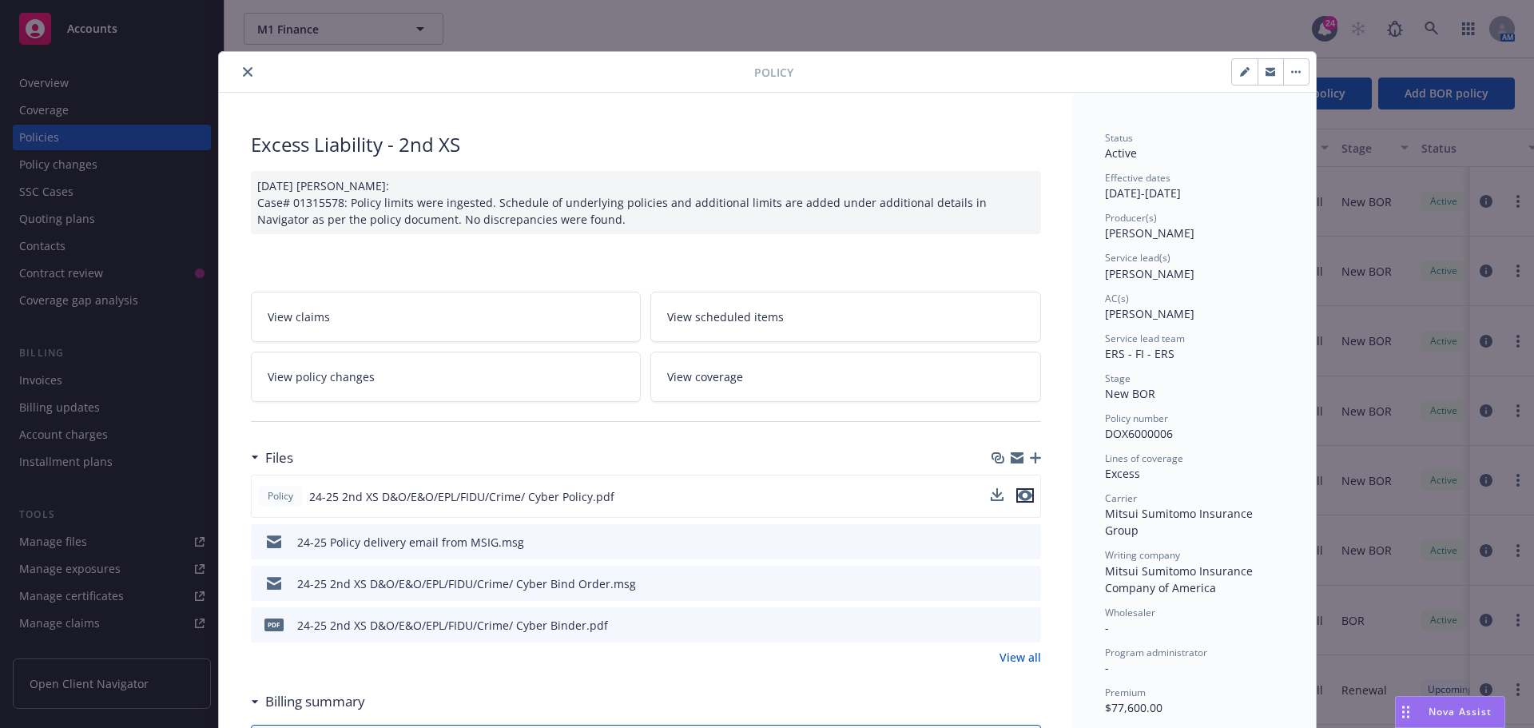
click at [1018, 492] on icon "preview file" at bounding box center [1025, 495] width 14 height 11
click at [245, 75] on icon "close" at bounding box center [248, 72] width 10 height 10
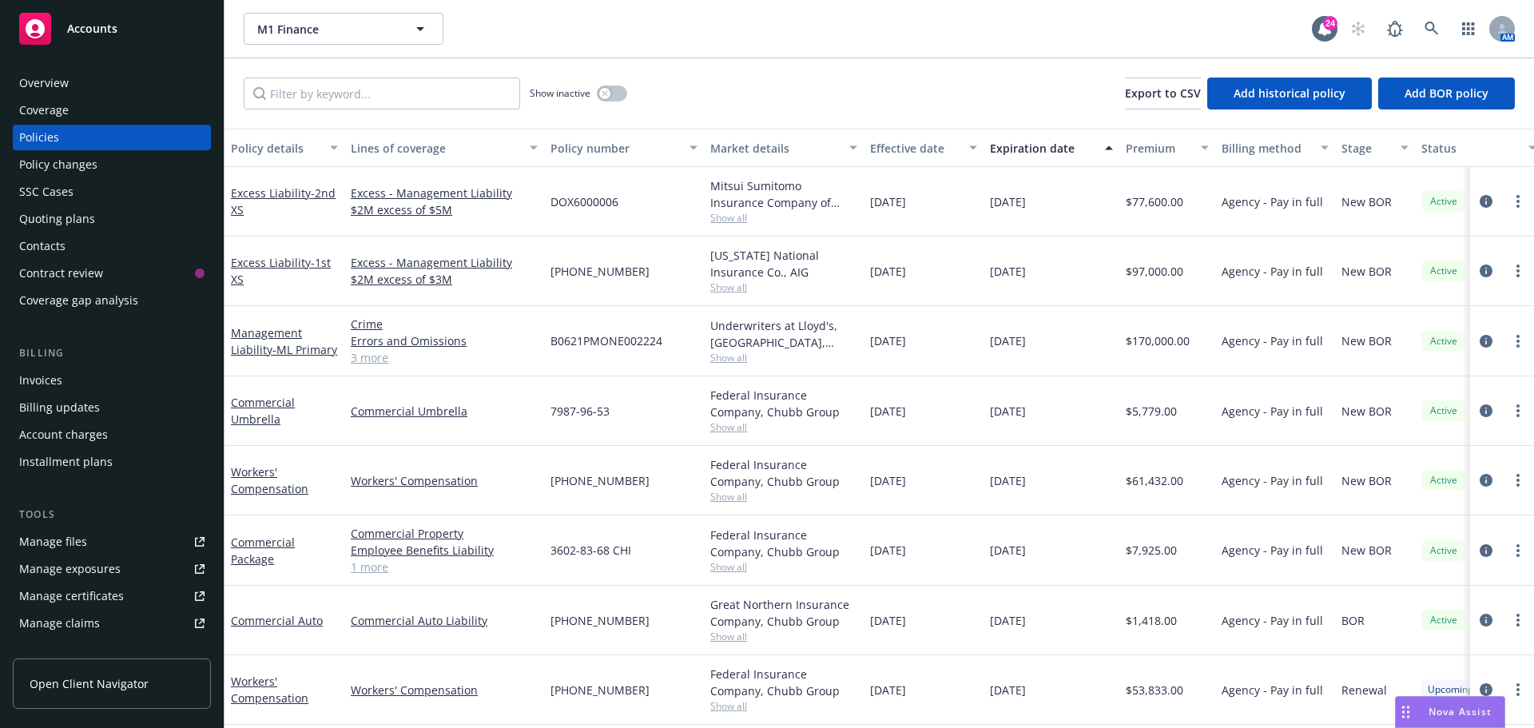
click at [836, 54] on div "M1 Finance M1 Finance 24 AM" at bounding box center [878, 29] width 1309 height 58
click at [665, 64] on div "Show inactive Export to CSV Add historical policy Add BOR policy" at bounding box center [878, 93] width 1309 height 70
drag, startPoint x: 514, startPoint y: 18, endPoint x: 617, endPoint y: 14, distance: 102.4
click at [515, 18] on div "M1 Finance M1 Finance" at bounding box center [778, 29] width 1068 height 32
click at [828, 66] on div "Show inactive Export to CSV Add historical policy Add BOR policy" at bounding box center [878, 93] width 1309 height 70
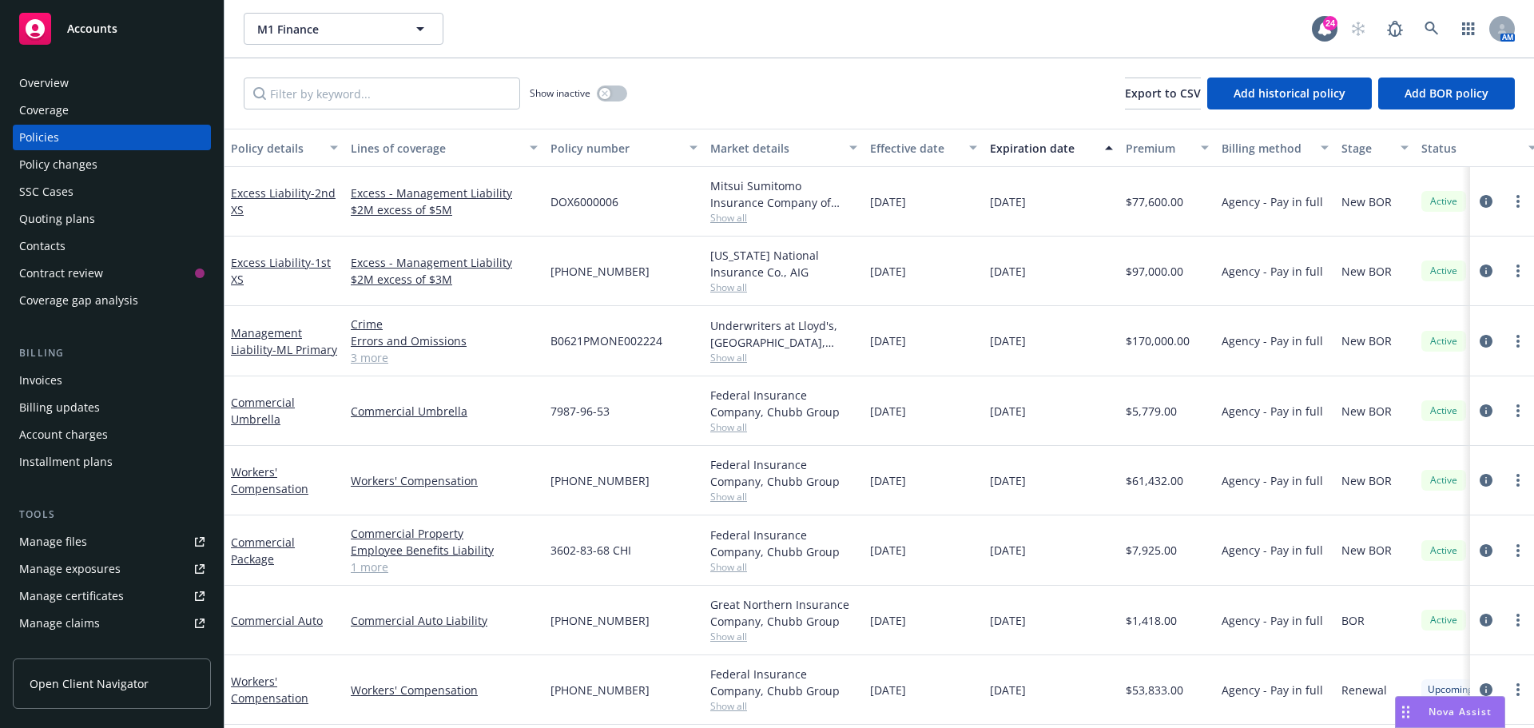
click at [790, 26] on div "M1 Finance M1 Finance" at bounding box center [778, 29] width 1068 height 32
click at [1424, 26] on link at bounding box center [1432, 29] width 32 height 32
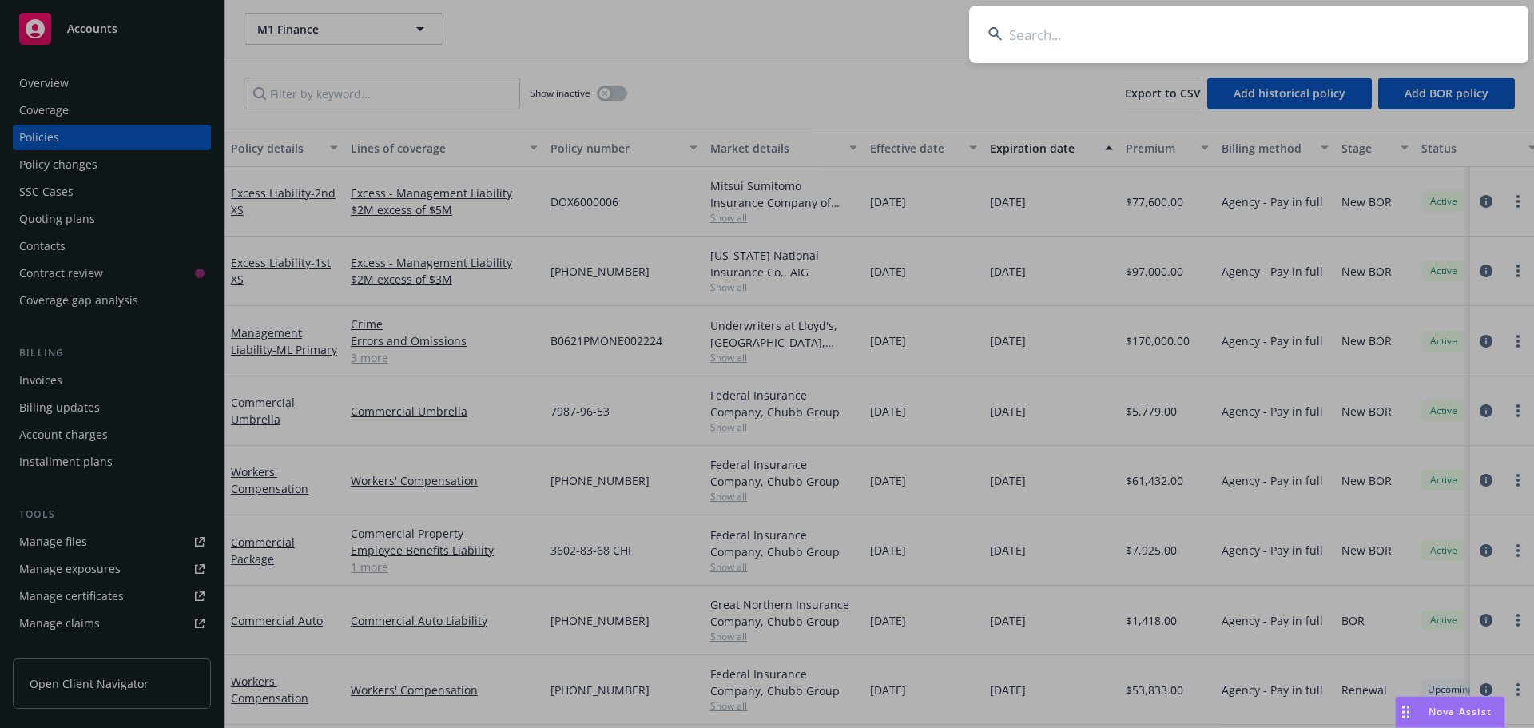
click at [1424, 26] on input at bounding box center [1248, 35] width 559 height 58
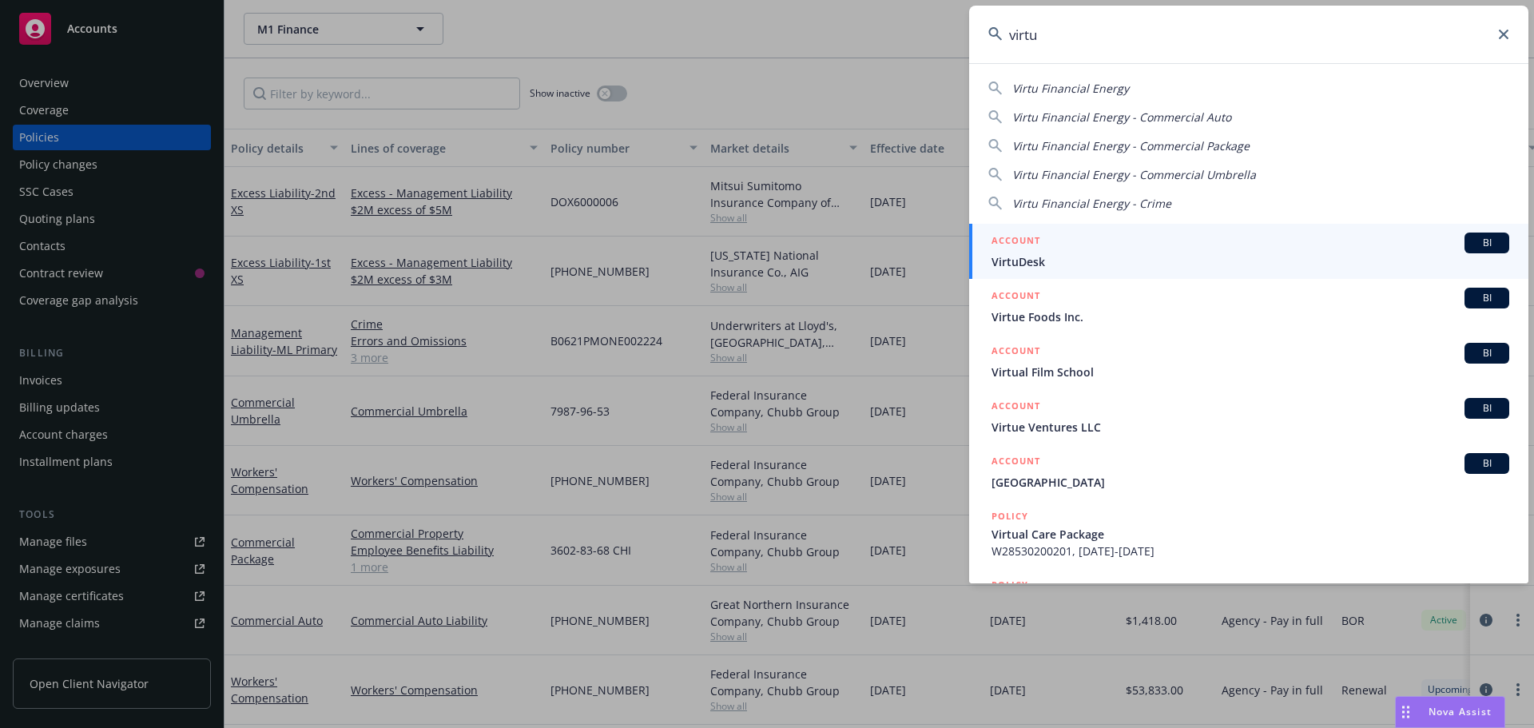
click at [1043, 91] on span "Virtu Financial Energy" at bounding box center [1070, 88] width 117 height 15
type input "Virtu Financial Energy"
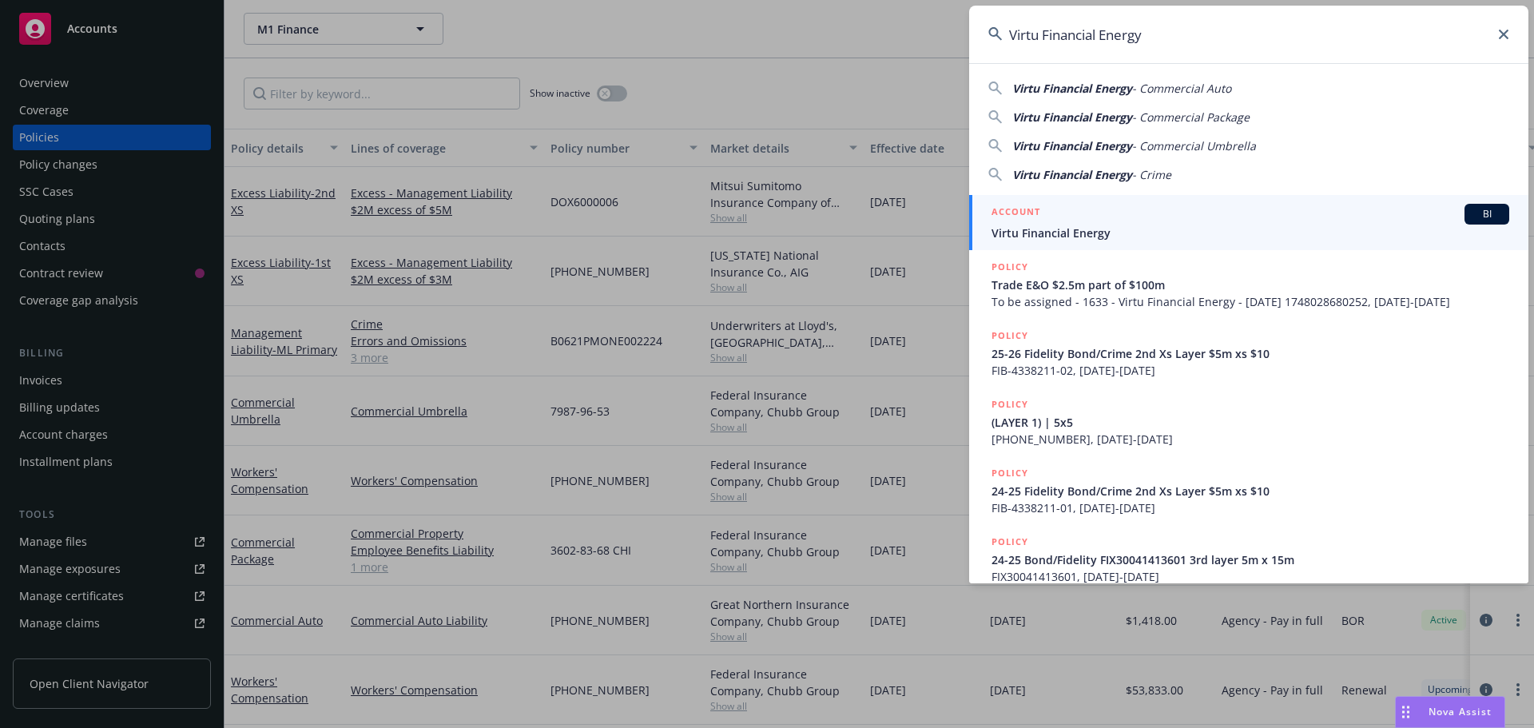
click at [1476, 226] on span "Virtu Financial Energy" at bounding box center [1250, 232] width 518 height 17
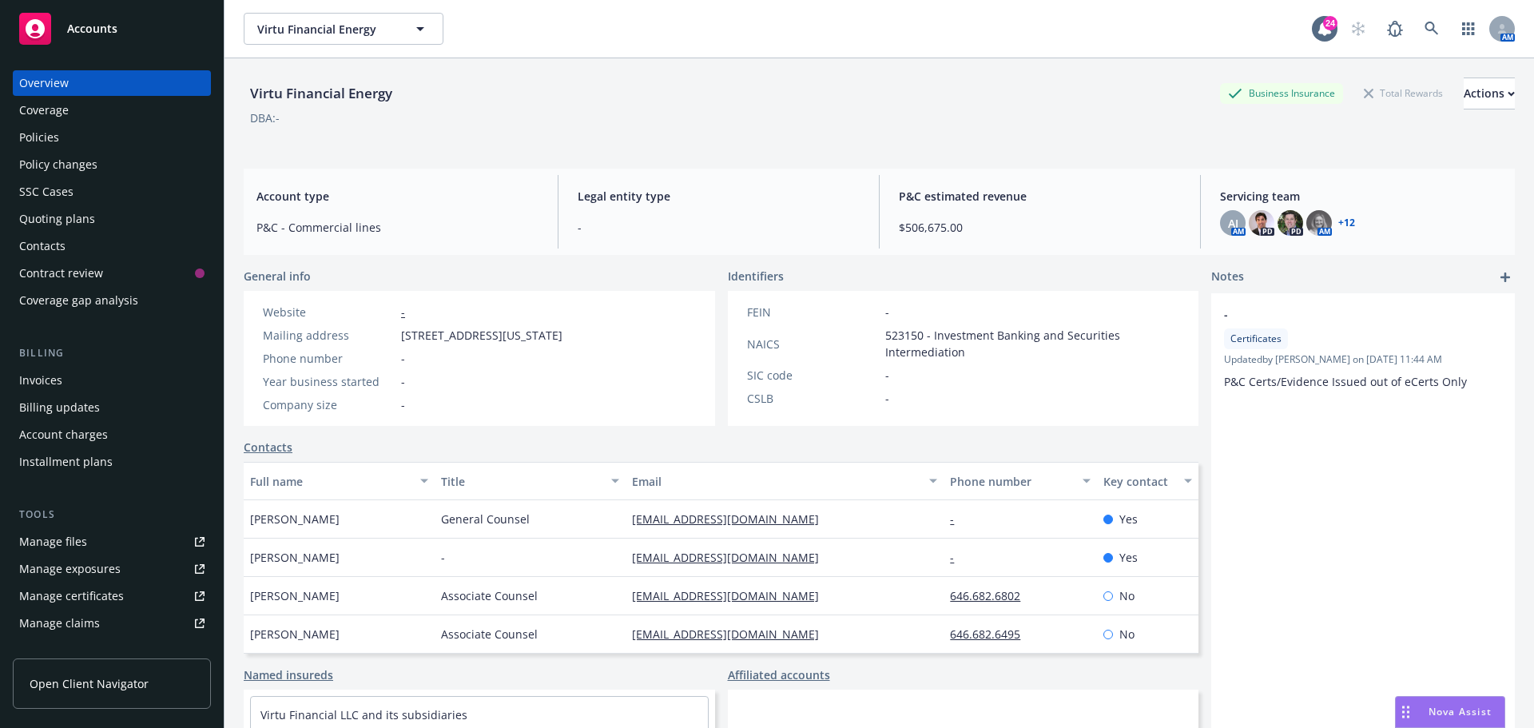
click at [688, 62] on div "Virtu Financial Energy Business Insurance Total Rewards Actions DBA: -" at bounding box center [879, 106] width 1271 height 97
click at [93, 371] on div "Invoices" at bounding box center [111, 380] width 185 height 26
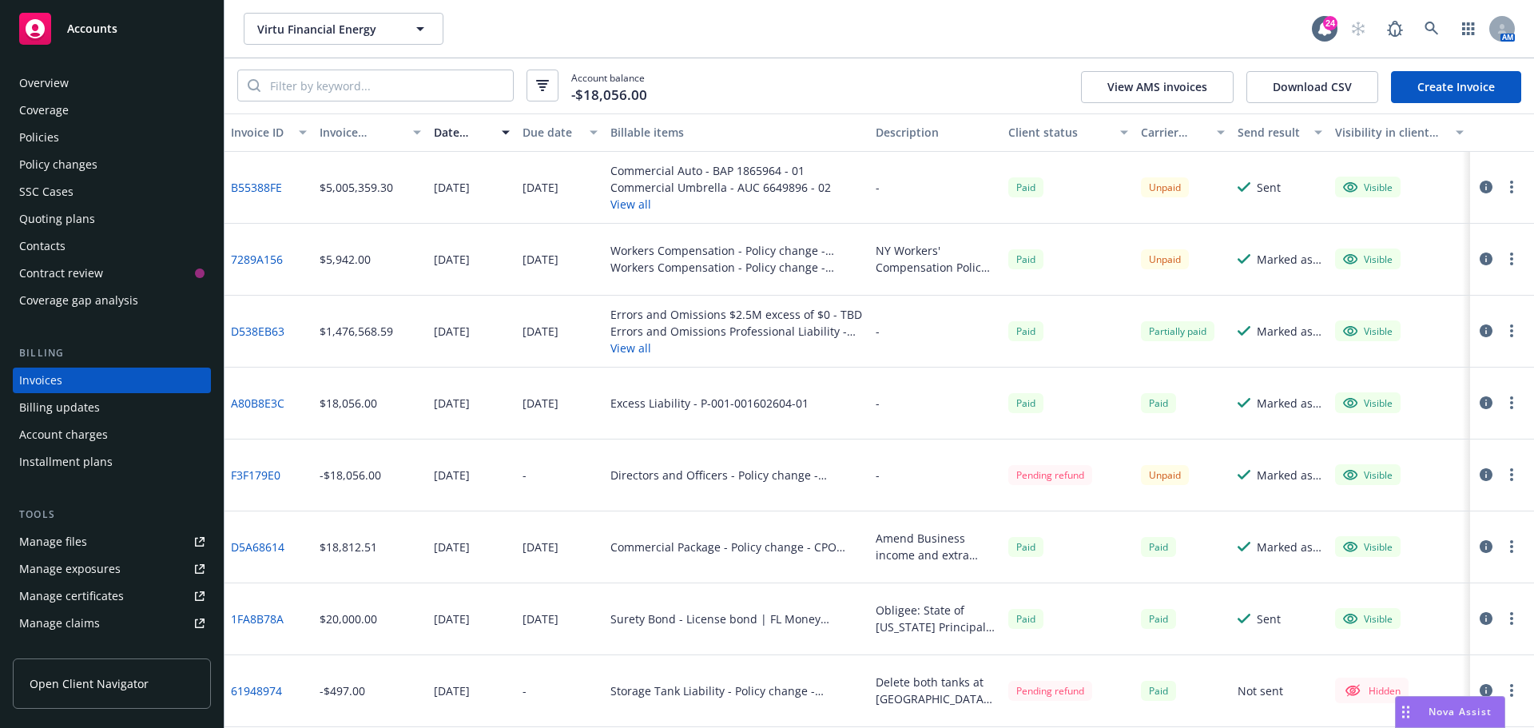
click at [891, 53] on div "Virtu Financial Energy Virtu Financial Energy 24 AM" at bounding box center [878, 29] width 1309 height 58
click at [804, 74] on div "Account balance -$18,056.00 View AMS invoices Download CSV Create Invoice" at bounding box center [878, 85] width 1309 height 55
click at [736, 86] on div "Account balance -$18,056.00 View AMS invoices Download CSV Create Invoice" at bounding box center [878, 85] width 1309 height 55
click at [917, 77] on div "Account balance -$18,056.00 View AMS invoices Download CSV Create Invoice" at bounding box center [878, 85] width 1309 height 55
click at [822, 70] on div "Account balance -$18,056.00 View AMS invoices Download CSV Create Invoice" at bounding box center [878, 85] width 1309 height 55
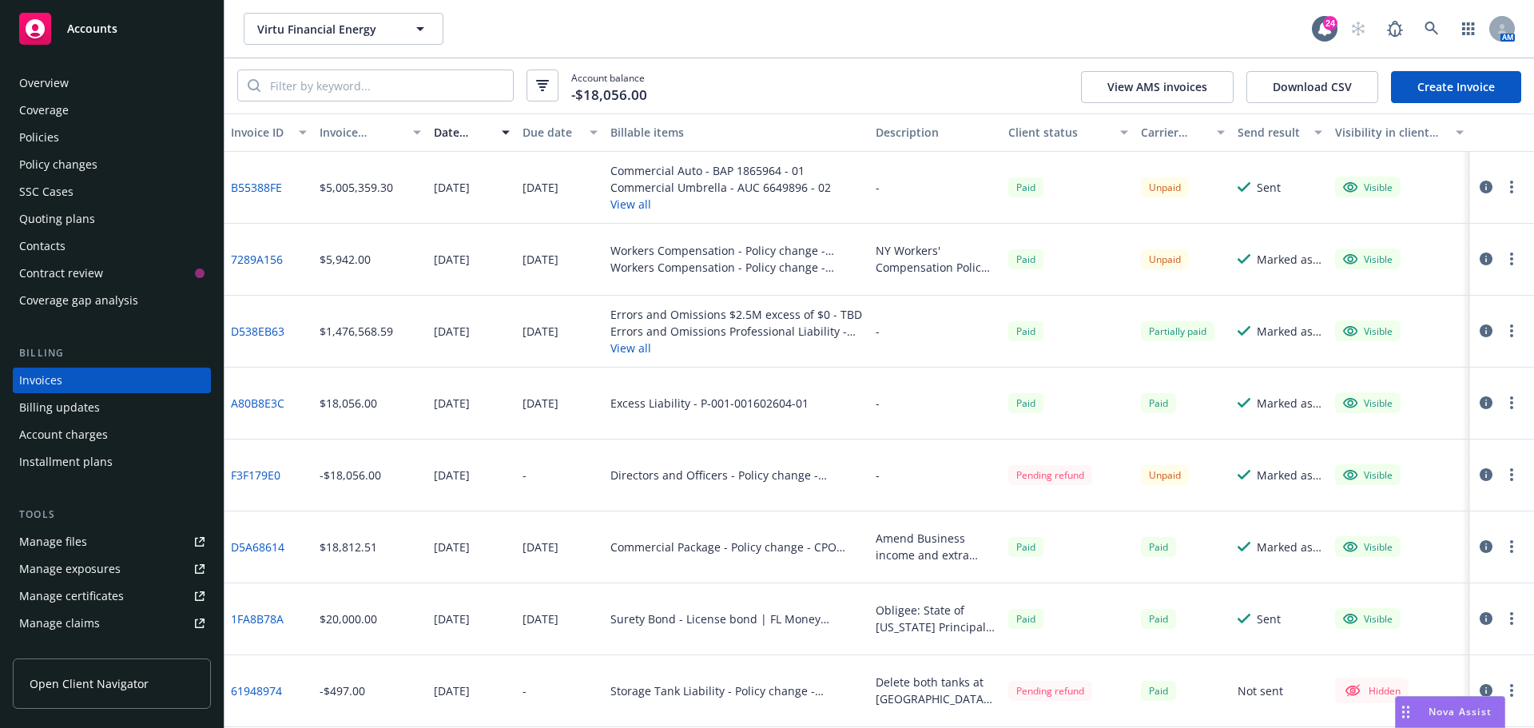
click at [822, 70] on div "Account balance -$18,056.00 View AMS invoices Download CSV Create Invoice" at bounding box center [878, 85] width 1309 height 55
drag, startPoint x: 586, startPoint y: 14, endPoint x: 441, endPoint y: 62, distance: 153.3
click at [586, 14] on div "Virtu Financial Energy Virtu Financial Energy" at bounding box center [778, 29] width 1068 height 32
click at [514, 22] on div "Virtu Financial Energy Virtu Financial Energy" at bounding box center [778, 29] width 1068 height 32
